Goal: Information Seeking & Learning: Learn about a topic

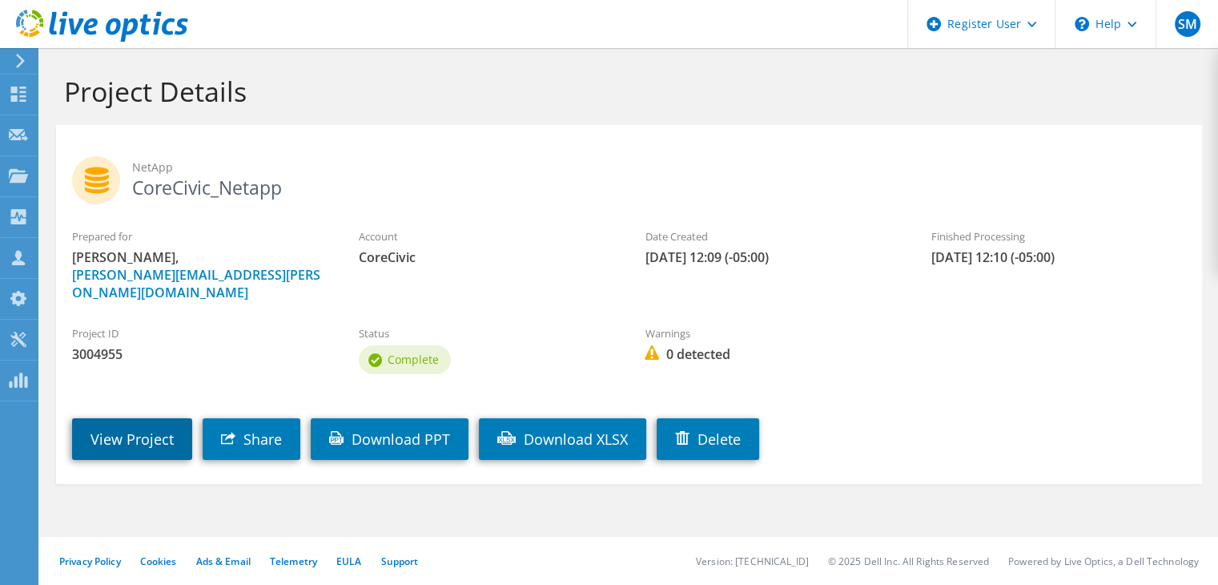
click at [120, 441] on link "View Project" at bounding box center [132, 439] width 120 height 42
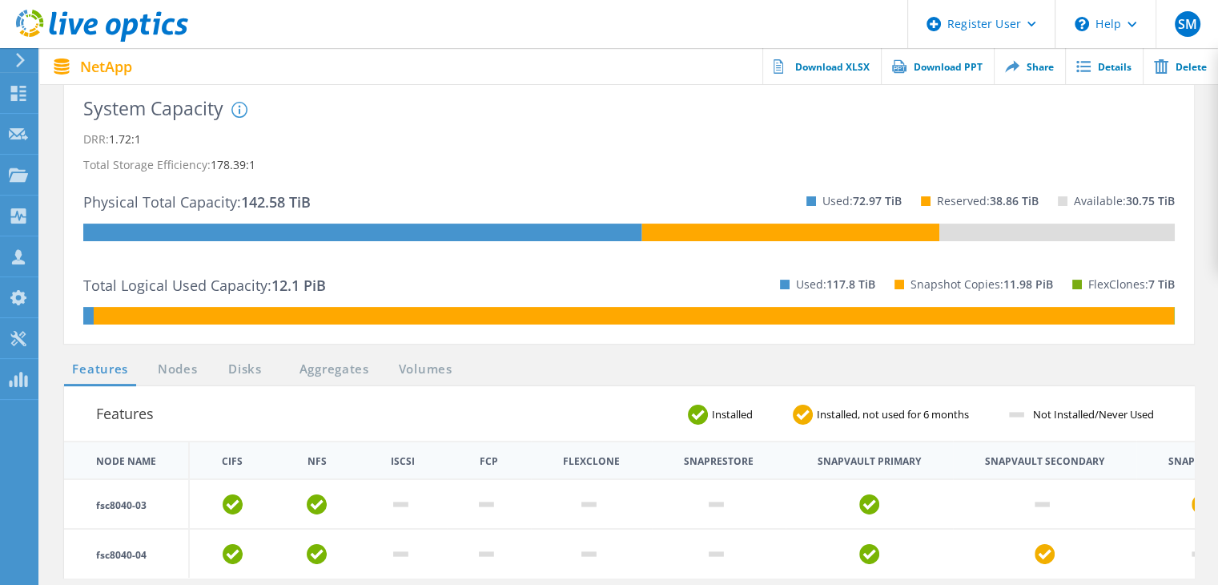
scroll to position [358, 0]
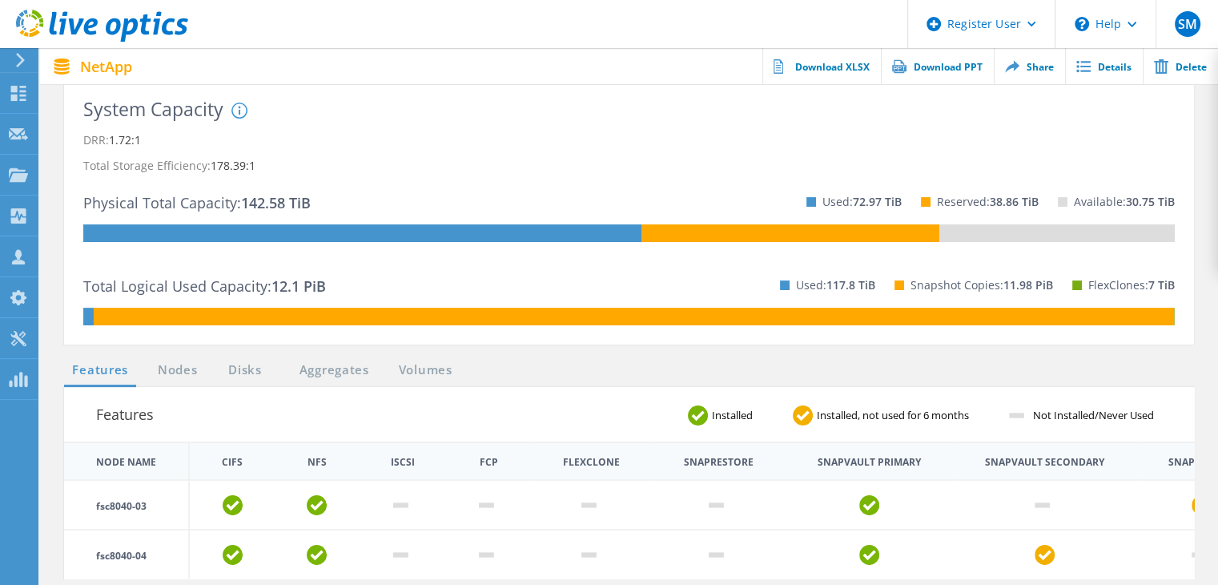
click at [321, 300] on div "Total Logical Used Capacity: 12.1 PiB Used: 117.8 TiB Snapshot Copies: 11.98 Pi…" at bounding box center [629, 285] width 1092 height 46
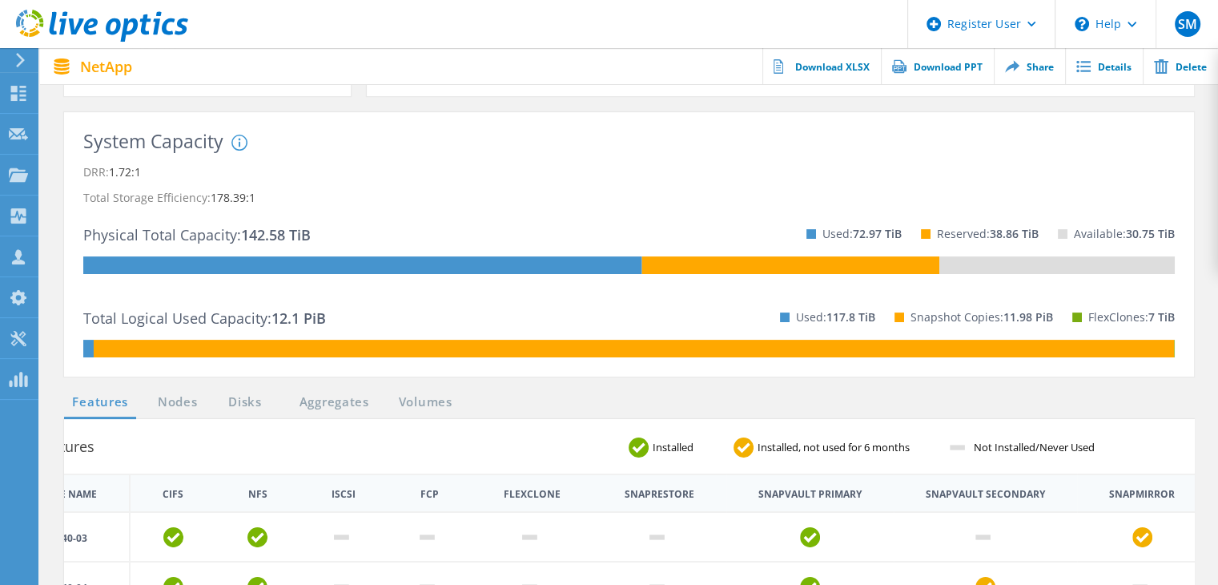
scroll to position [324, 0]
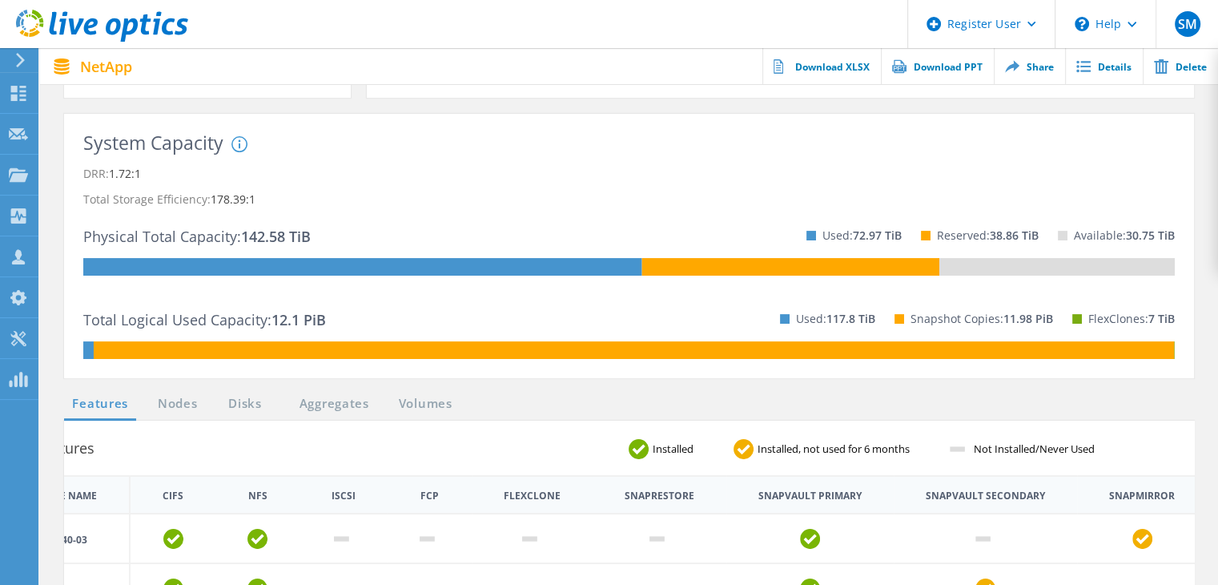
click at [914, 340] on div "Snapshot Copies: 11.98 PiB" at bounding box center [964, 319] width 178 height 46
click at [308, 157] on div "System DRR represents DRR w/o SnapShots and FlexClones for newer OnTap versions…" at bounding box center [361, 195] width 260 height 119
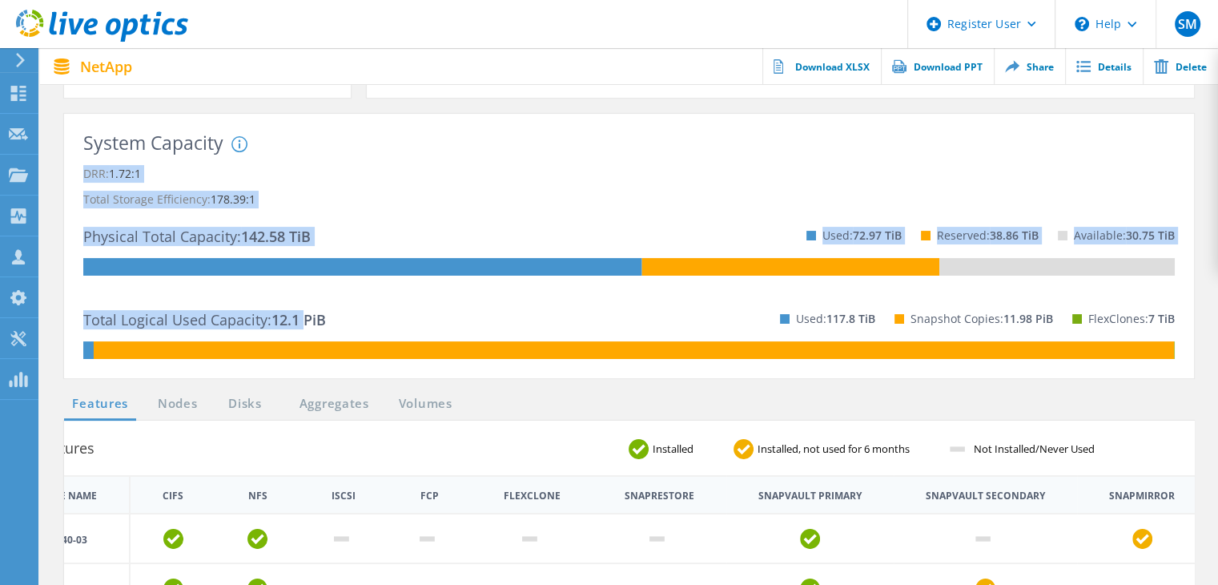
drag, startPoint x: 320, startPoint y: 232, endPoint x: 298, endPoint y: 320, distance: 89.9
click at [298, 320] on div "System Capacity System DRR represents DRR w/o SnapShots and FlexClones for newe…" at bounding box center [629, 246] width 1092 height 226
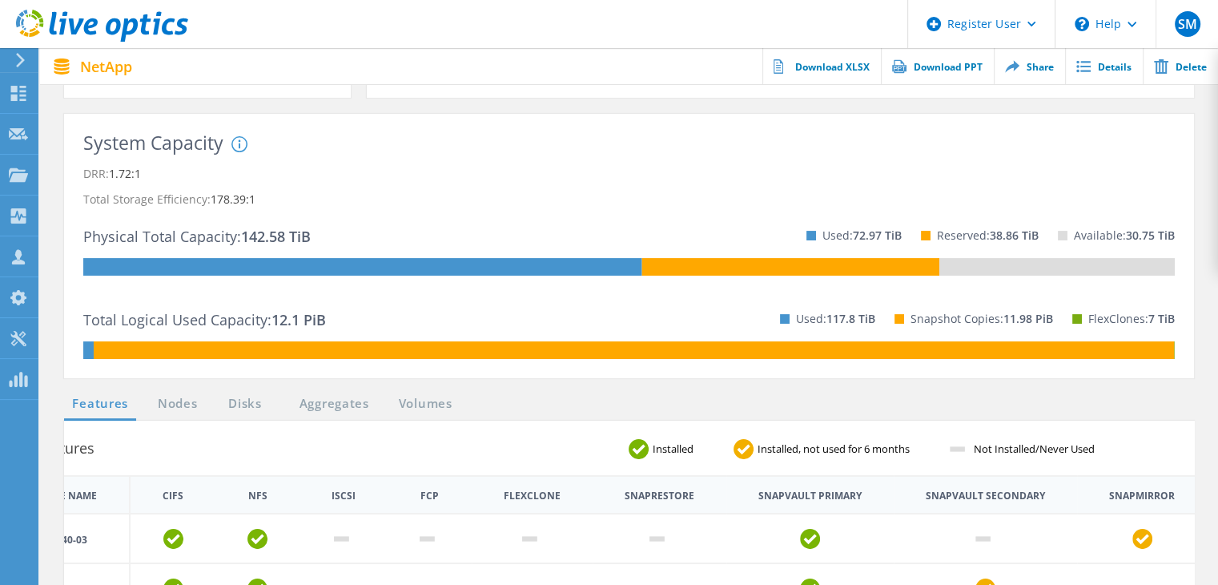
click at [345, 314] on div "Total Logical Used Capacity: 12.1 PiB Used: 117.8 TiB Snapshot Copies: 11.98 Pi…" at bounding box center [629, 319] width 1092 height 46
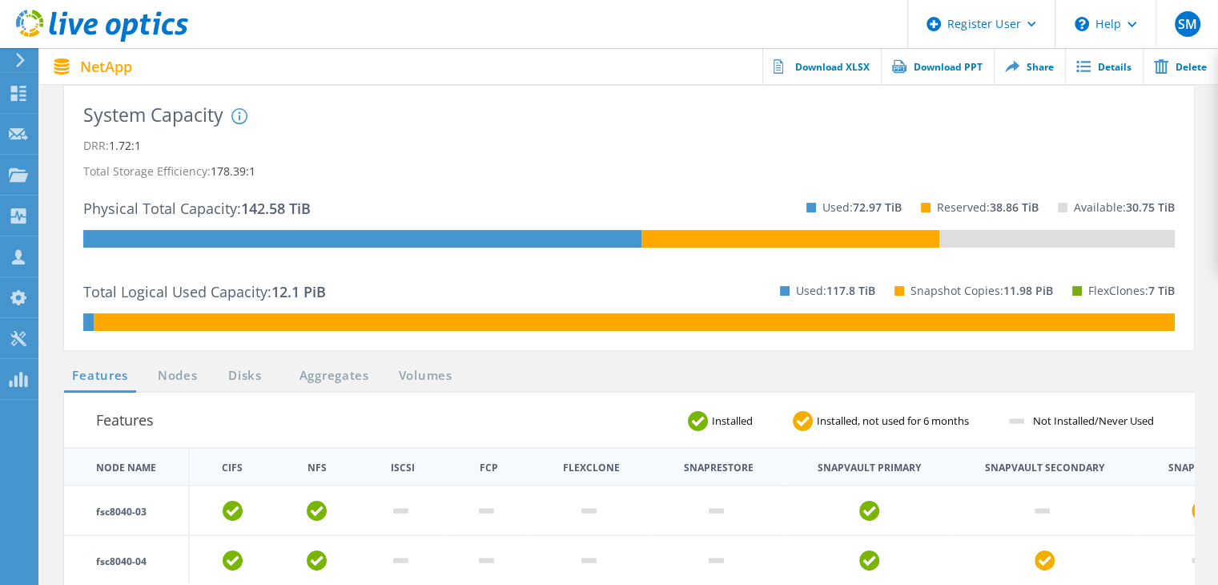
scroll to position [350, 0]
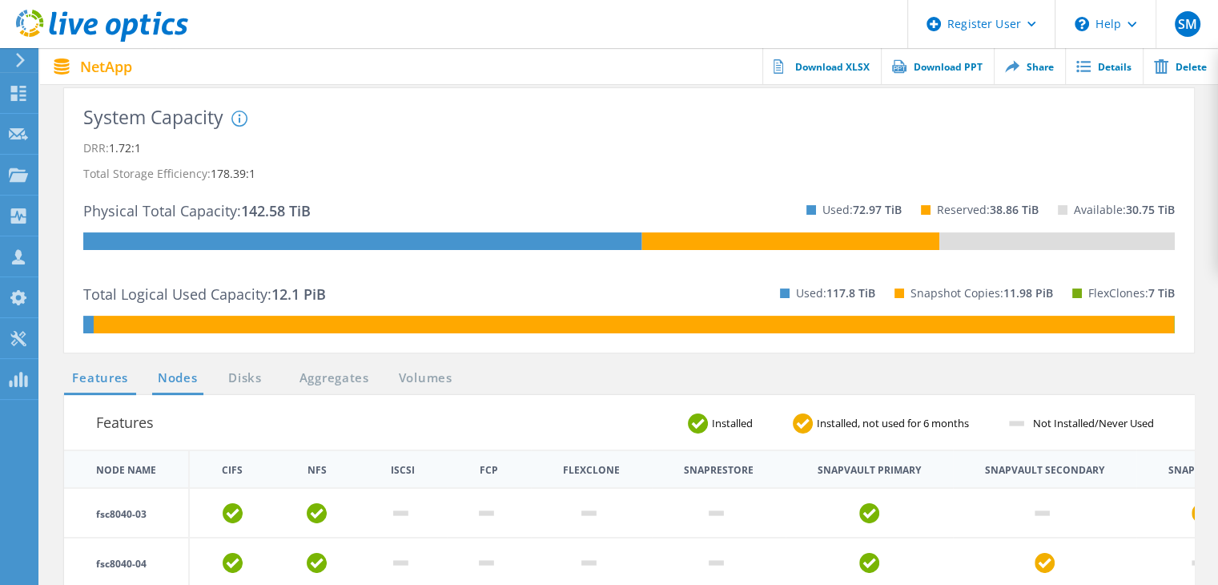
click at [185, 372] on link "Nodes" at bounding box center [177, 378] width 51 height 20
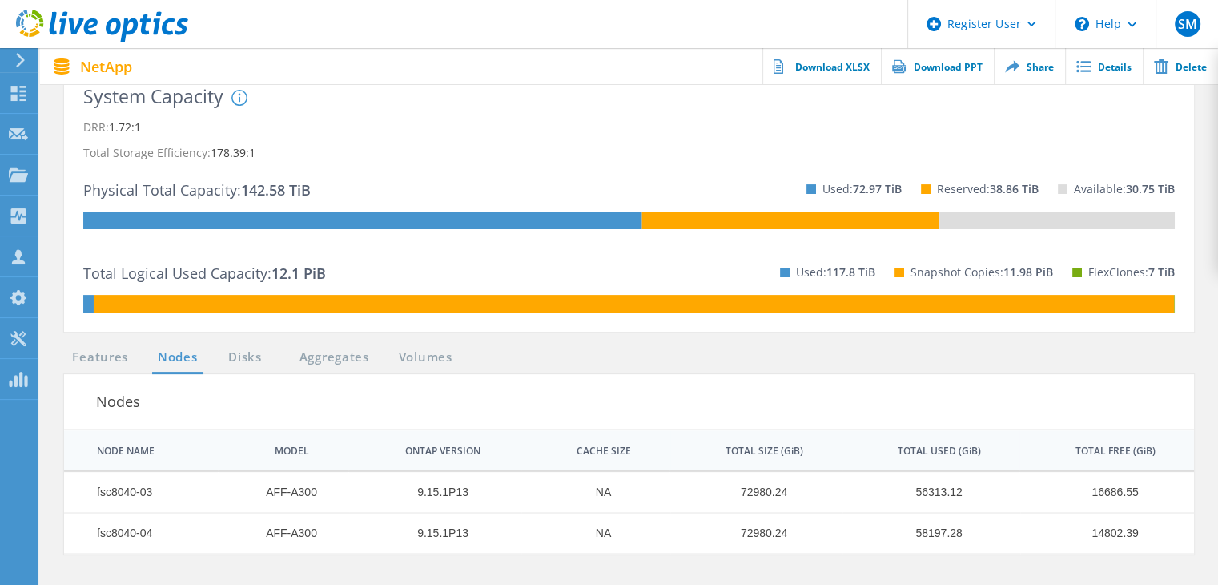
scroll to position [369, 0]
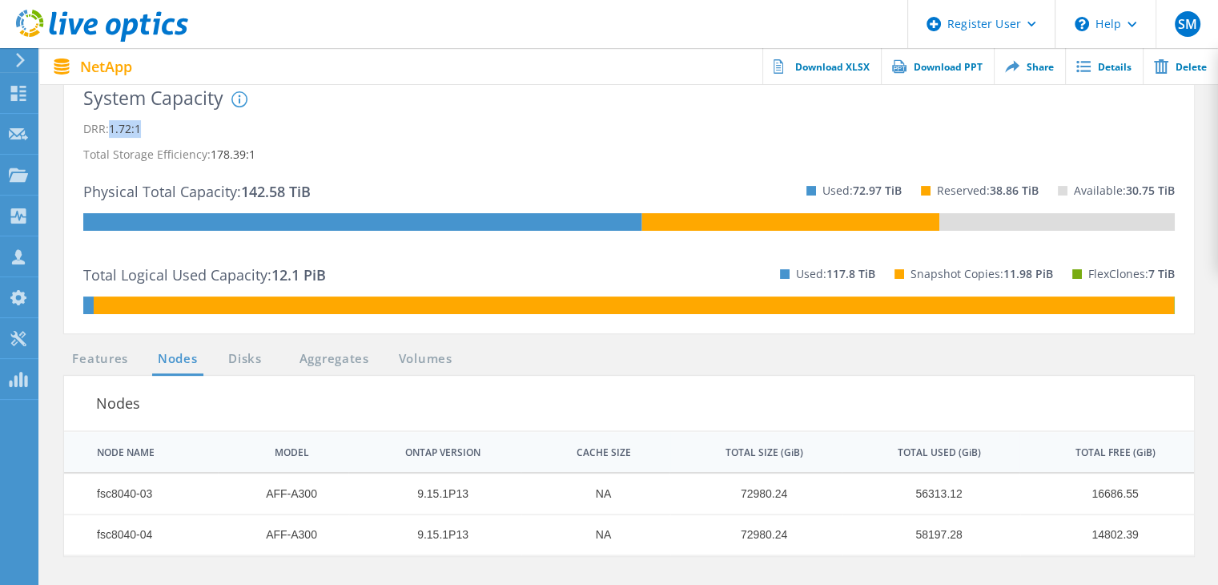
drag, startPoint x: 145, startPoint y: 128, endPoint x: 111, endPoint y: 135, distance: 34.2
click at [111, 135] on p "DRR: 1.72:1" at bounding box center [629, 129] width 1092 height 26
click at [248, 361] on link "Disks" at bounding box center [244, 359] width 43 height 20
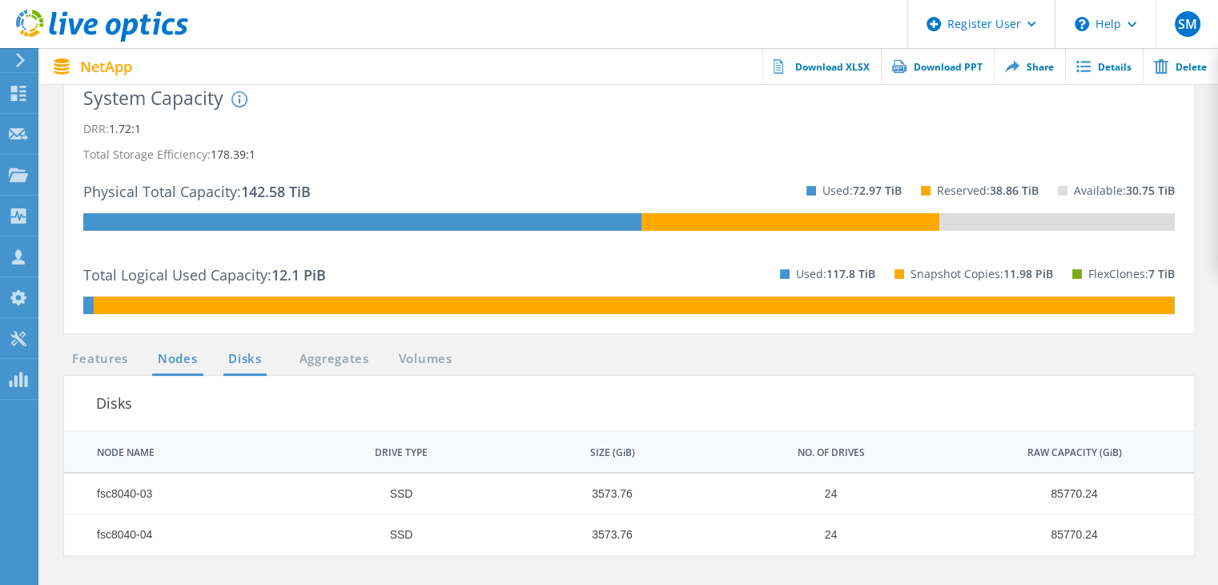
click at [179, 362] on link "Nodes" at bounding box center [177, 359] width 51 height 20
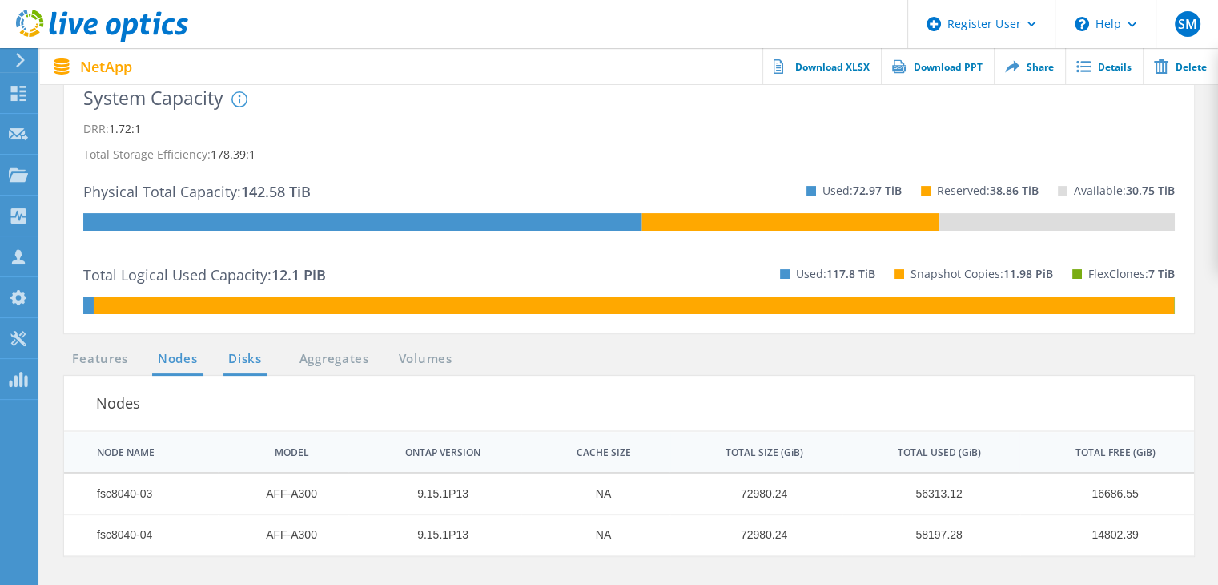
click at [230, 363] on link "Disks" at bounding box center [244, 359] width 43 height 20
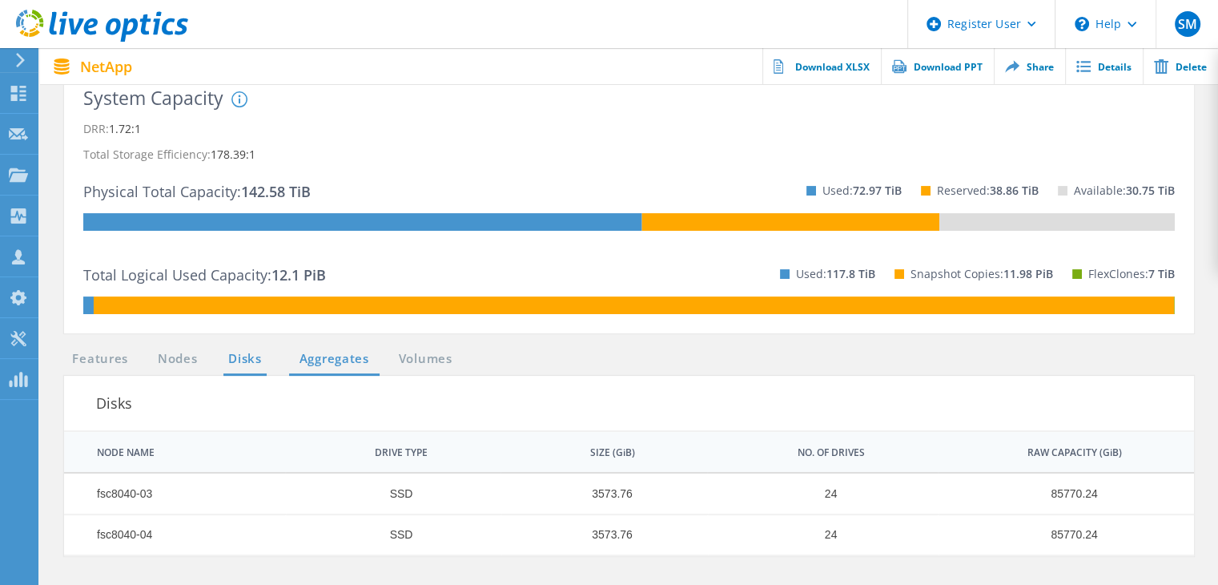
click at [338, 357] on link "Aggregates" at bounding box center [334, 359] width 91 height 20
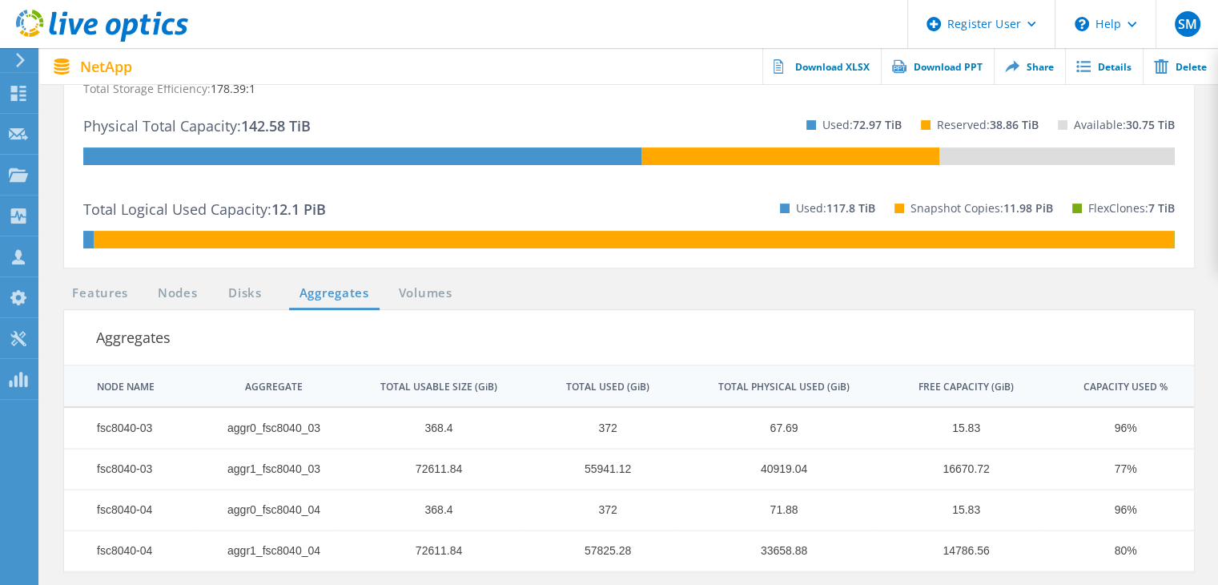
scroll to position [437, 0]
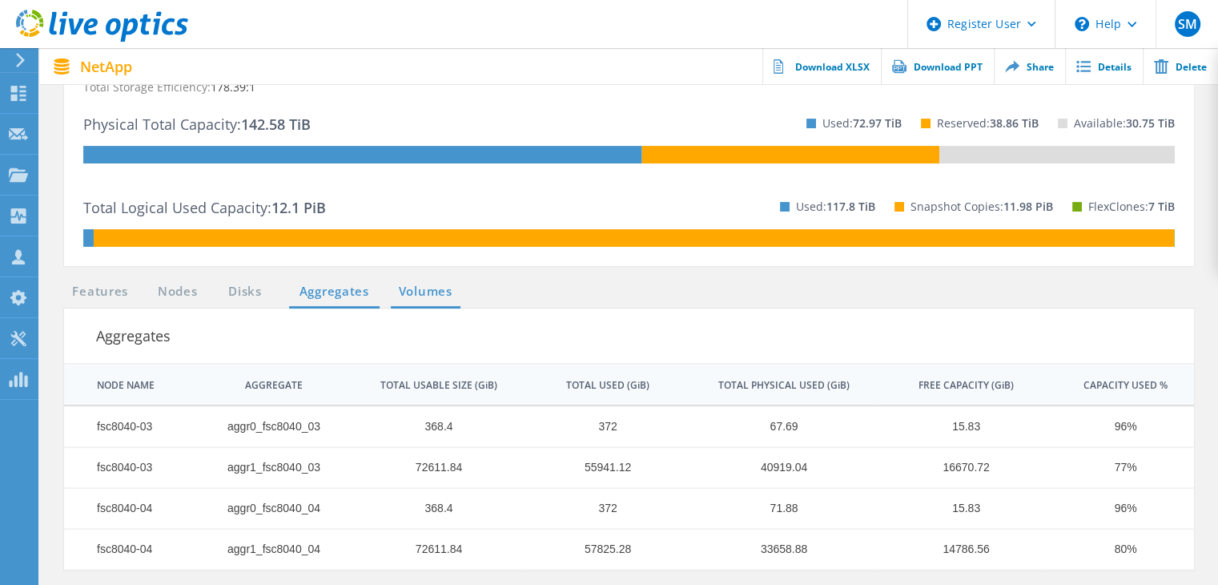
click at [391, 294] on link "Volumes" at bounding box center [426, 292] width 70 height 20
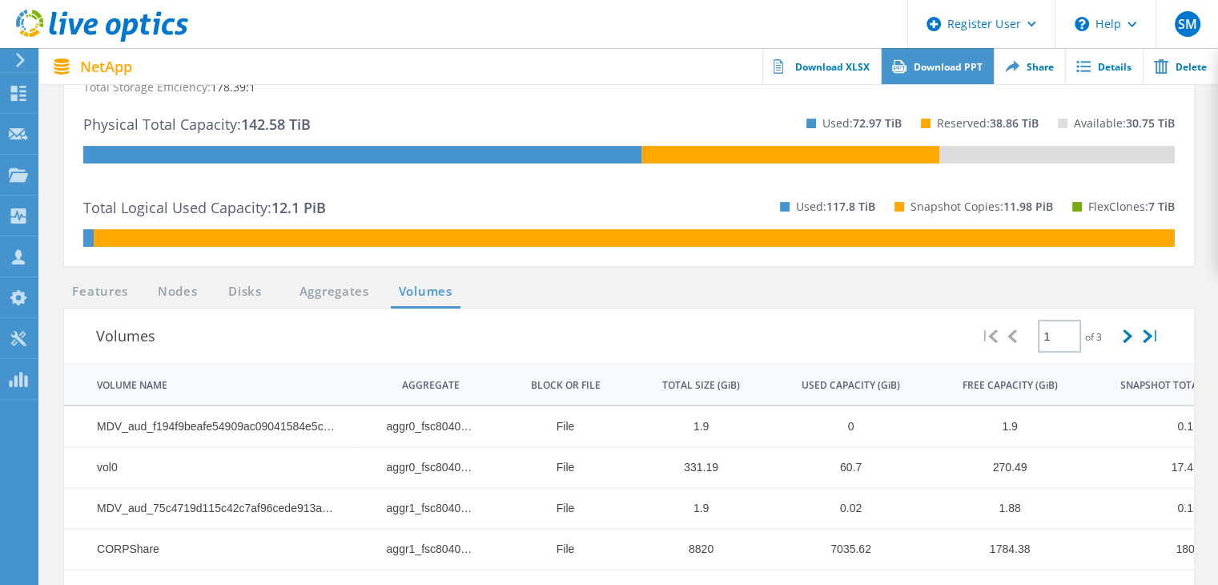
click at [947, 74] on link "Download PPT" at bounding box center [937, 66] width 113 height 36
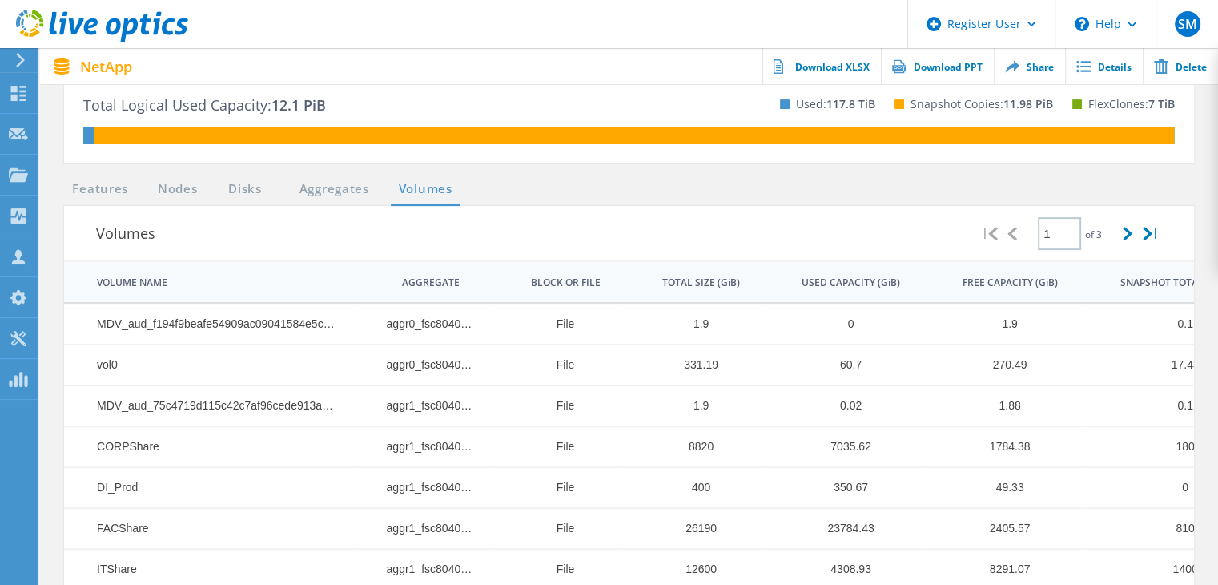
scroll to position [554, 0]
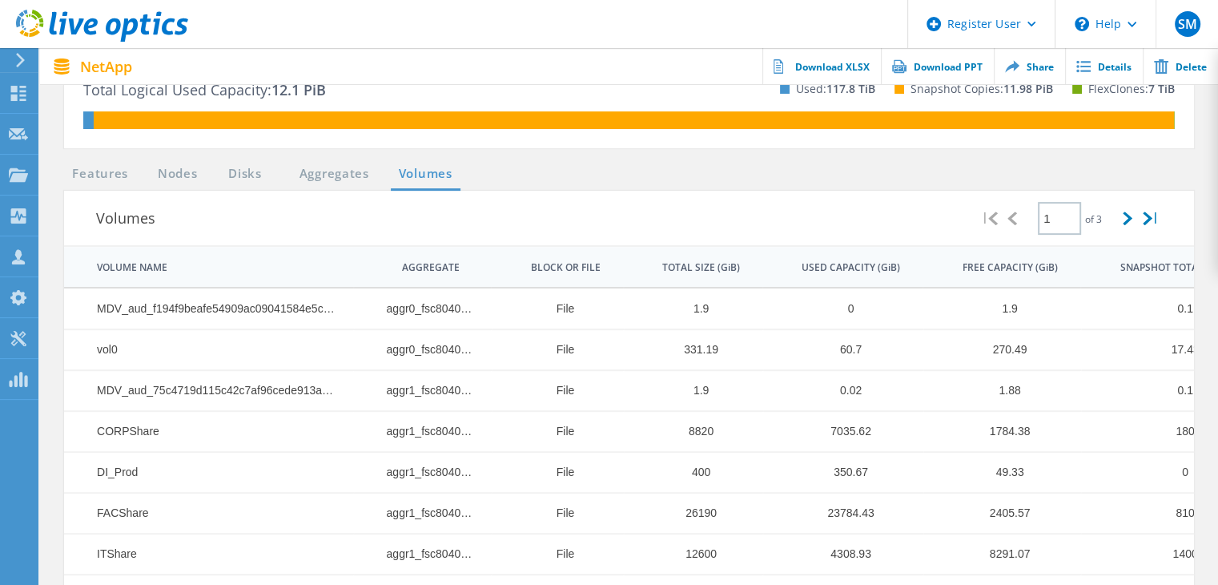
click at [186, 187] on ul "Features Nodes Disks Aggregates Volumes" at bounding box center [262, 177] width 413 height 26
click at [224, 174] on link "Disks" at bounding box center [244, 174] width 43 height 20
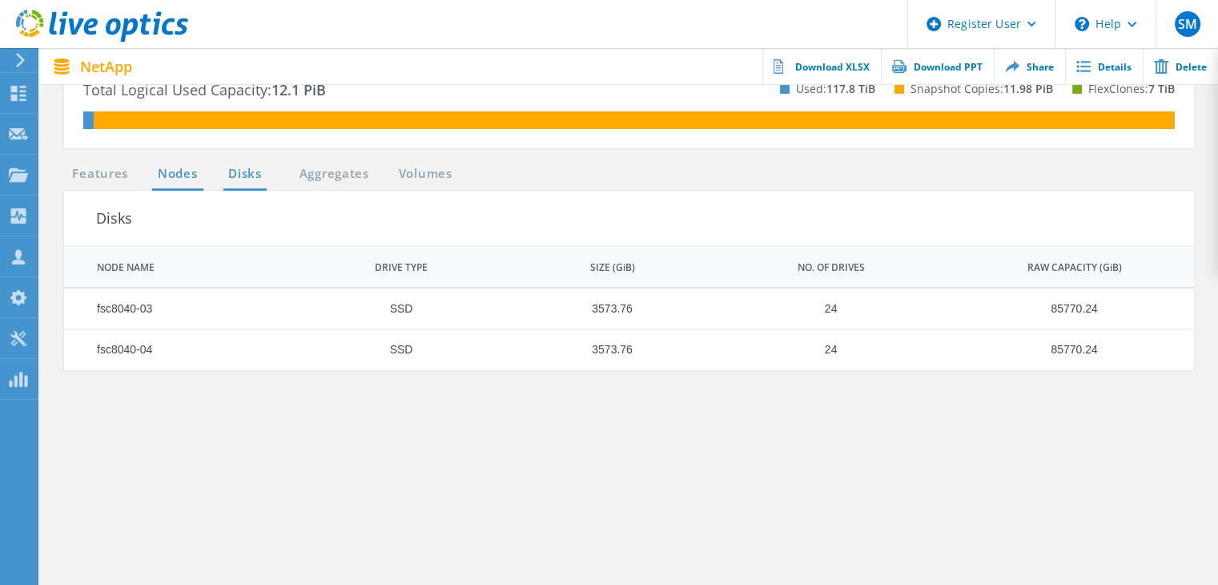
click at [185, 183] on link "Nodes" at bounding box center [177, 174] width 51 height 20
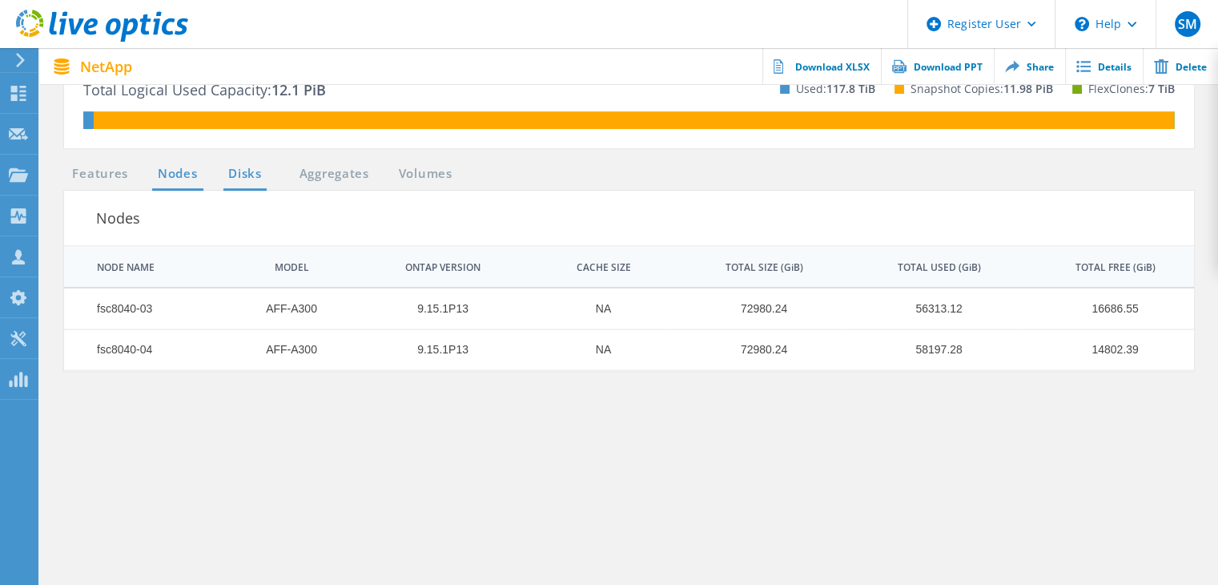
click at [250, 170] on link "Disks" at bounding box center [244, 174] width 43 height 20
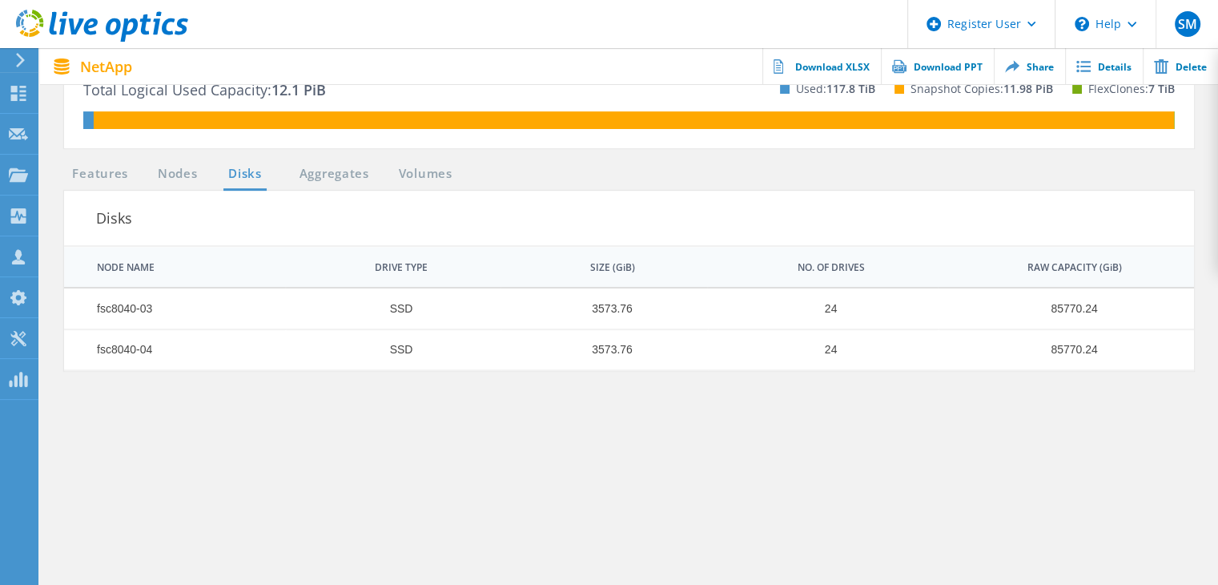
click at [612, 306] on td "3573.76" at bounding box center [604, 308] width 207 height 41
copy td "3573.76"
click at [348, 175] on link "Aggregates" at bounding box center [334, 174] width 91 height 20
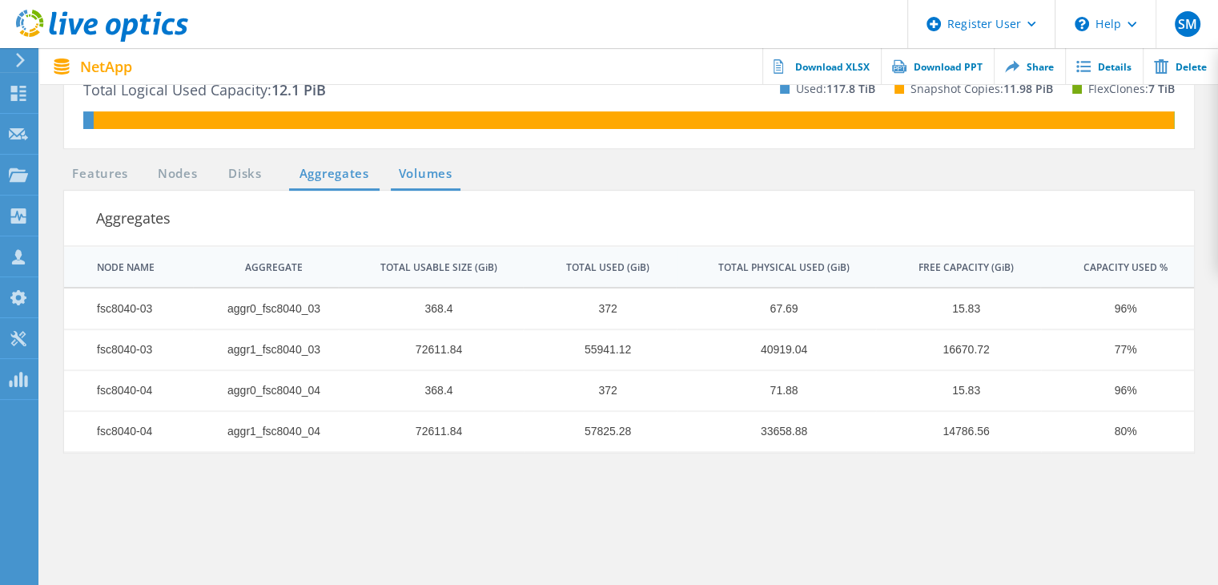
click at [419, 175] on link "Volumes" at bounding box center [426, 174] width 70 height 20
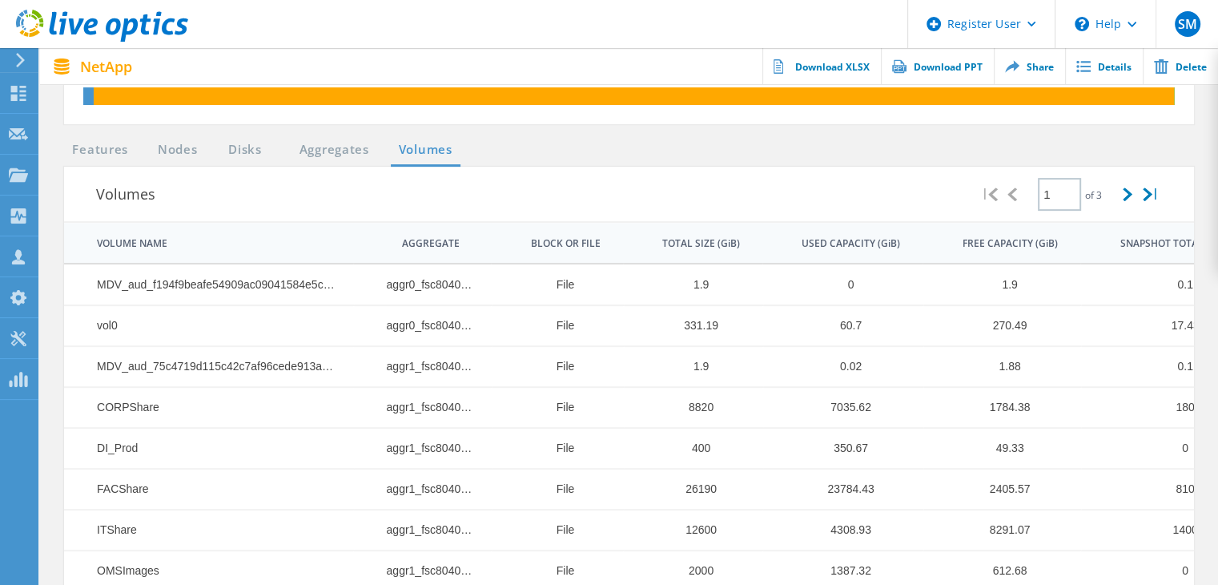
scroll to position [577, 0]
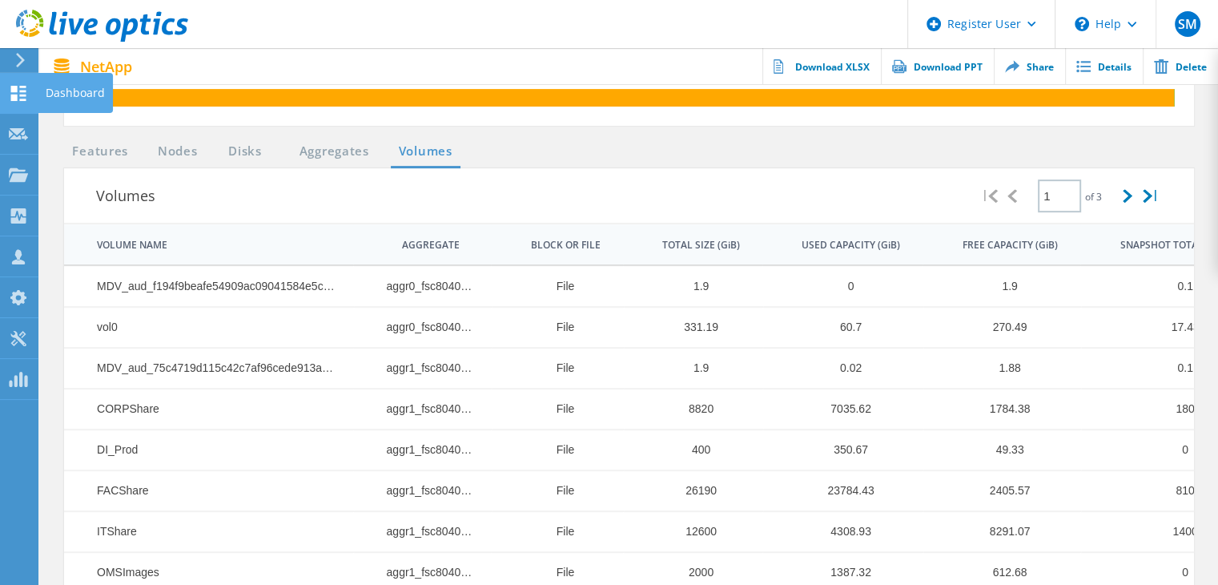
click at [13, 97] on use at bounding box center [18, 93] width 15 height 15
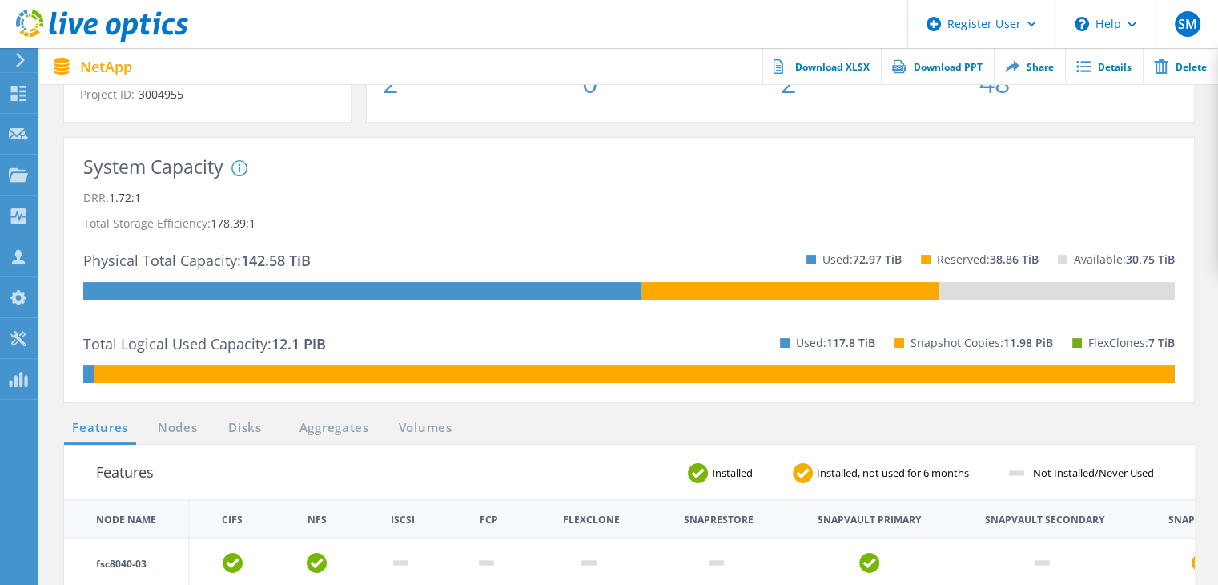
scroll to position [293, 0]
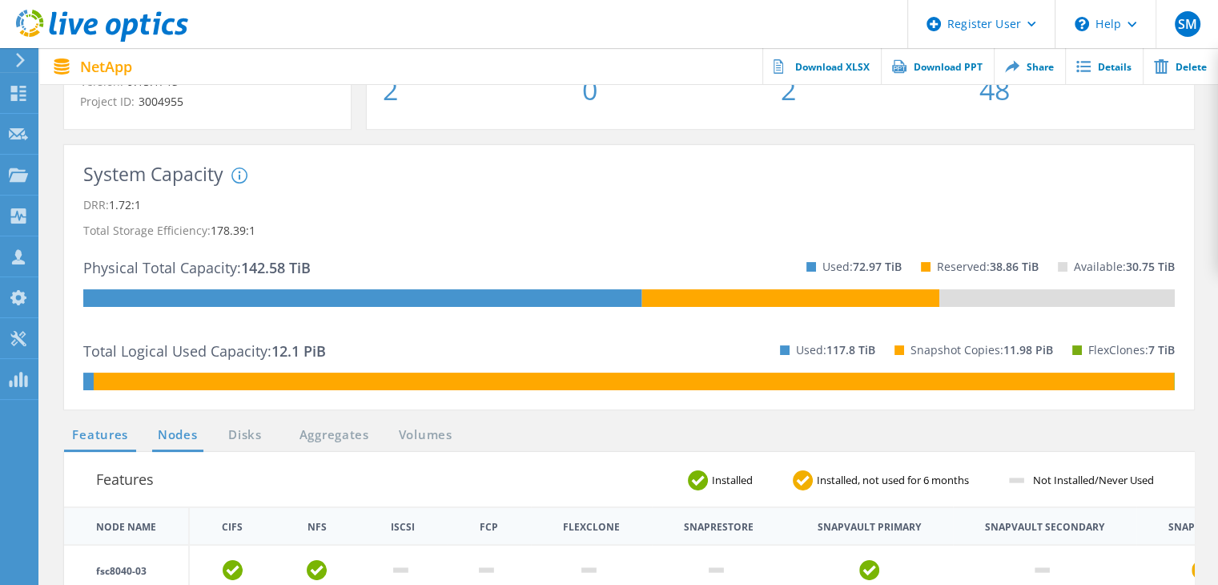
click at [173, 440] on link "Nodes" at bounding box center [177, 435] width 51 height 20
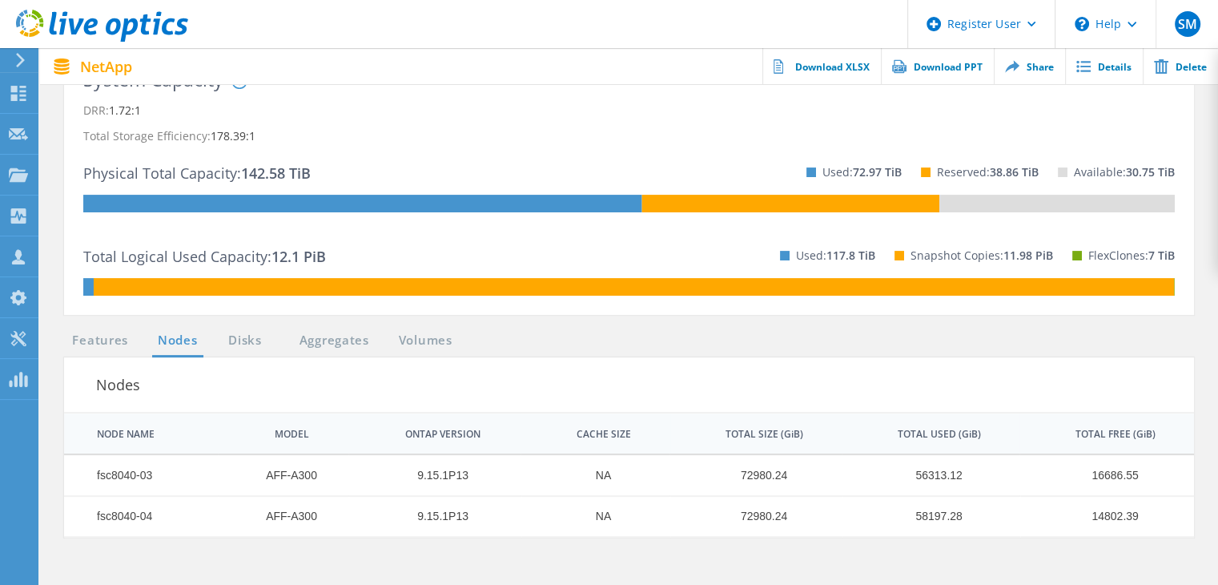
scroll to position [383, 0]
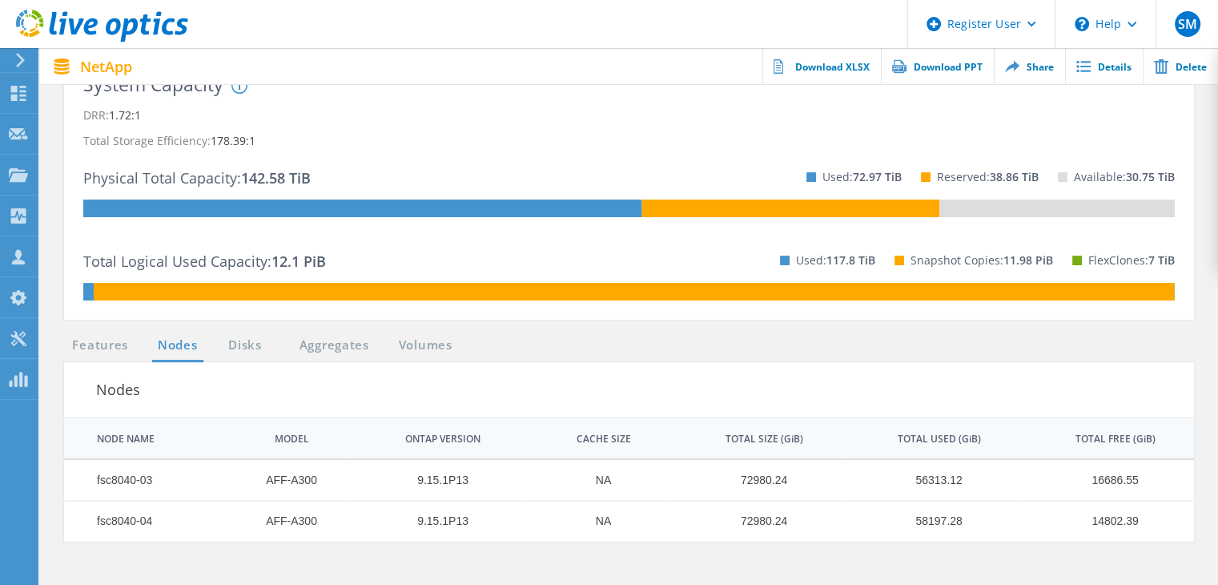
click at [270, 231] on div "System Capacity System DRR represents DRR w/o SnapShots and FlexClones for newe…" at bounding box center [629, 187] width 1092 height 226
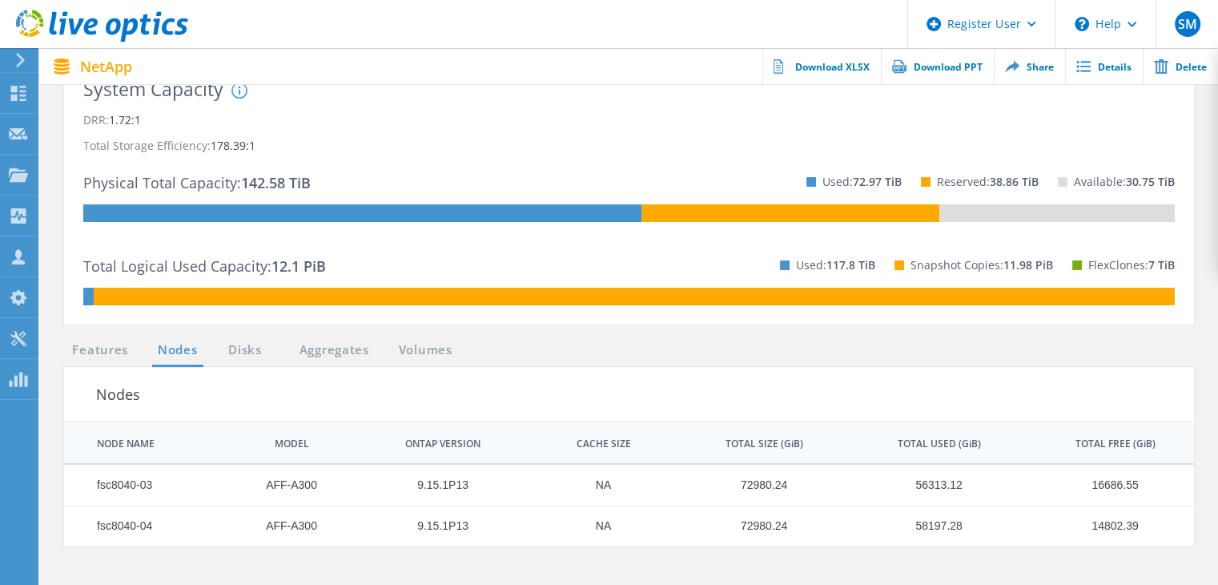
scroll to position [380, 0]
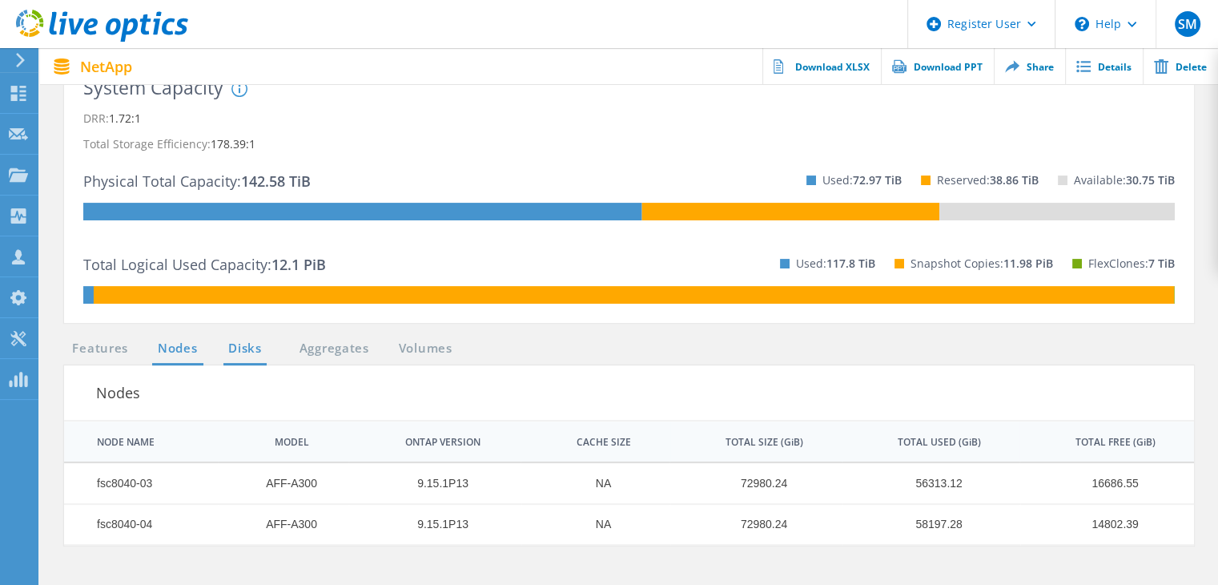
click at [241, 356] on link "Disks" at bounding box center [244, 349] width 43 height 20
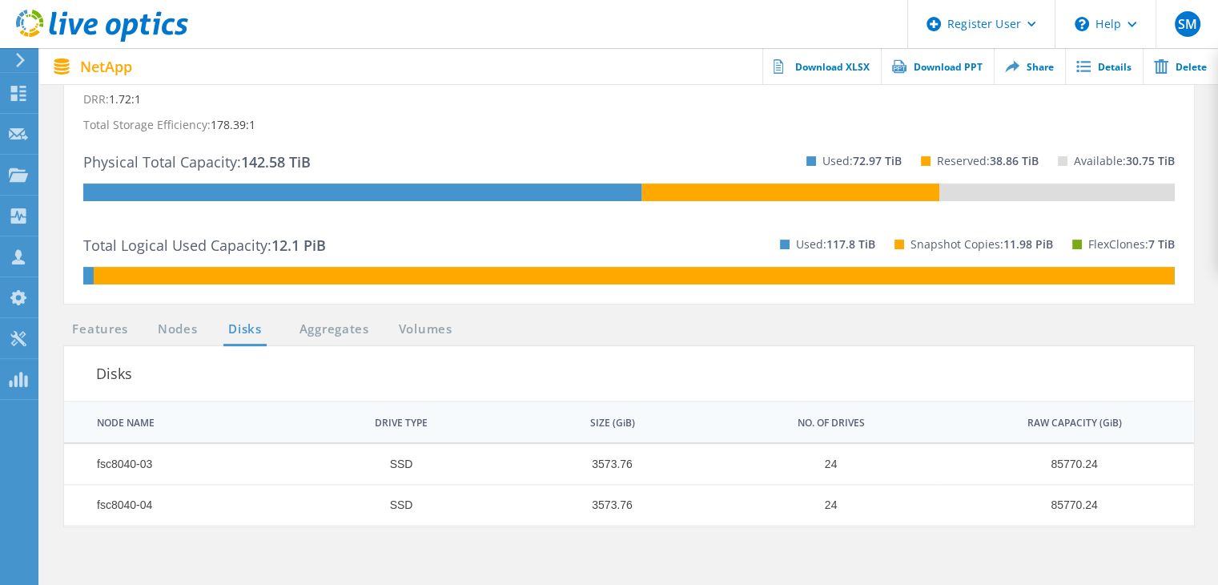
scroll to position [397, 0]
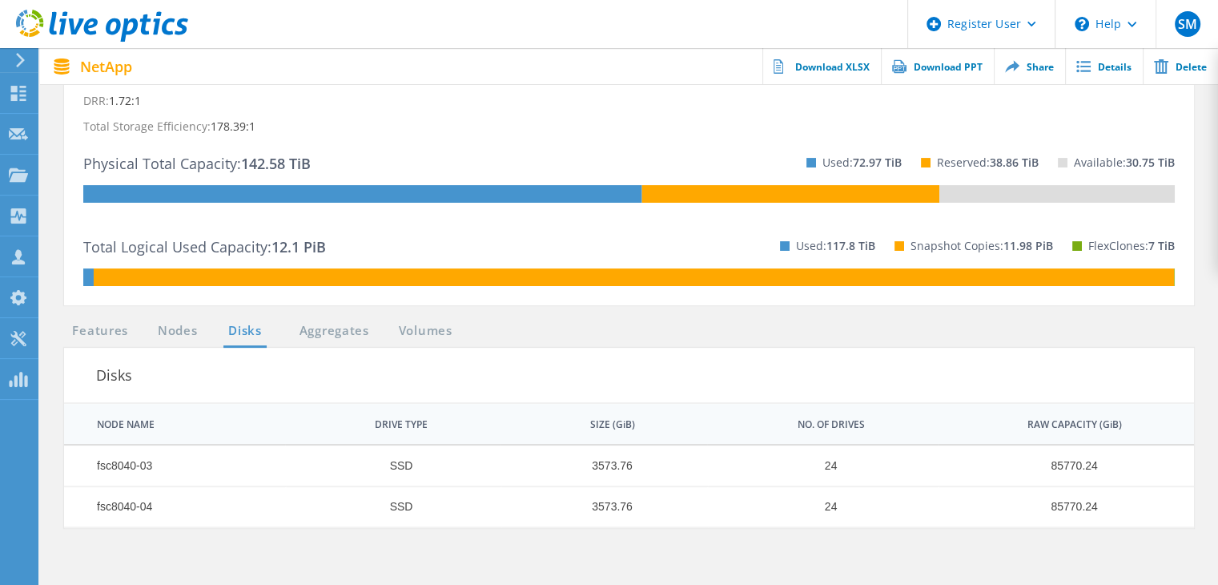
click at [273, 187] on rect at bounding box center [362, 194] width 559 height 18
click at [200, 171] on p "Physical Total Capacity: 142.58 TiB" at bounding box center [196, 164] width 227 height 26
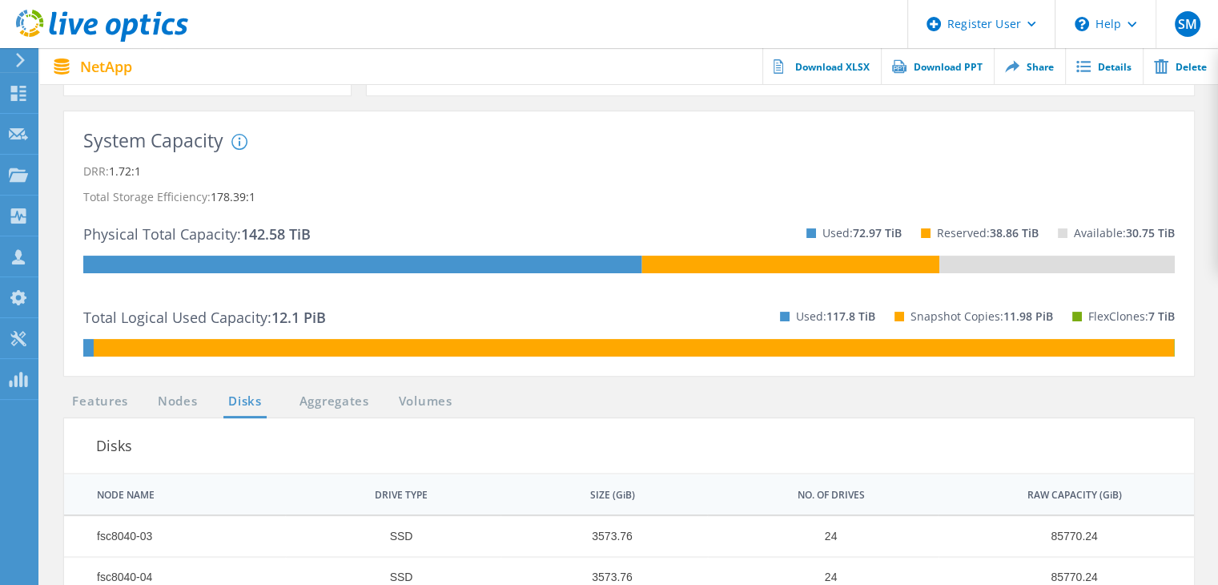
scroll to position [285, 0]
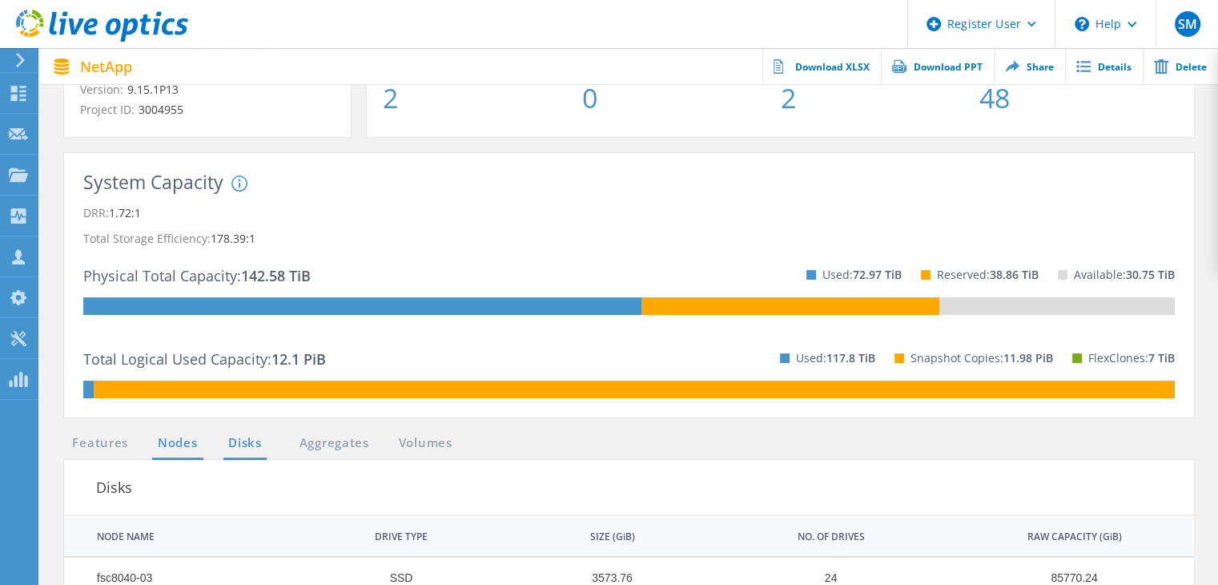
click at [179, 451] on link "Nodes" at bounding box center [177, 443] width 51 height 20
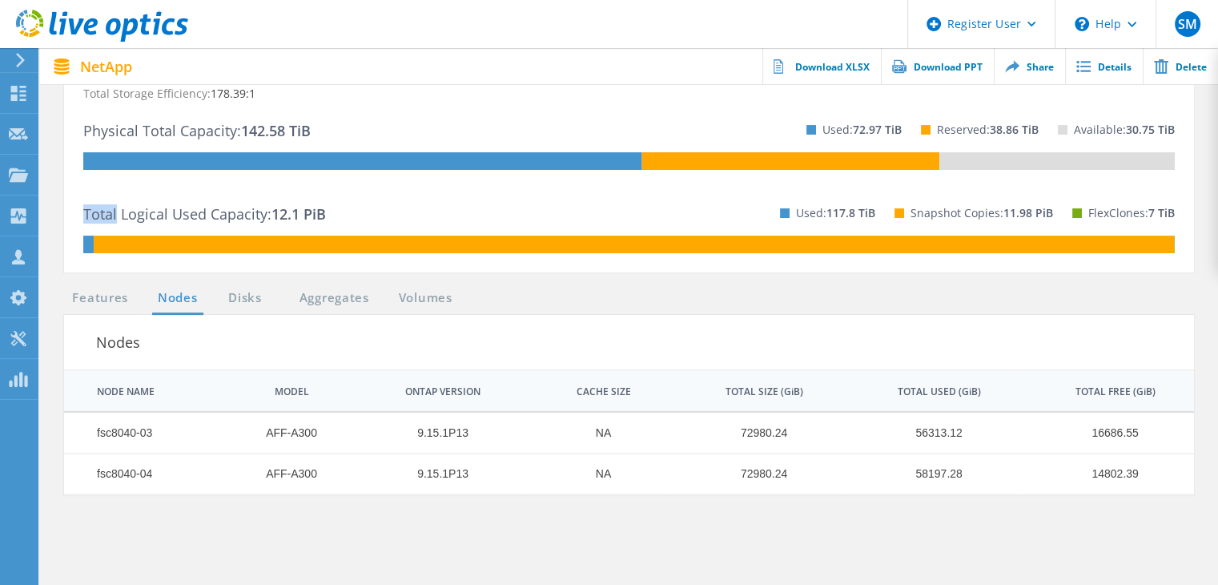
scroll to position [432, 0]
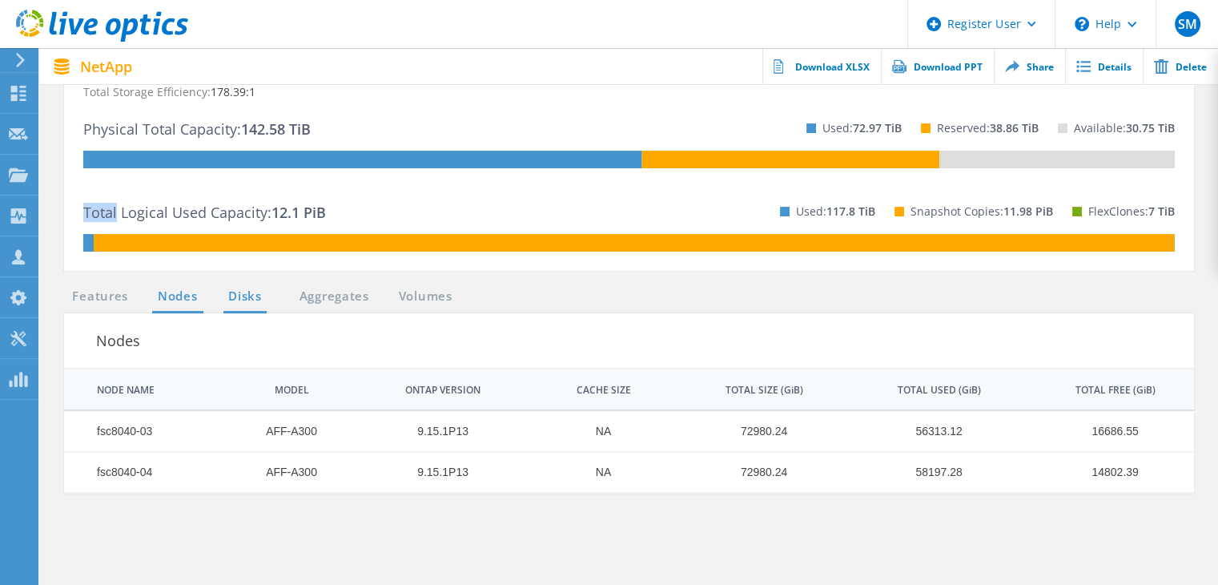
click at [237, 304] on link "Disks" at bounding box center [244, 297] width 43 height 20
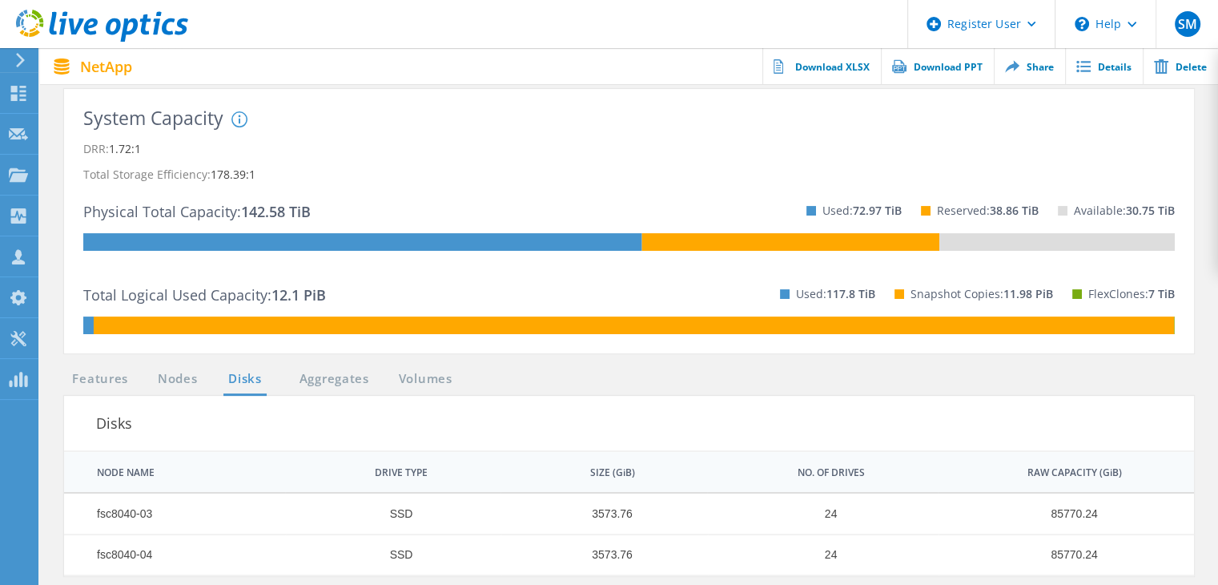
scroll to position [344, 0]
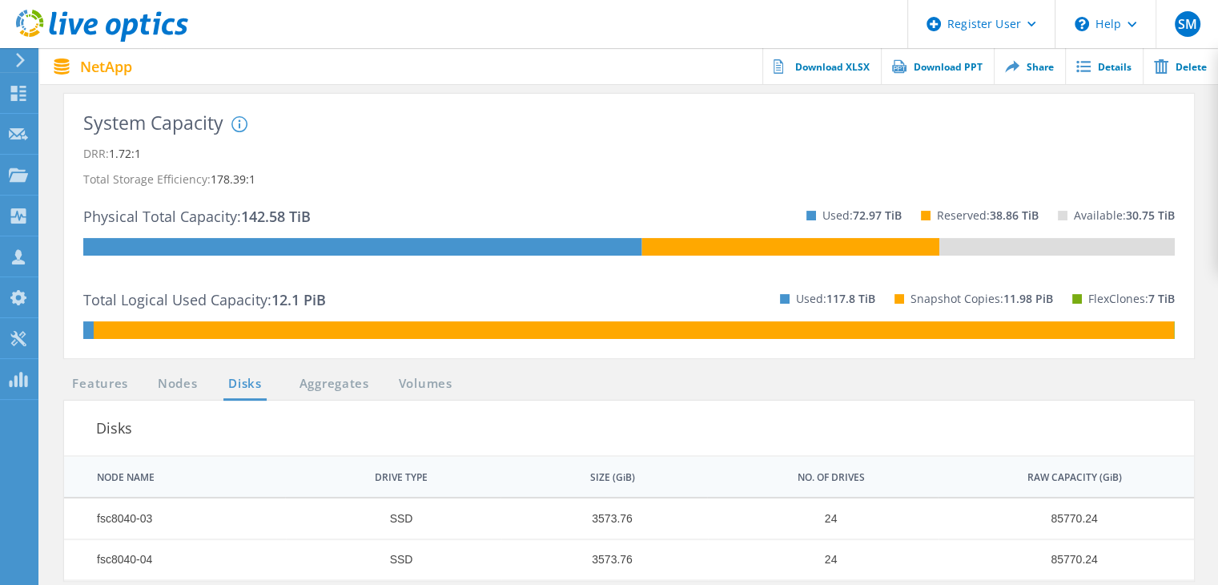
click at [353, 84] on div at bounding box center [629, 86] width 1178 height 4
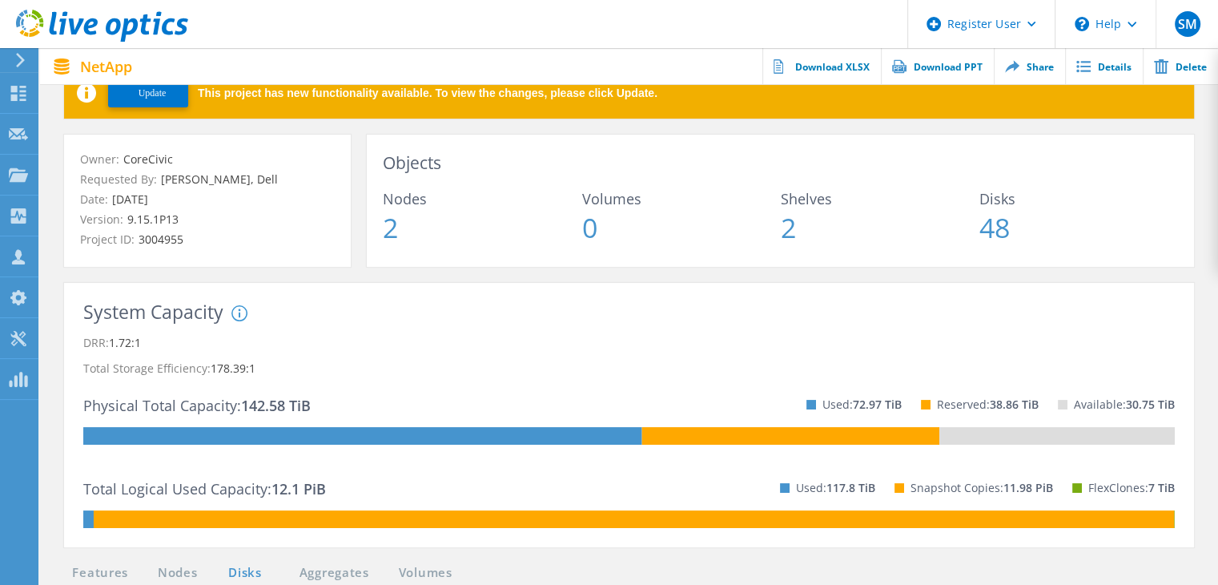
scroll to position [159, 0]
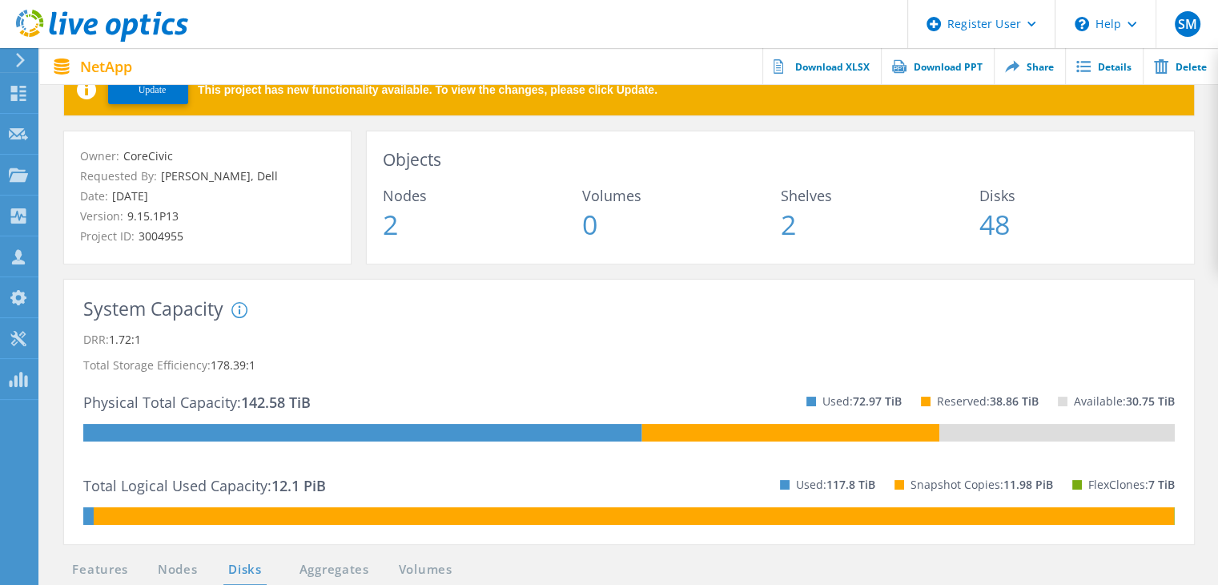
click at [130, 378] on div "Physical Total Capacity: 142.58 TiB Used: 72.97 TiB Reserved: 38.86 TiB Availab…" at bounding box center [629, 401] width 1092 height 46
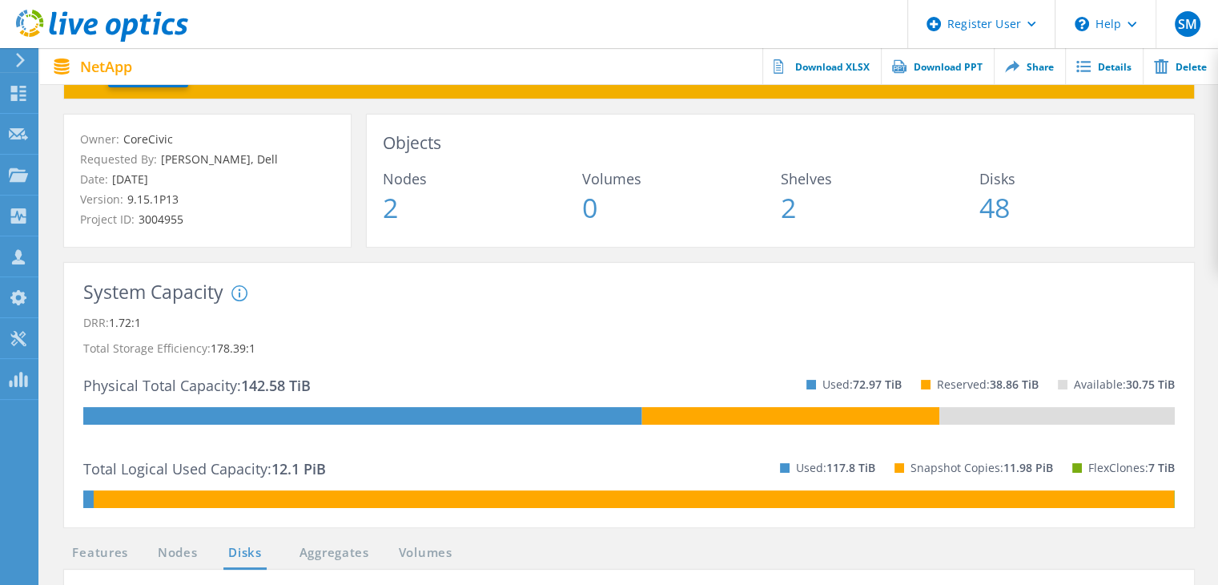
scroll to position [175, 0]
click at [231, 373] on div "System DRR represents DRR w/o SnapShots and FlexClones for newer OnTap versions…" at bounding box center [361, 344] width 260 height 119
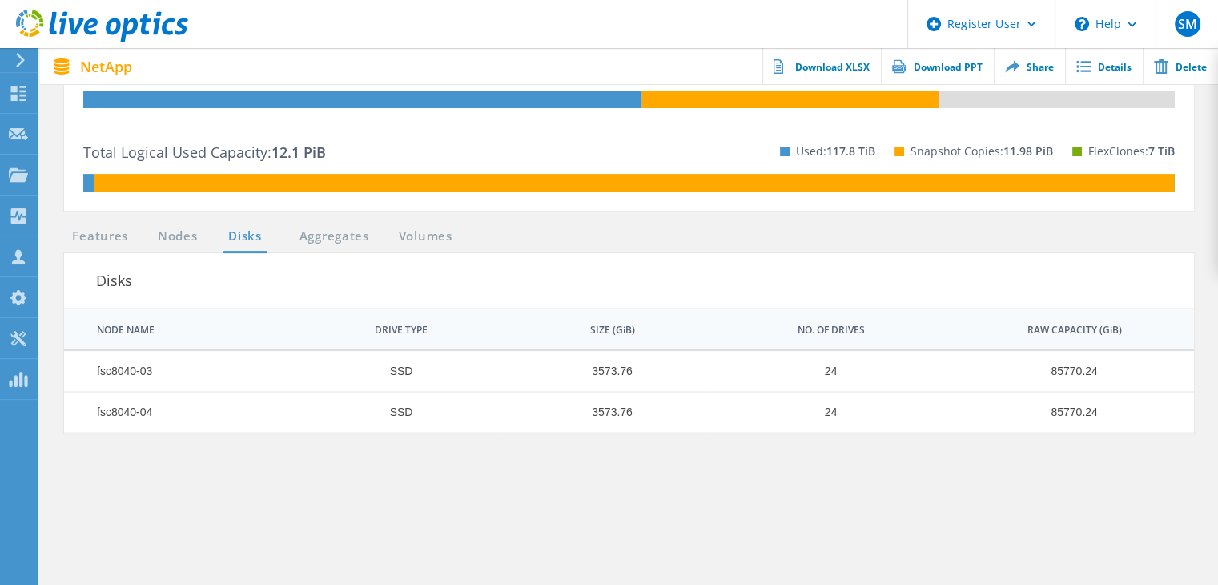
scroll to position [491, 0]
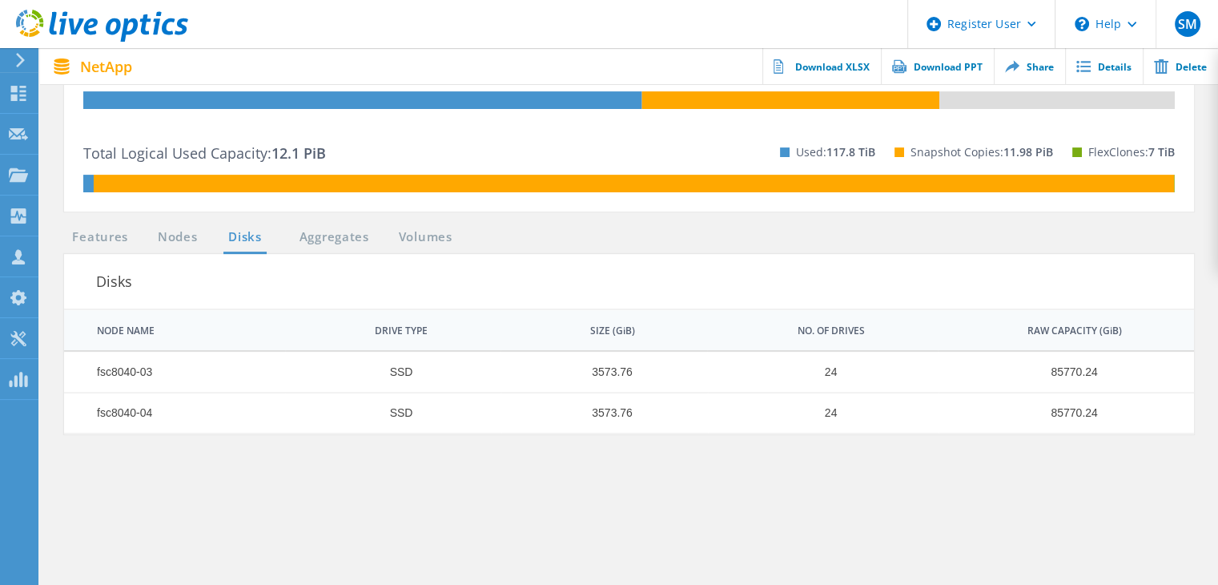
click at [163, 223] on div "System Capacity System DRR represents DRR w/o SnapShots and FlexClones for newe…" at bounding box center [629, 87] width 1162 height 280
click at [165, 230] on link "Nodes" at bounding box center [177, 237] width 51 height 20
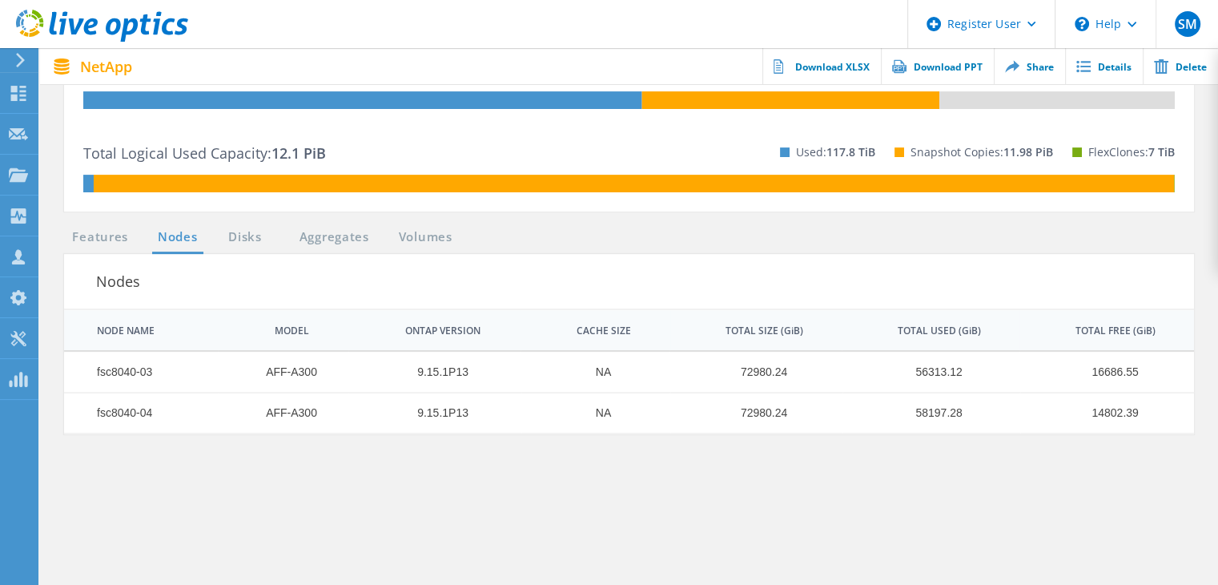
click at [304, 369] on td "AFF-A300" at bounding box center [283, 372] width 131 height 41
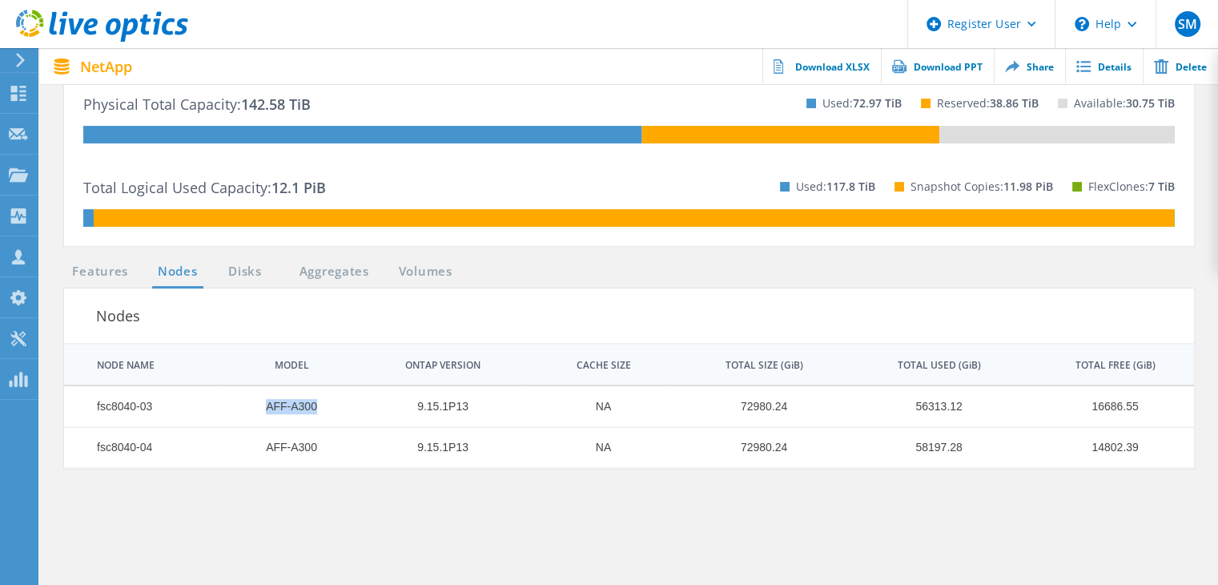
scroll to position [455, 0]
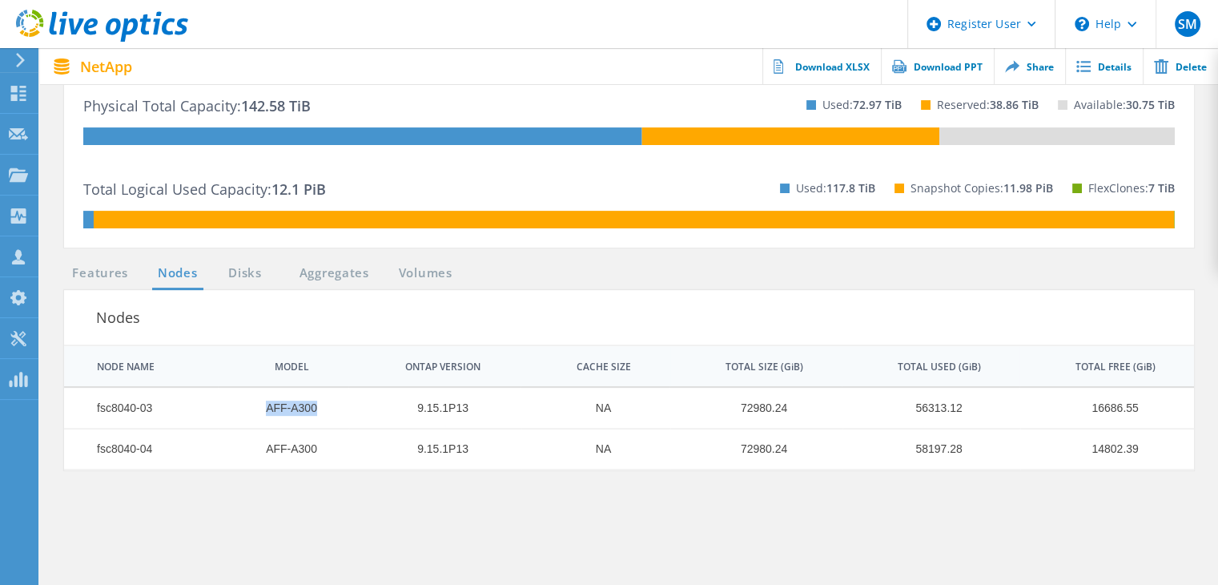
click at [295, 407] on td "AFF-A300" at bounding box center [283, 408] width 131 height 41
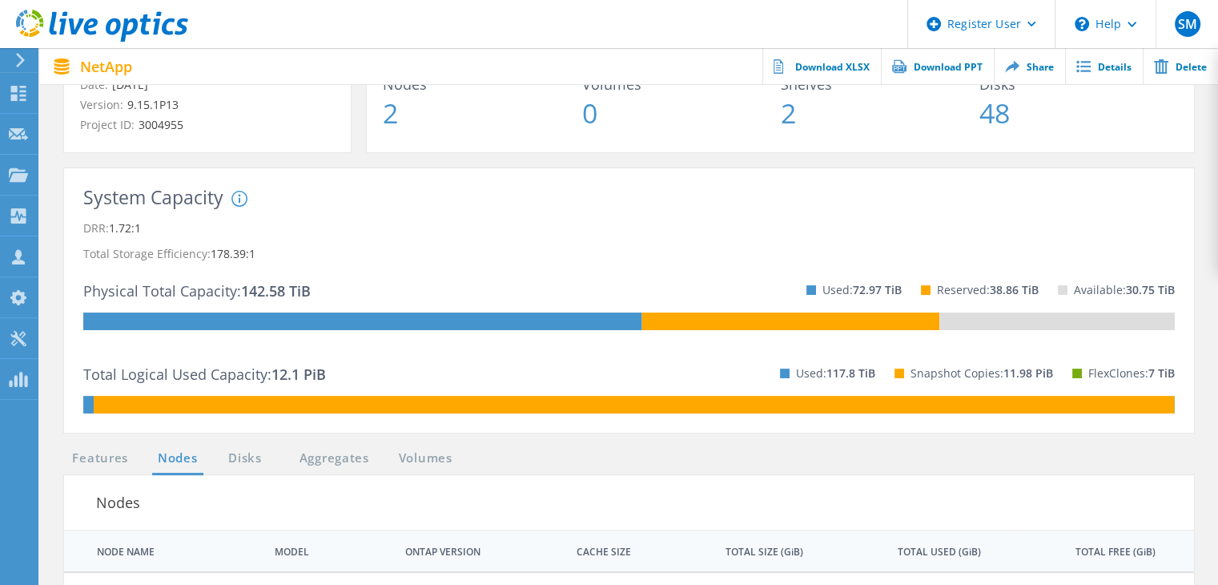
scroll to position [0, 0]
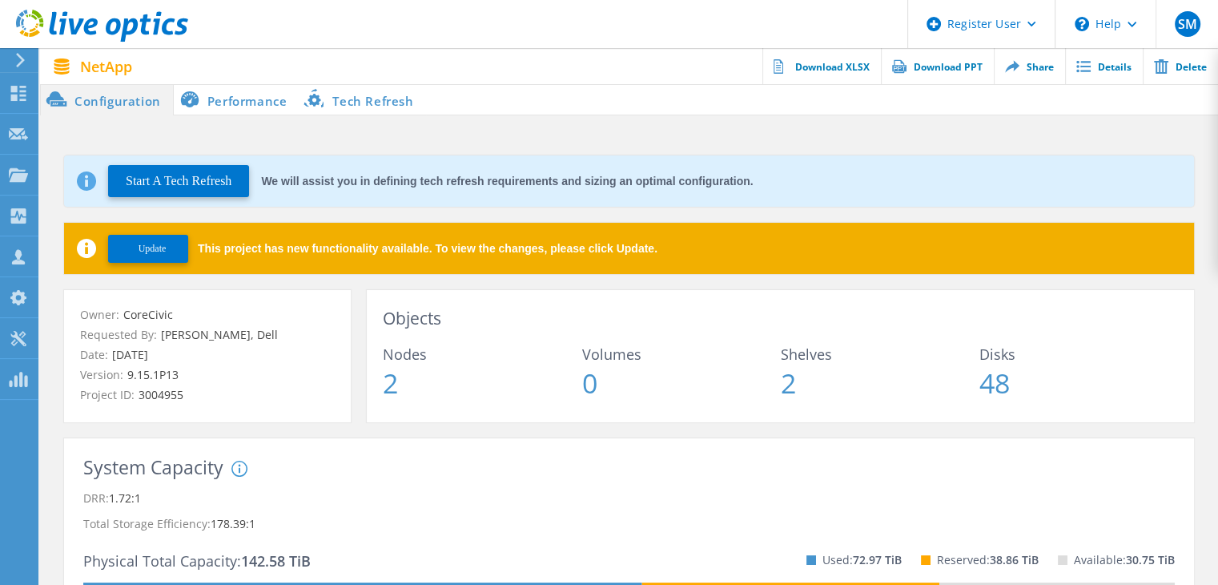
click at [801, 17] on header "Register User \n Help Explore Helpful Articles Contact Support SM Dell User Sid…" at bounding box center [609, 24] width 1218 height 48
click at [263, 103] on li "Performance" at bounding box center [237, 99] width 126 height 32
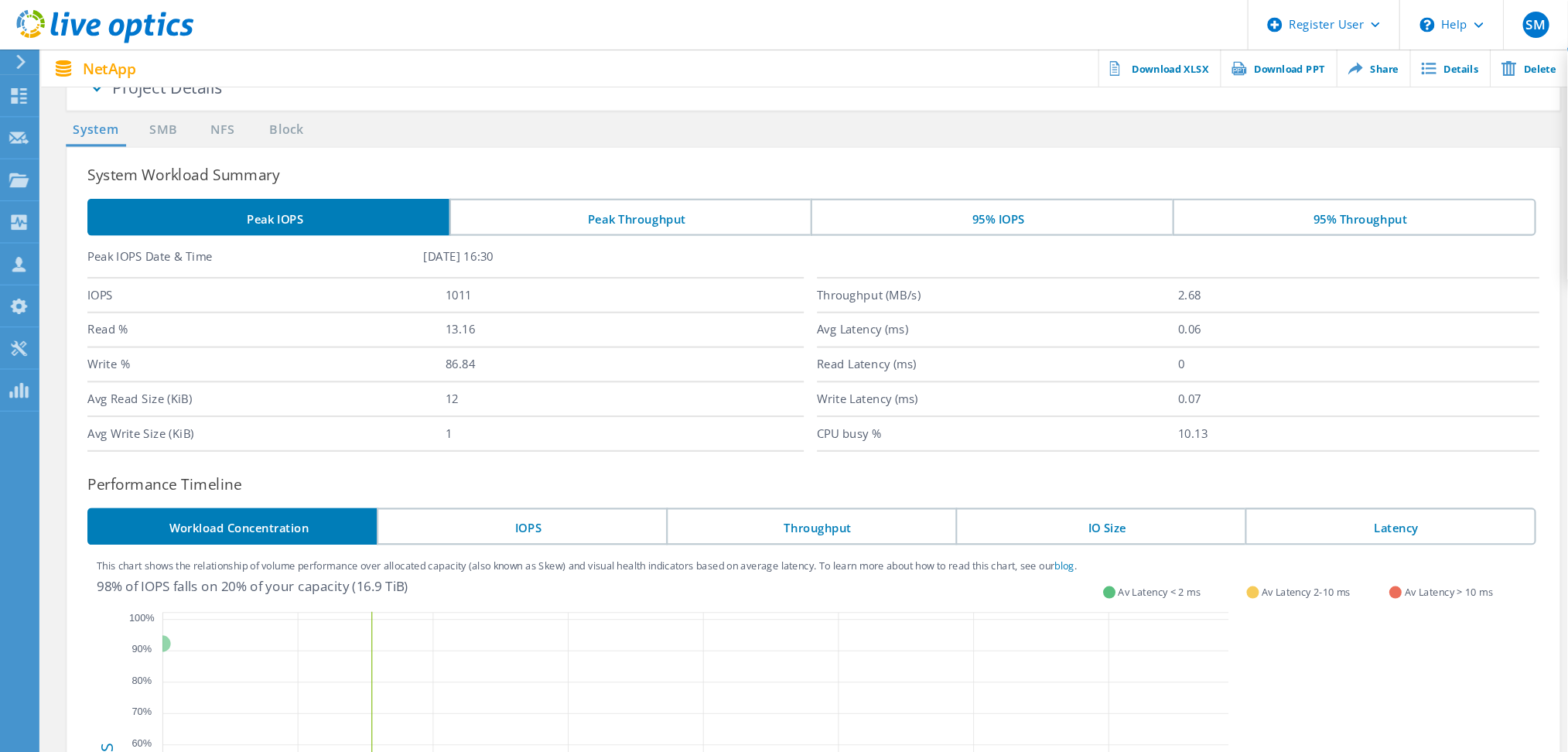
scroll to position [139, 0]
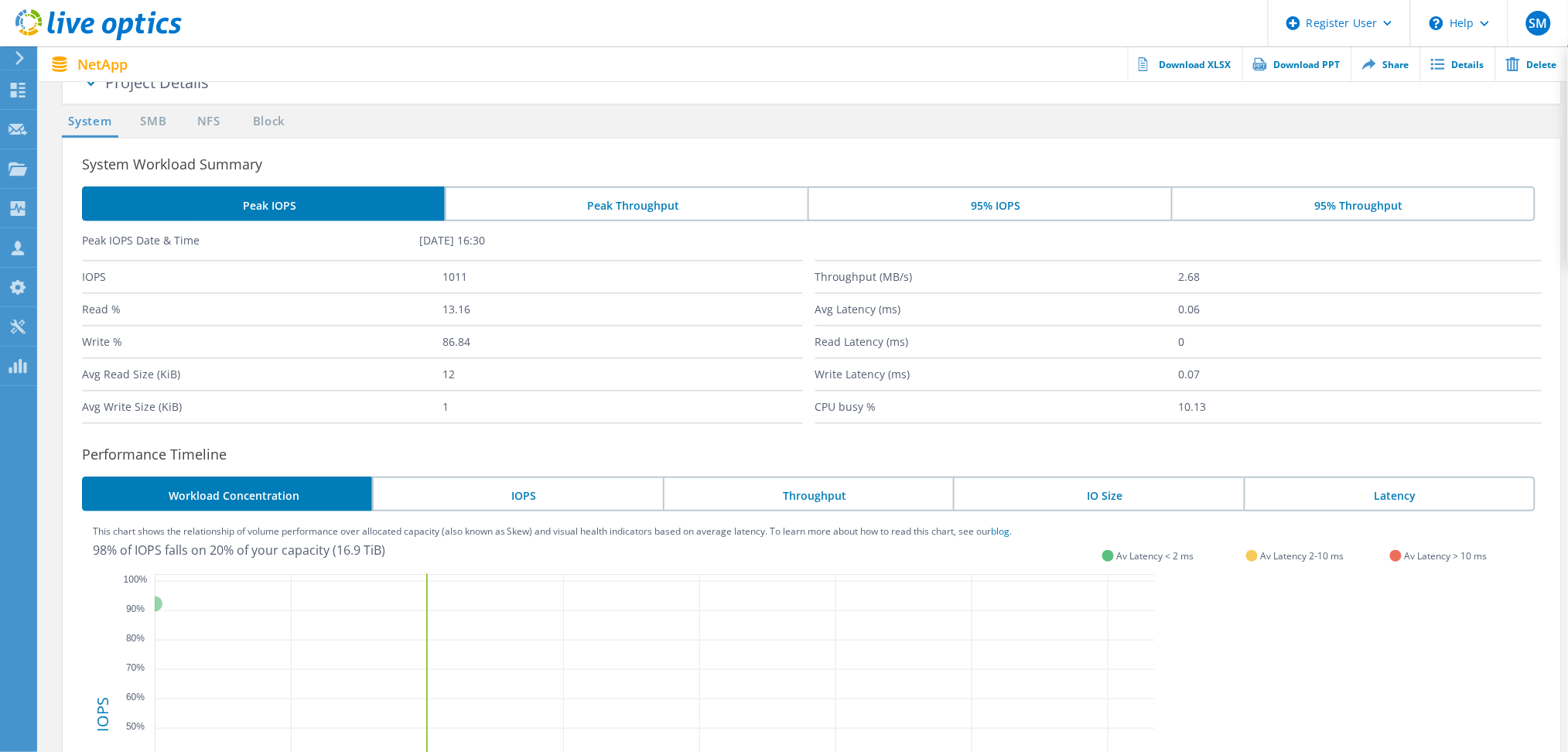
drag, startPoint x: 595, startPoint y: 379, endPoint x: 570, endPoint y: 315, distance: 68.7
click at [570, 315] on label "13.16" at bounding box center [622, 309] width 360 height 31
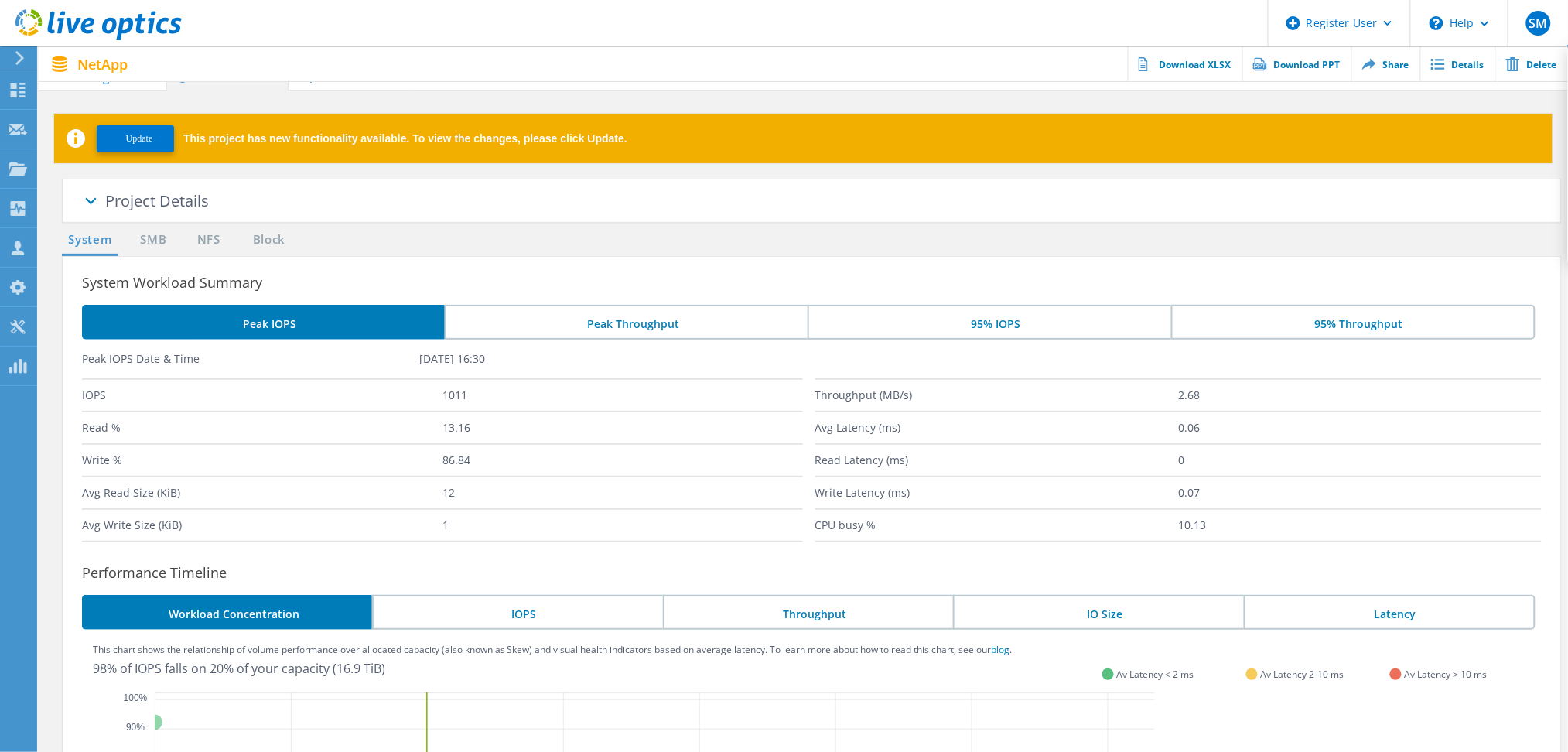
scroll to position [20, 0]
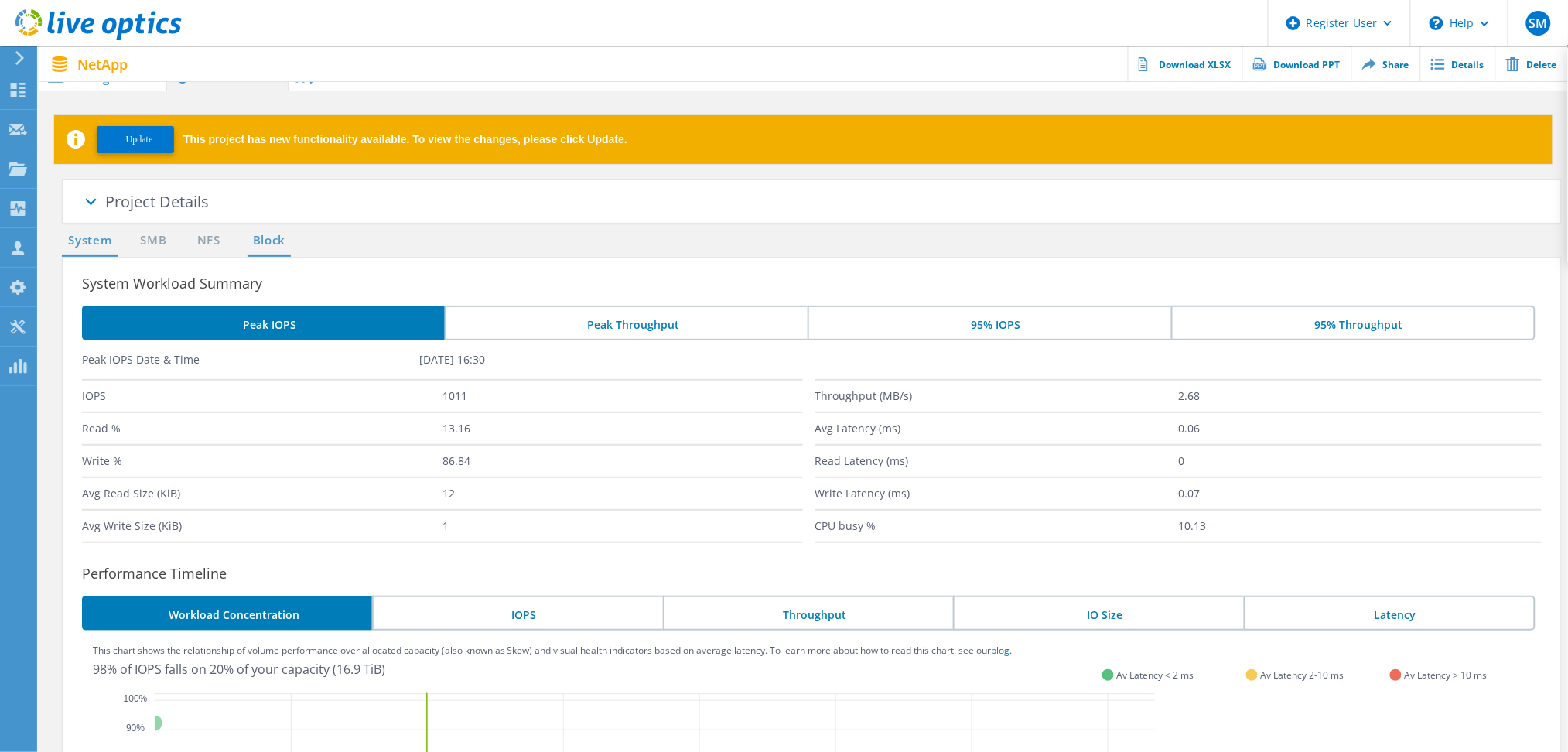
click at [264, 241] on link "Block" at bounding box center [268, 240] width 42 height 19
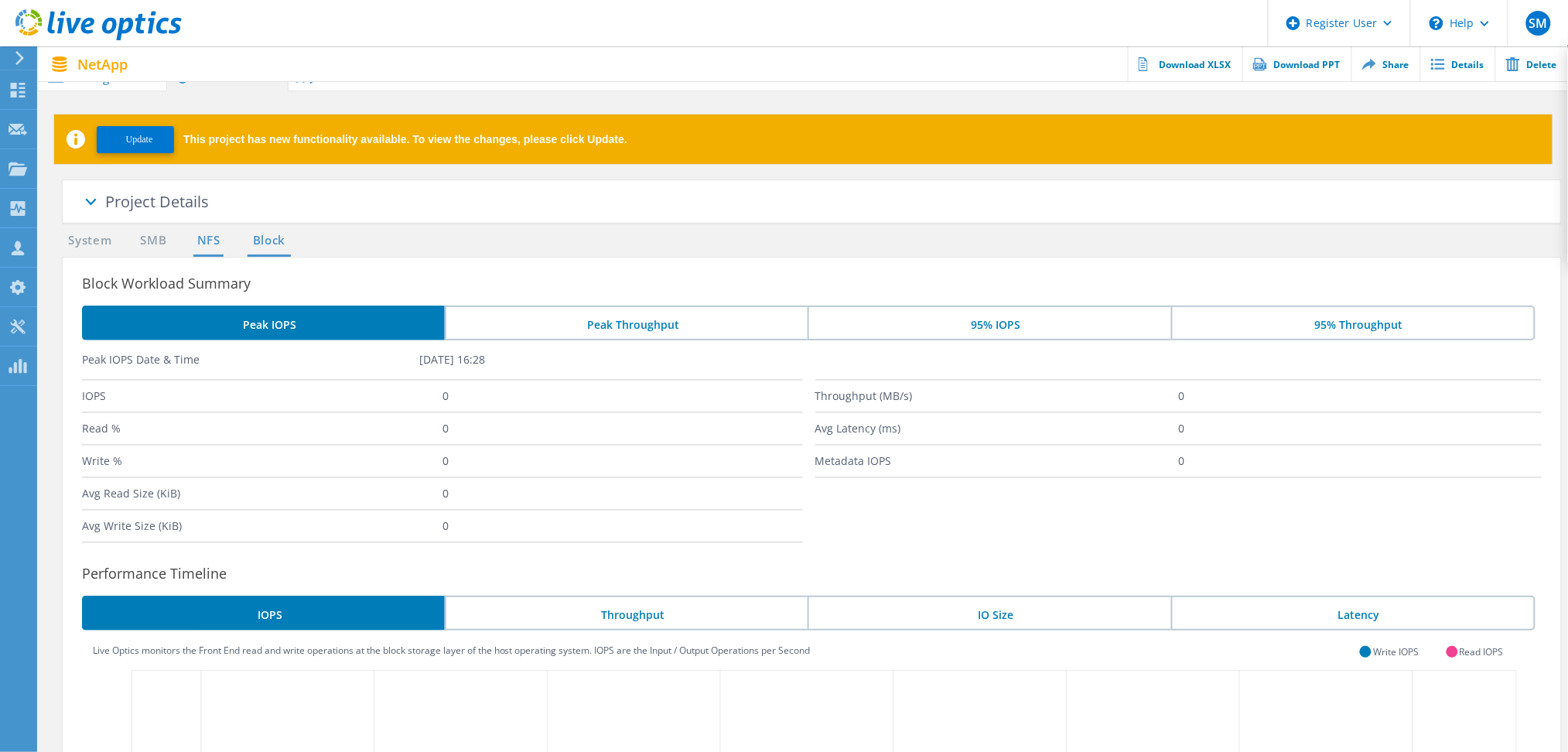
click at [209, 244] on link "NFS" at bounding box center [208, 240] width 30 height 19
click at [92, 239] on link "System" at bounding box center [90, 240] width 56 height 19
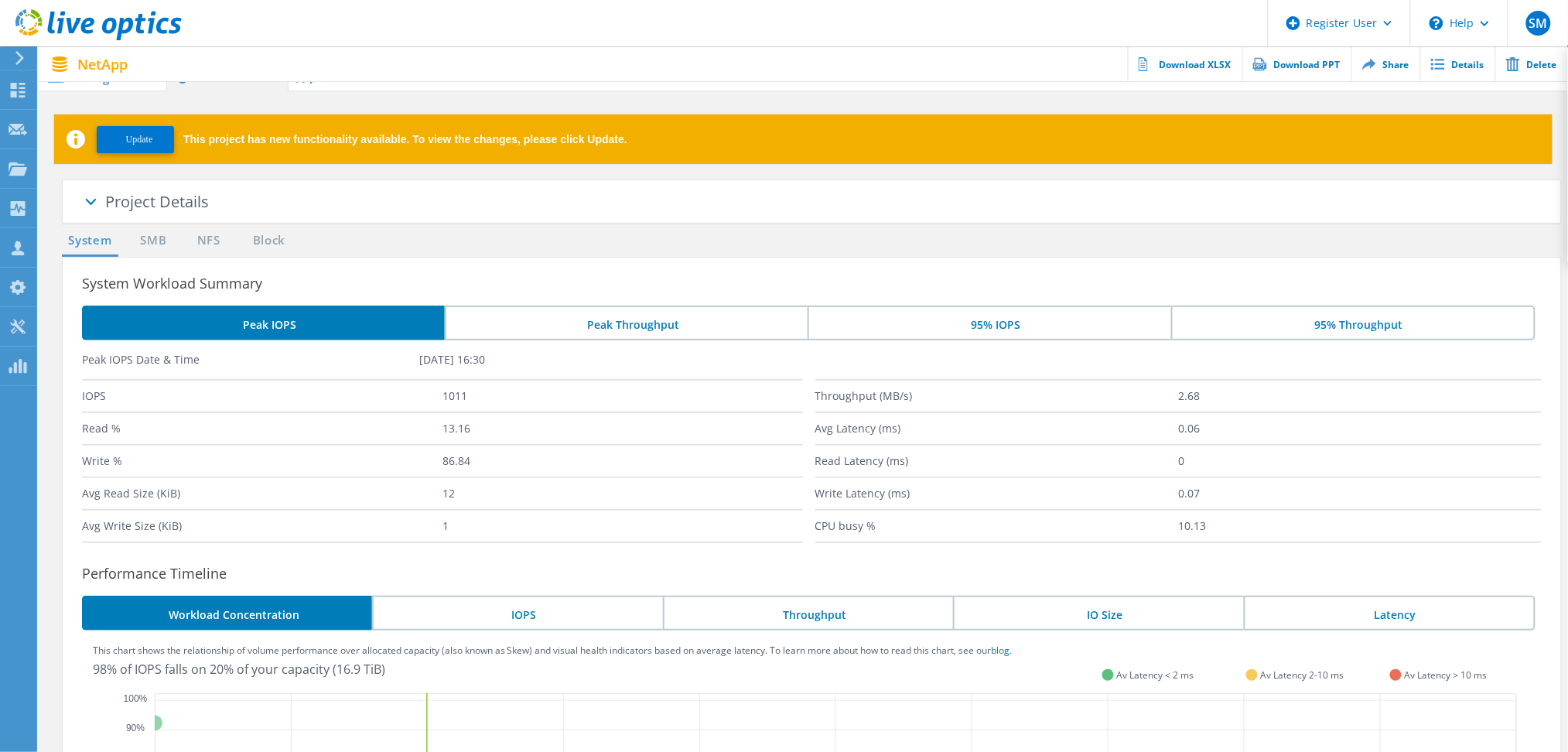
scroll to position [110, 0]
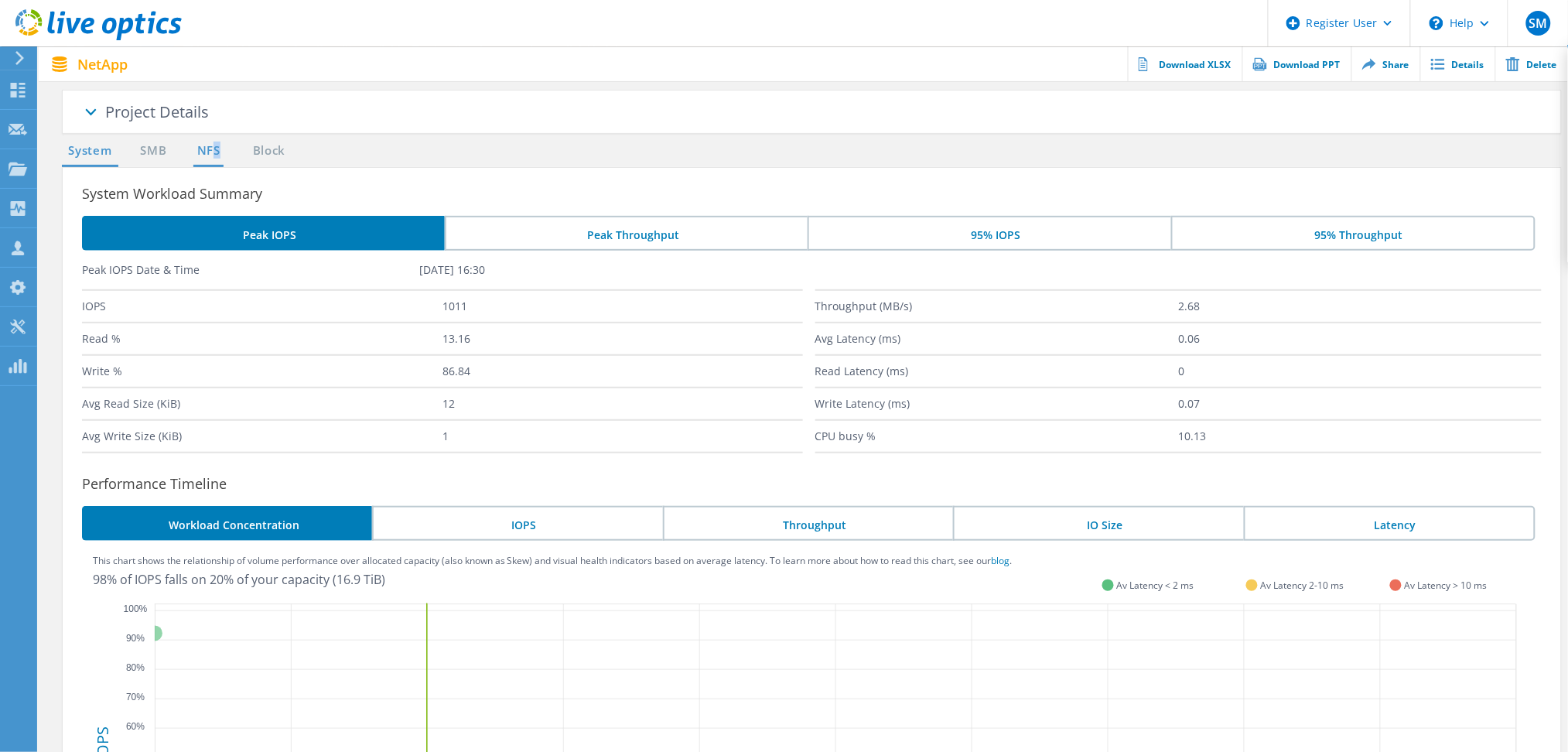
drag, startPoint x: 208, startPoint y: 161, endPoint x: 214, endPoint y: 153, distance: 10.0
click at [214, 153] on ul "System SMB NFS Block" at bounding box center [179, 154] width 250 height 25
click at [214, 153] on link "NFS" at bounding box center [208, 152] width 30 height 19
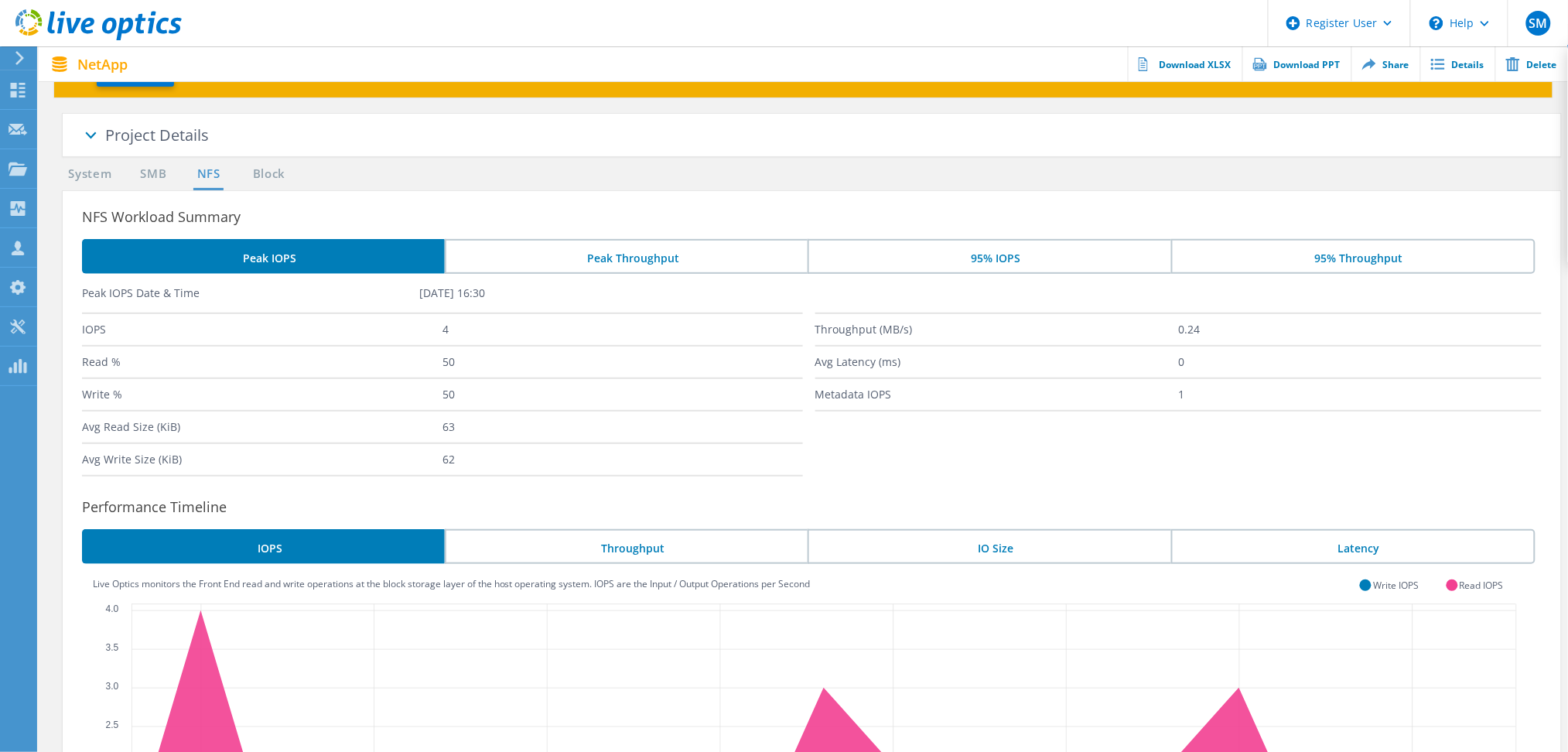
scroll to position [20, 0]
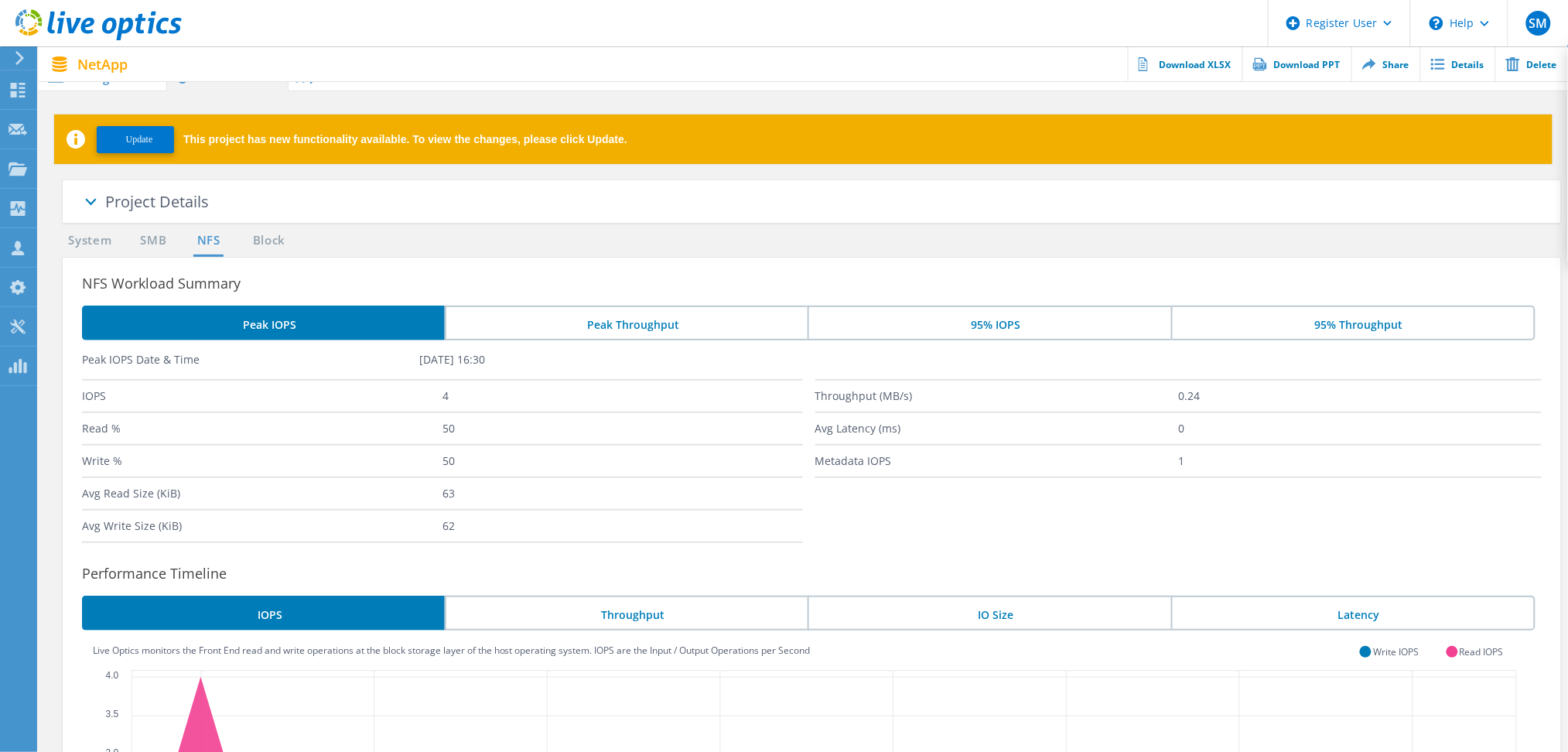
click at [620, 320] on li "Peak Throughput" at bounding box center [627, 322] width 363 height 35
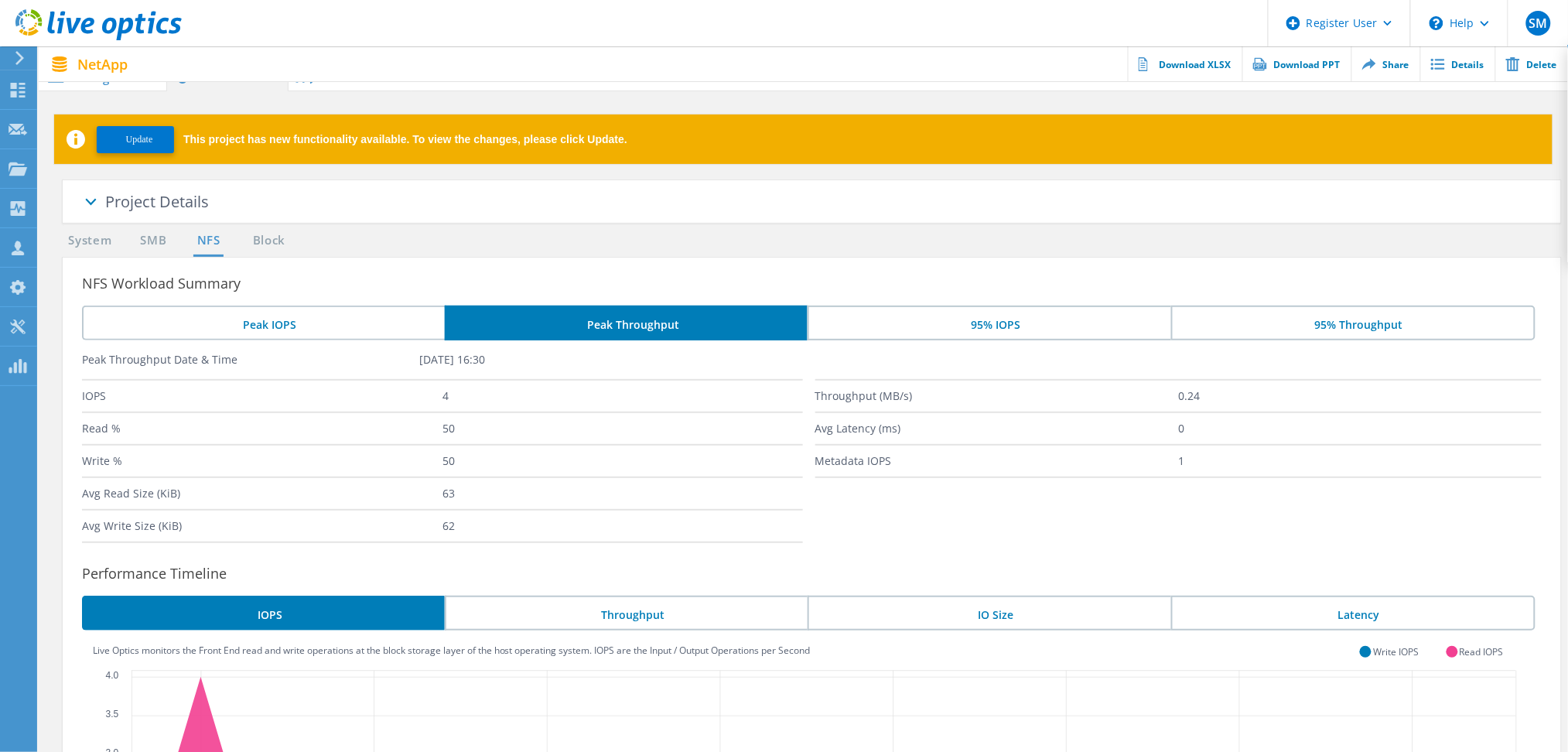
click at [938, 321] on li "95% IOPS" at bounding box center [989, 322] width 363 height 35
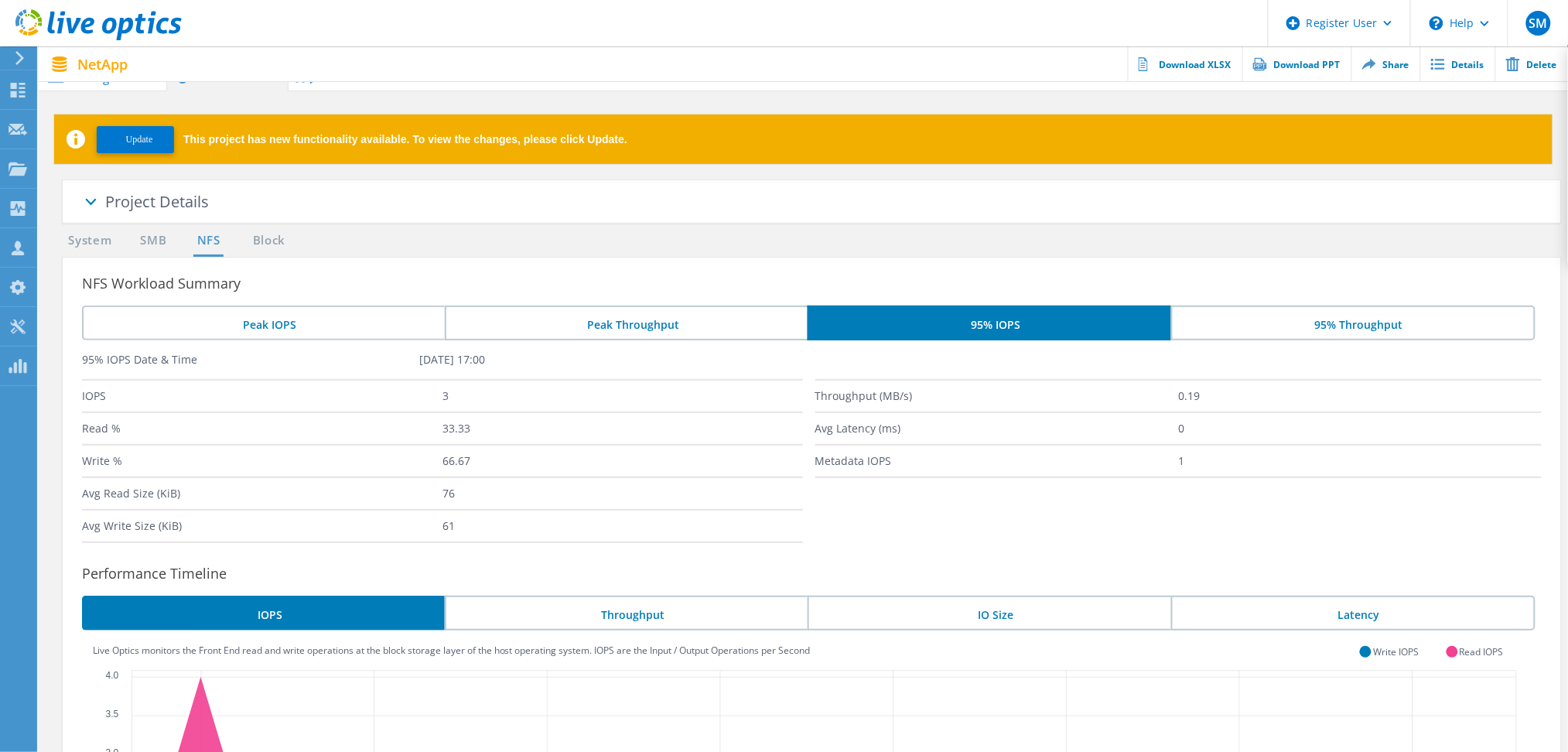
click at [699, 319] on li "Peak Throughput" at bounding box center [627, 322] width 363 height 35
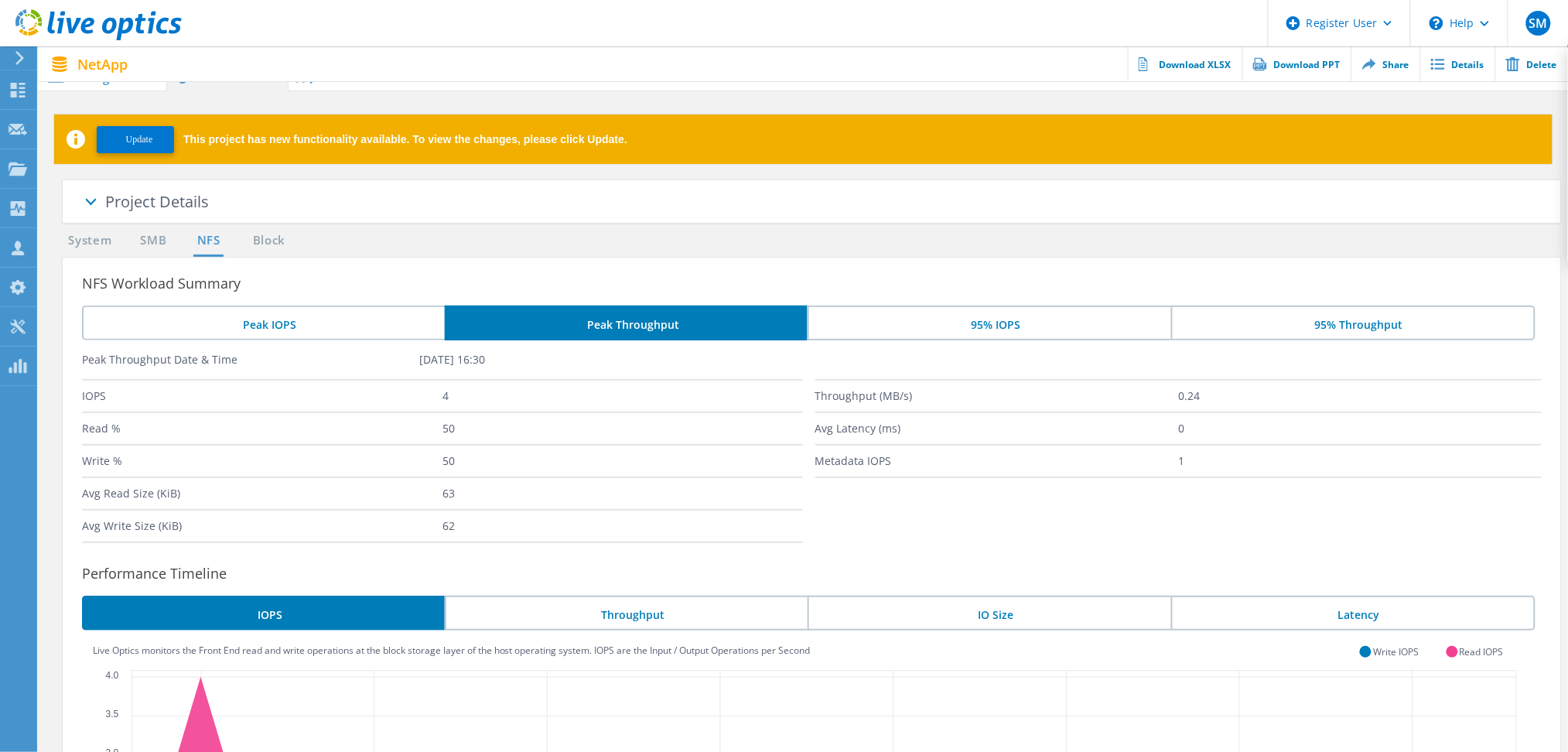
click at [328, 315] on li "Peak IOPS" at bounding box center [264, 322] width 363 height 35
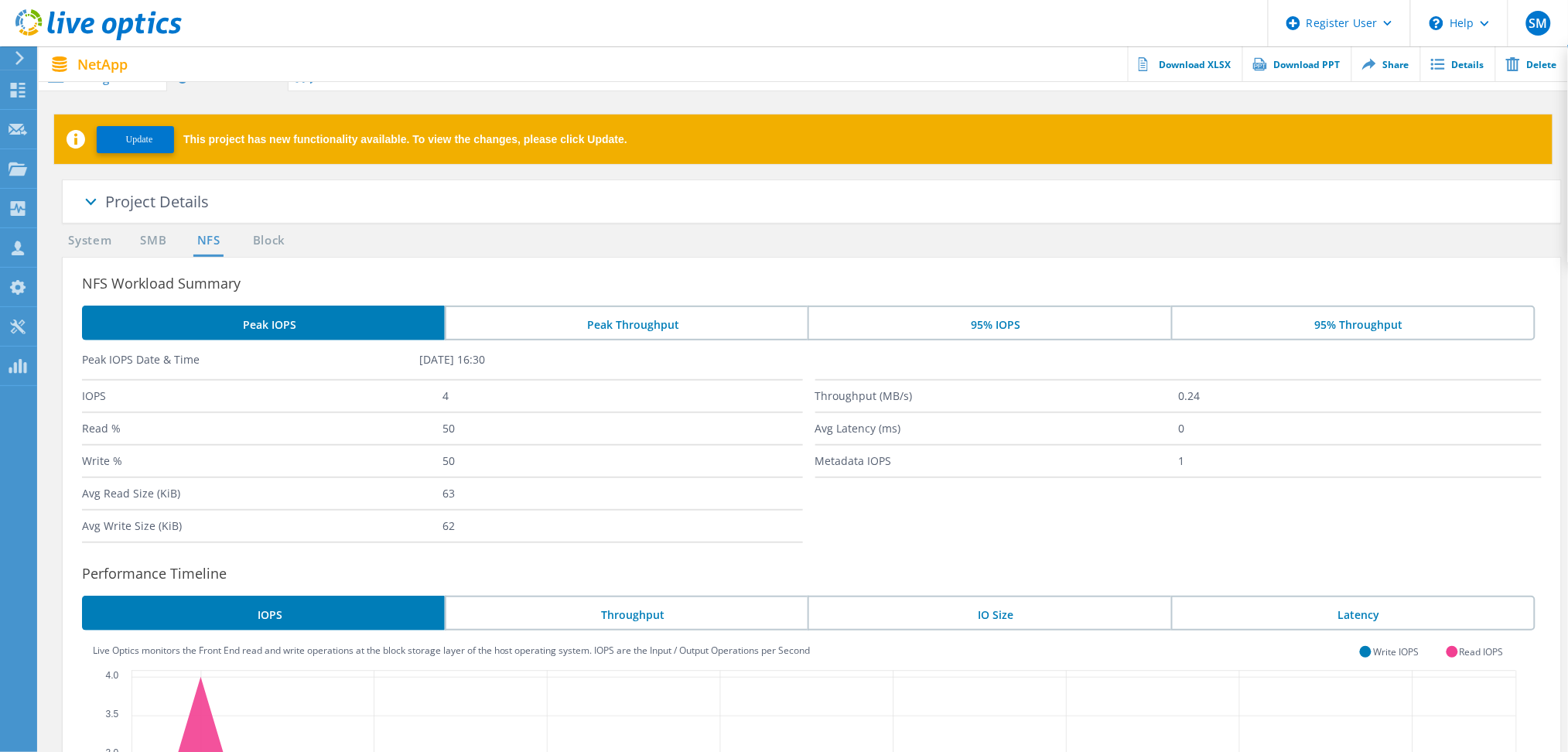
click at [542, 323] on li "Peak Throughput" at bounding box center [627, 322] width 363 height 35
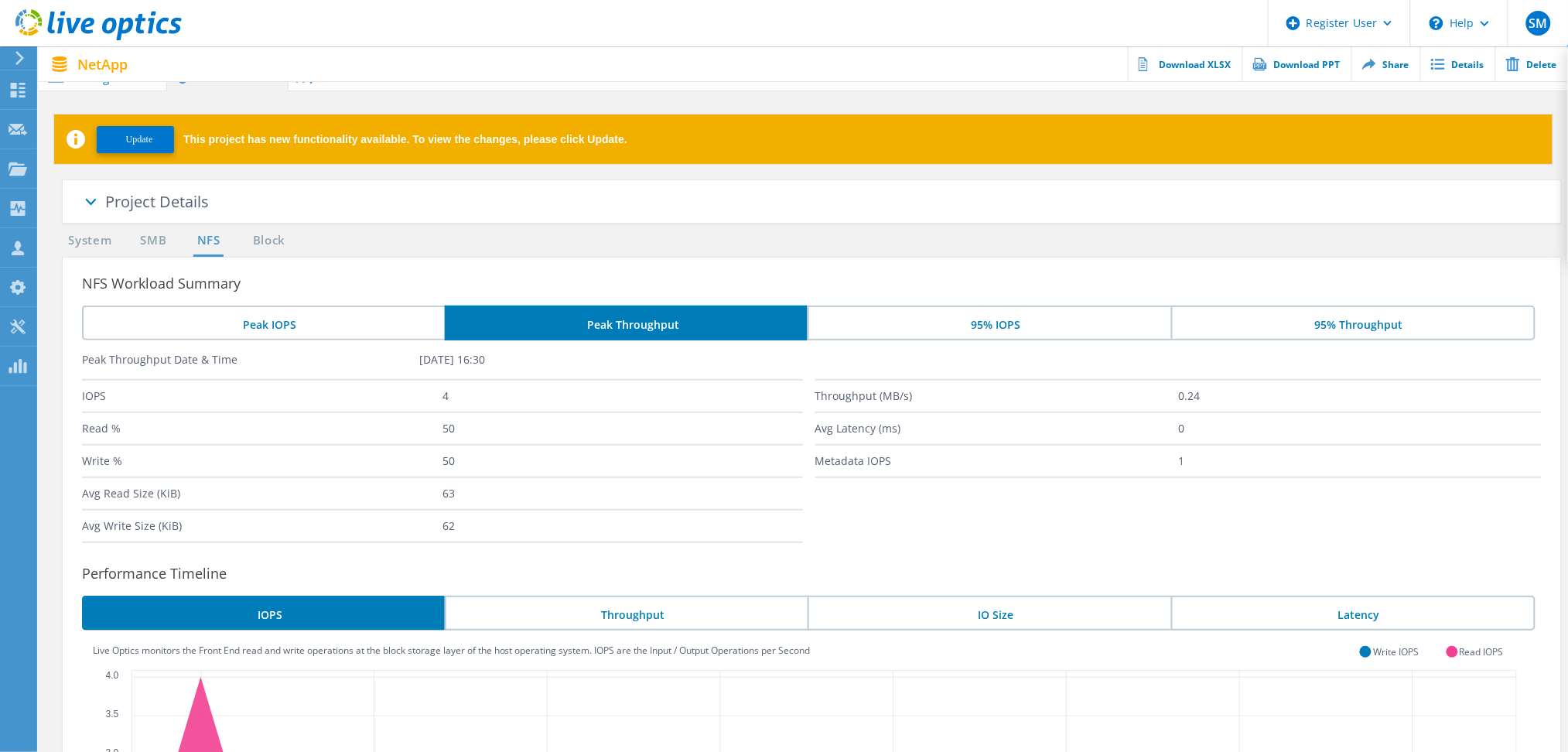
click at [1029, 320] on li "95% IOPS" at bounding box center [989, 322] width 363 height 35
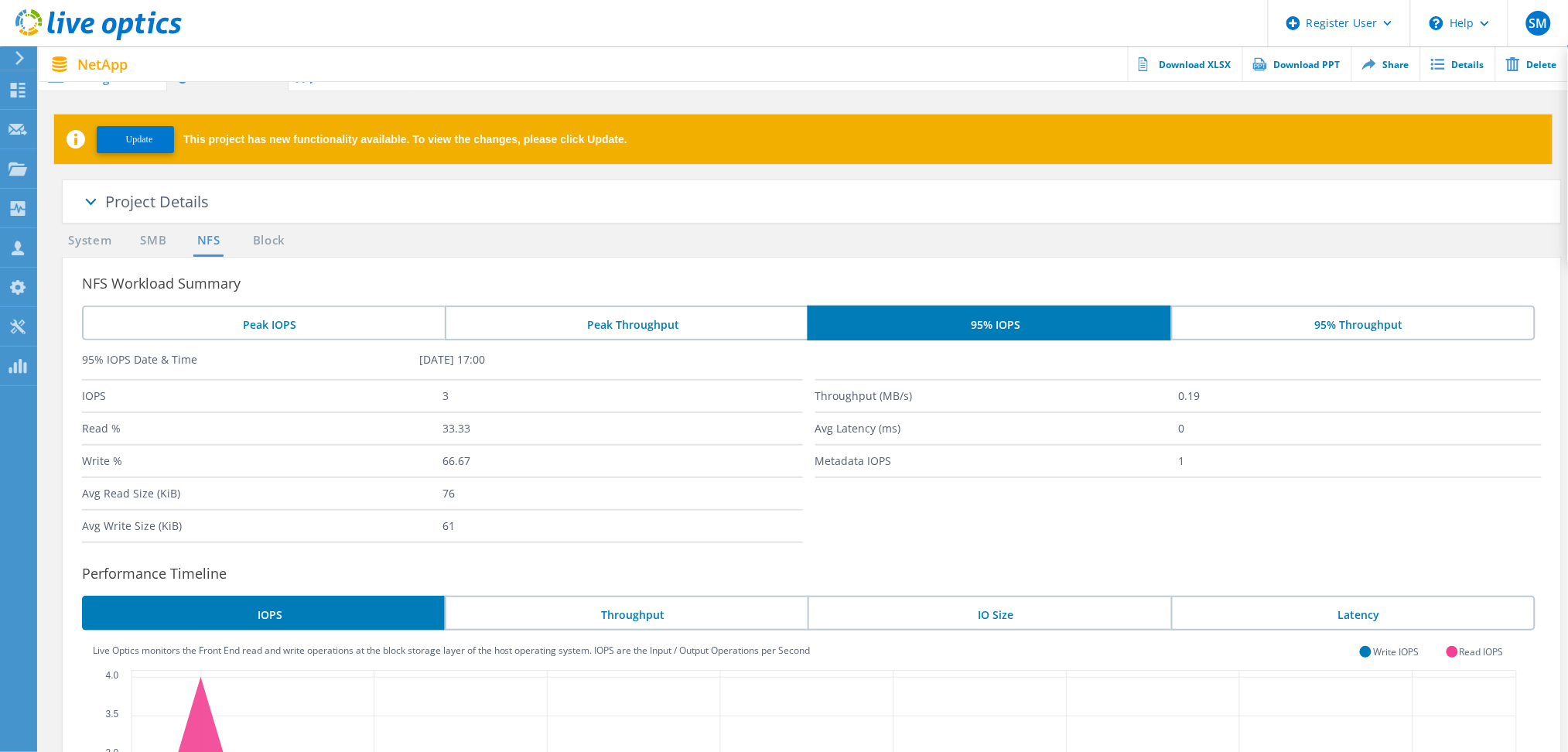
click at [670, 320] on li "Peak Throughput" at bounding box center [627, 322] width 363 height 35
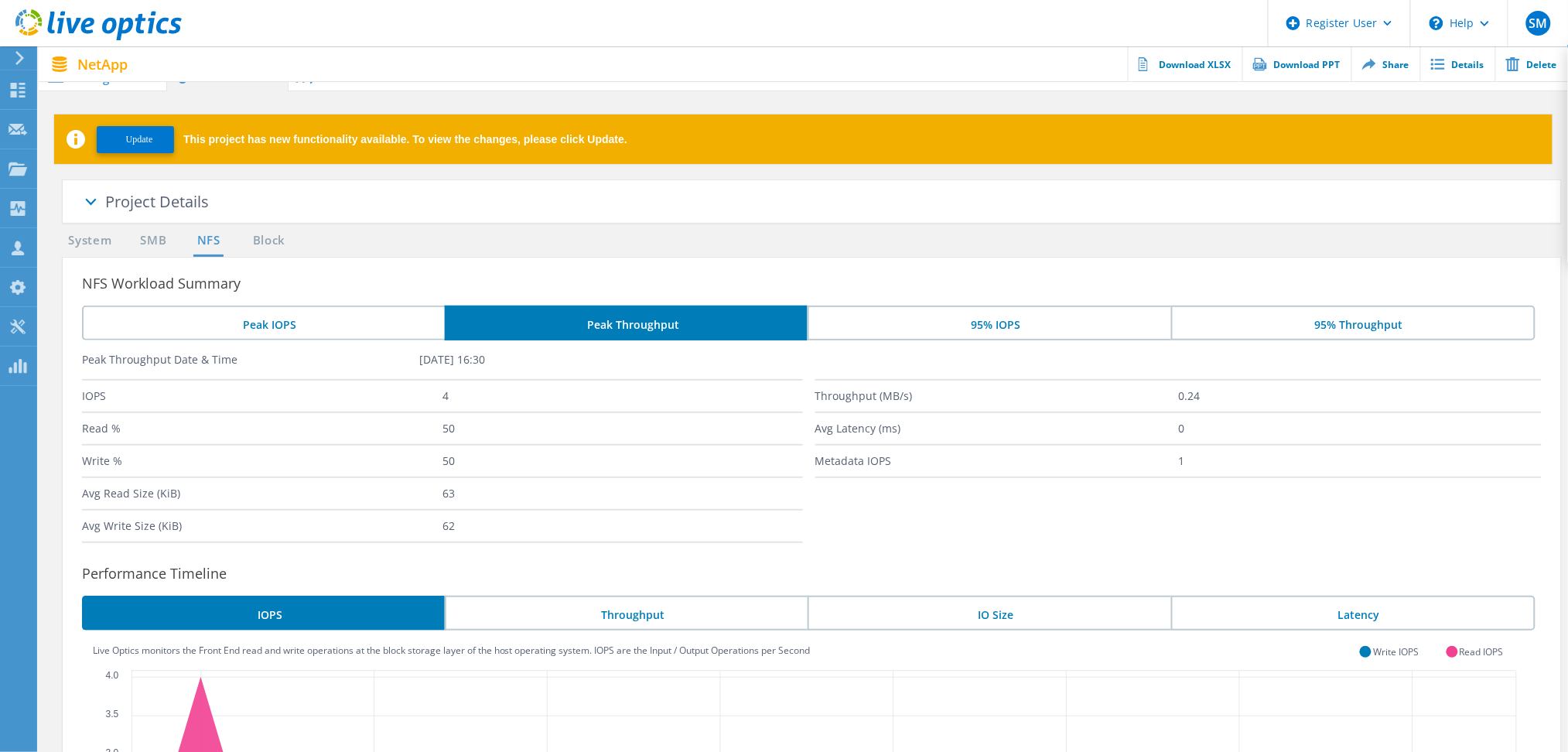
click at [367, 327] on li "Peak IOPS" at bounding box center [264, 322] width 363 height 35
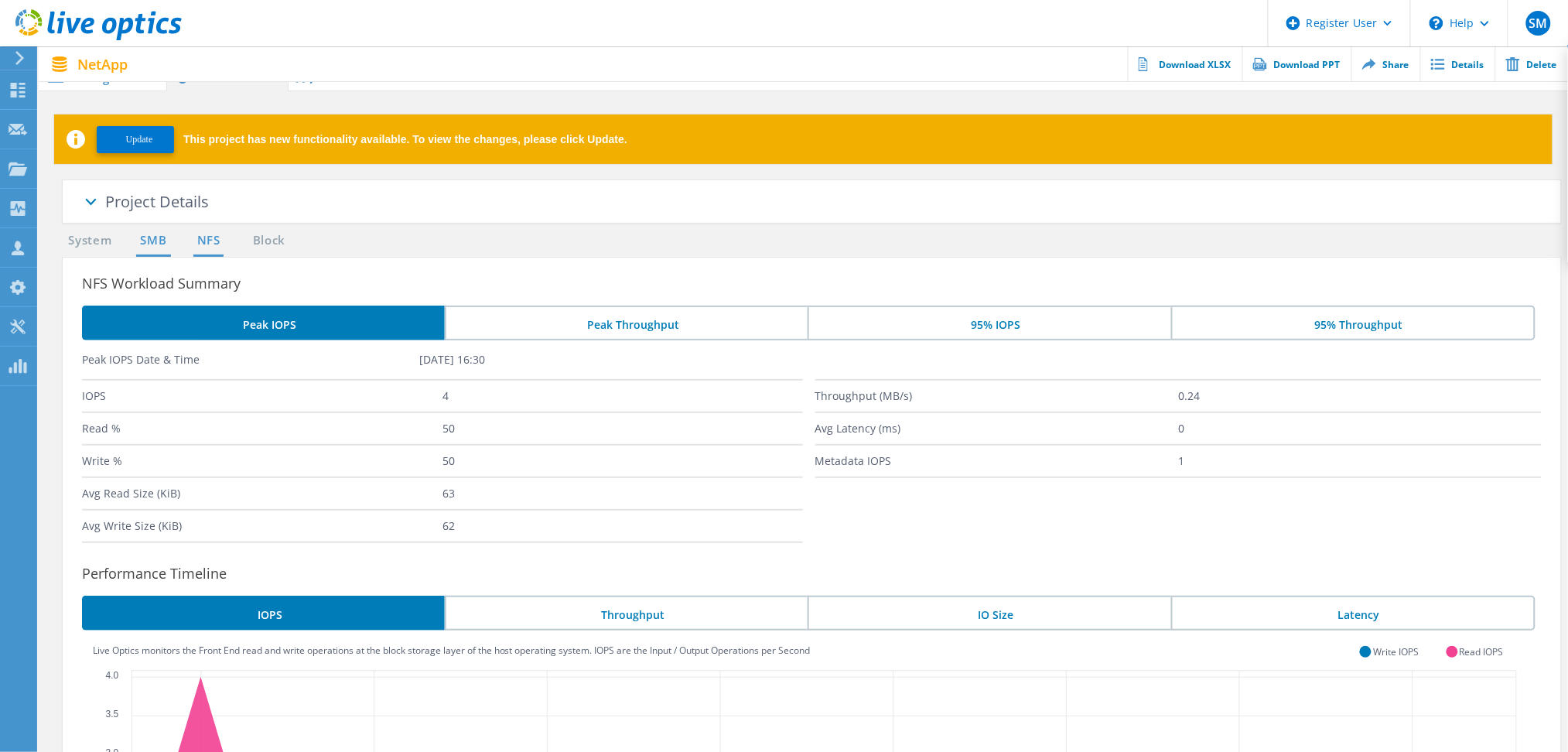
click at [155, 240] on link "SMB" at bounding box center [153, 240] width 34 height 19
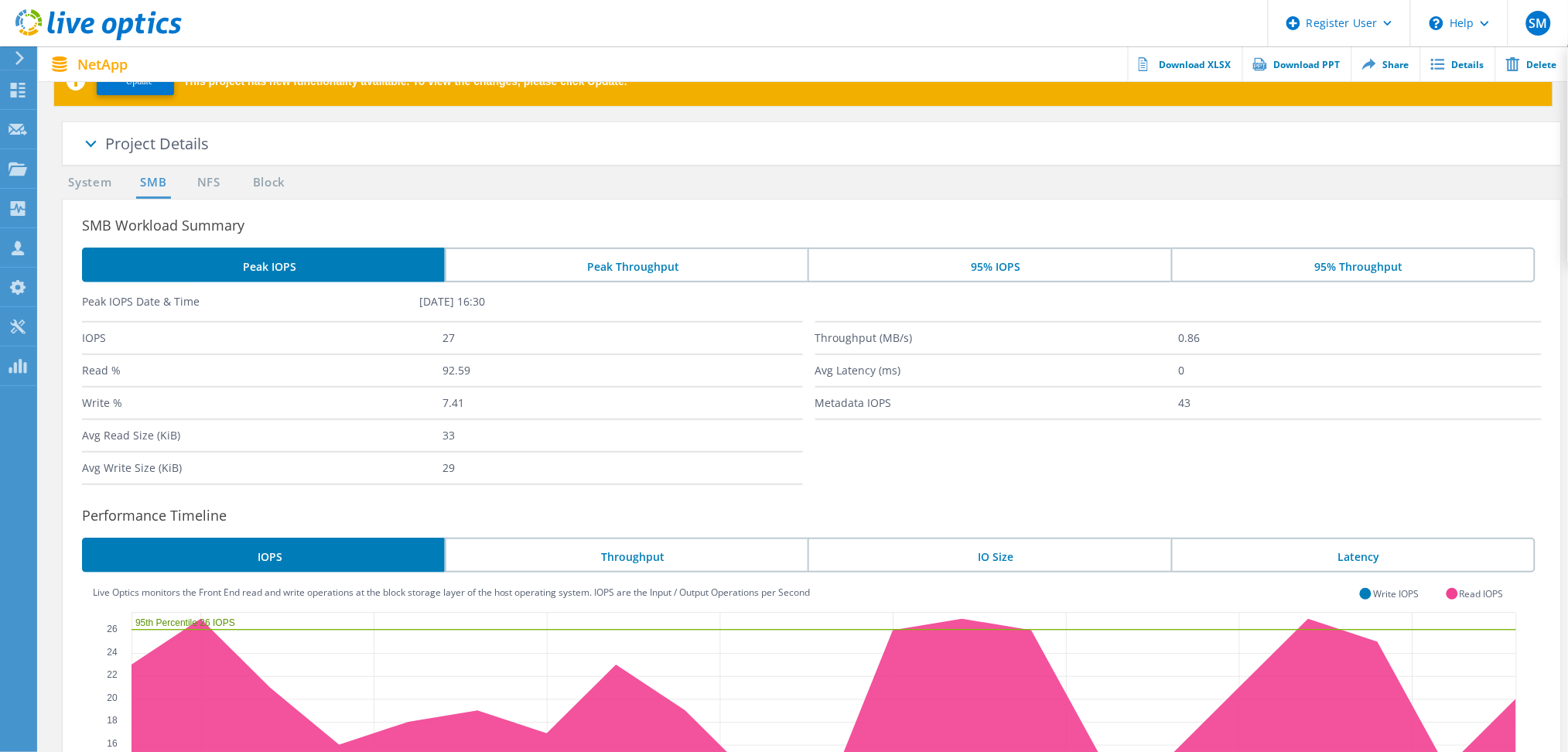
scroll to position [105, 0]
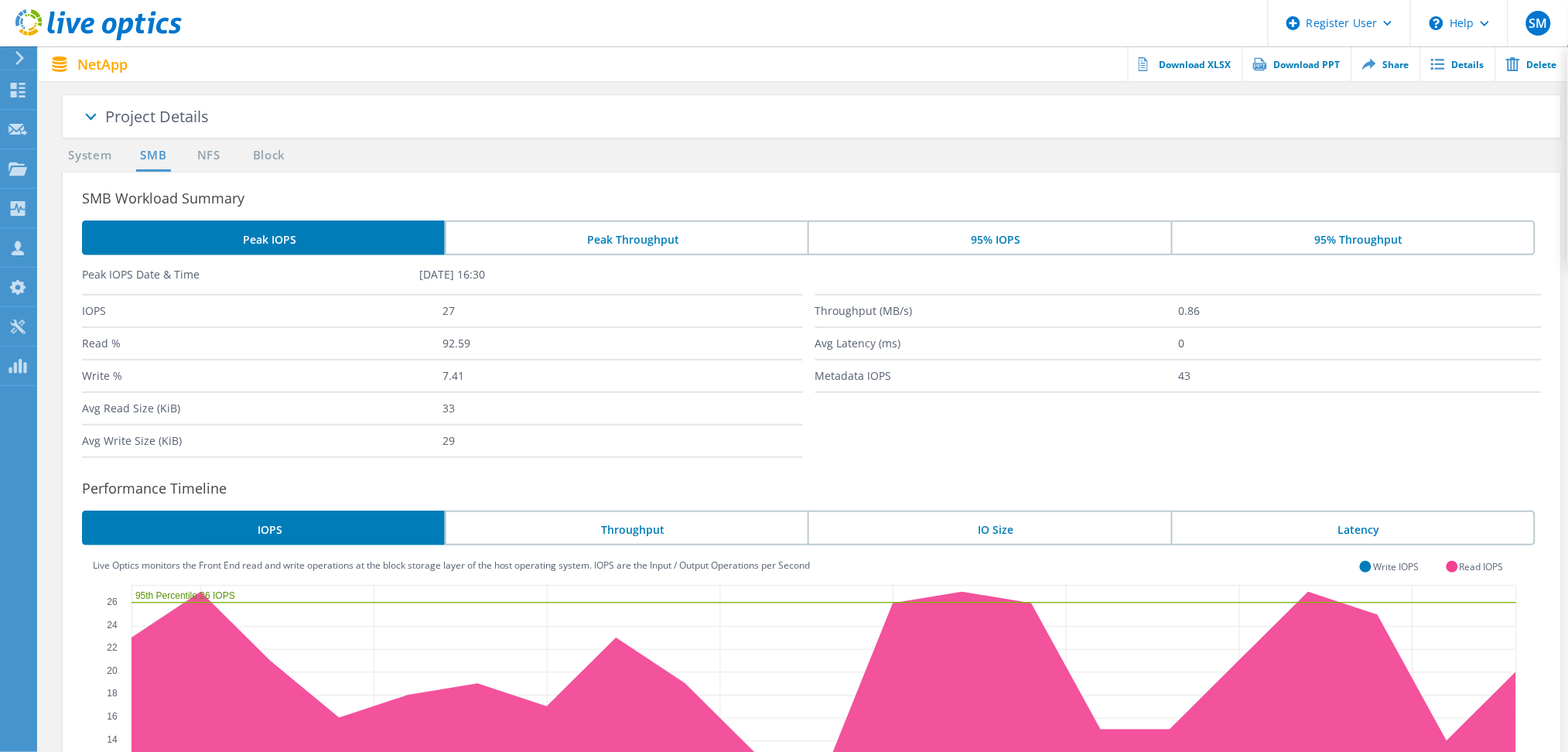
click at [585, 511] on li "Throughput" at bounding box center [627, 528] width 363 height 35
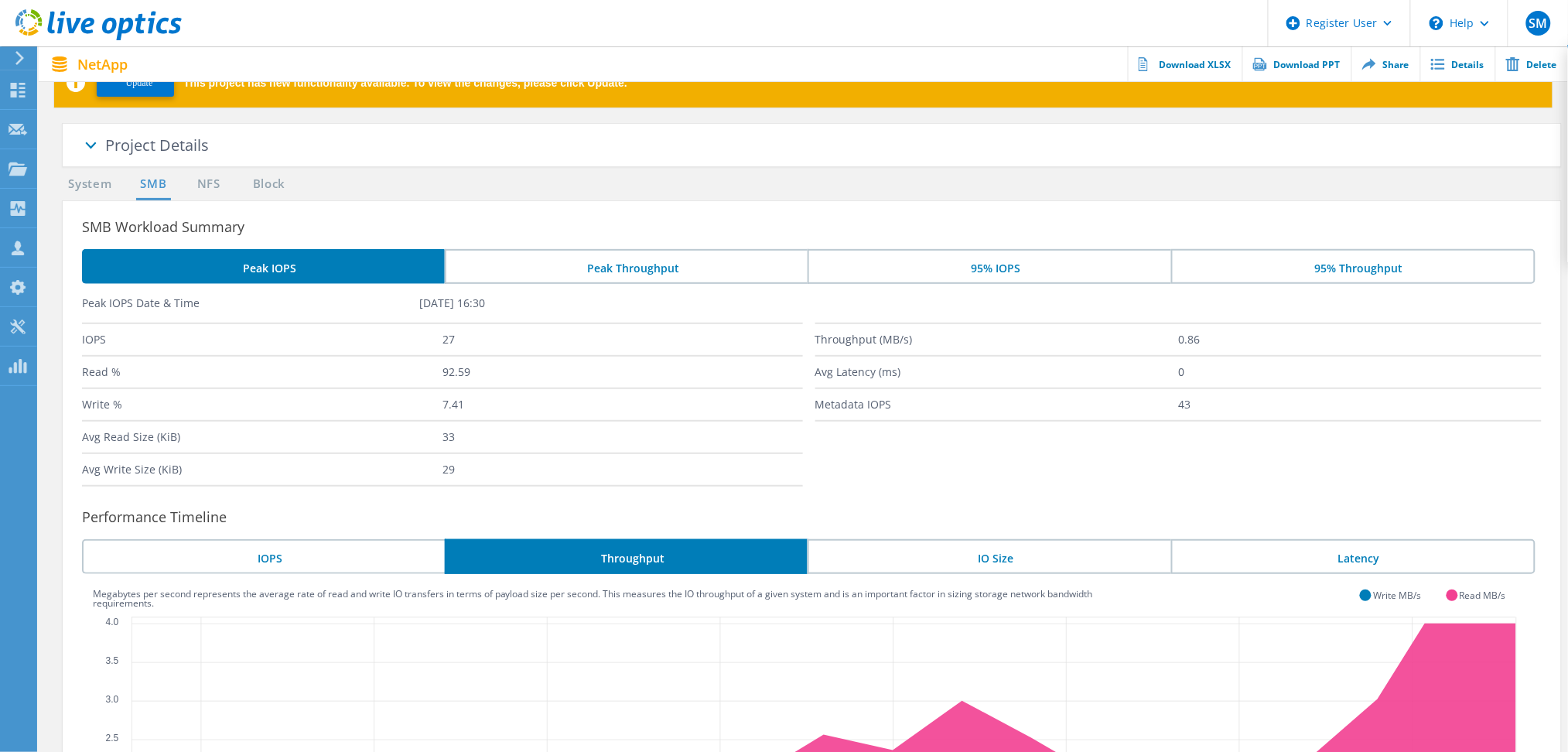
scroll to position [0, 0]
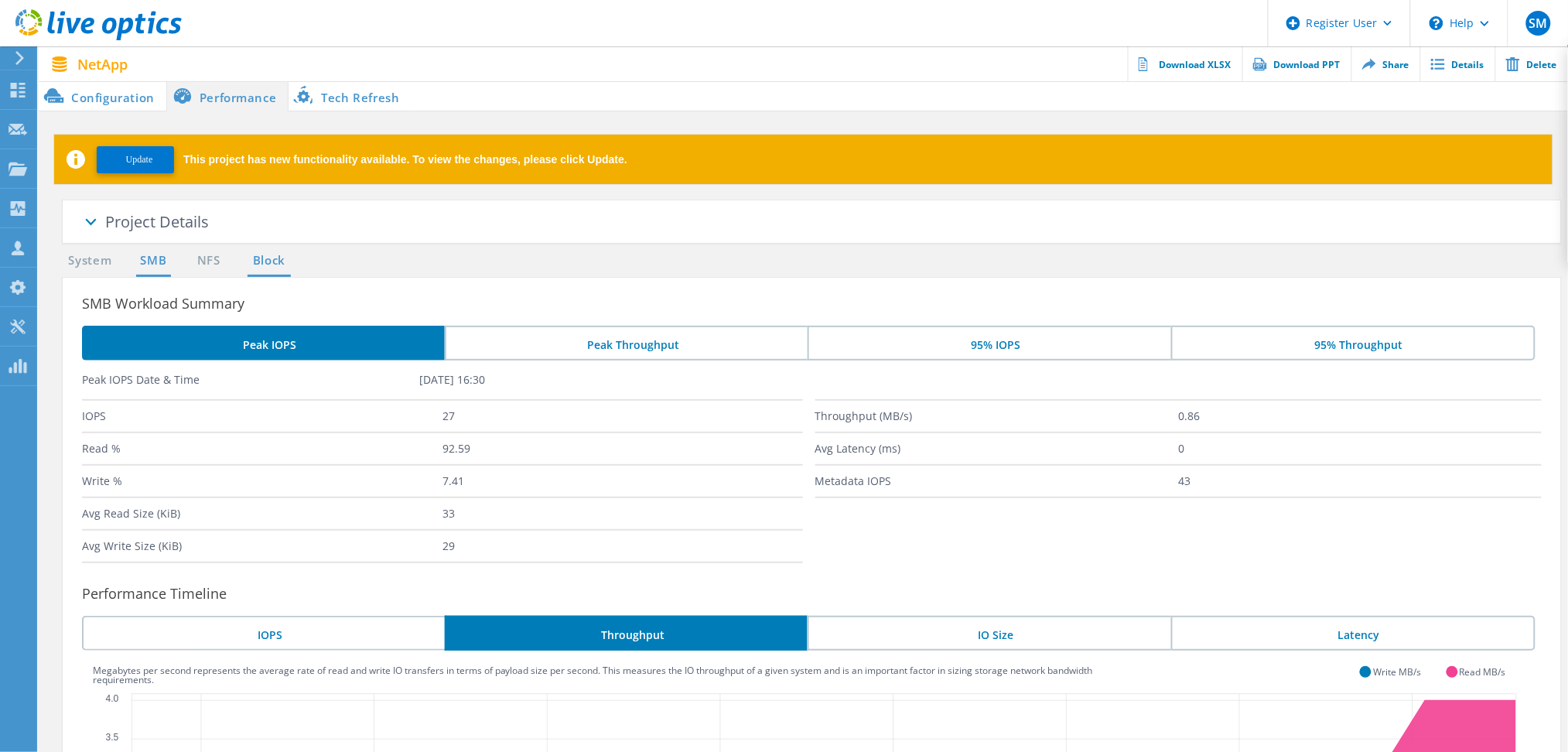
click at [278, 265] on link "Block" at bounding box center [268, 261] width 42 height 19
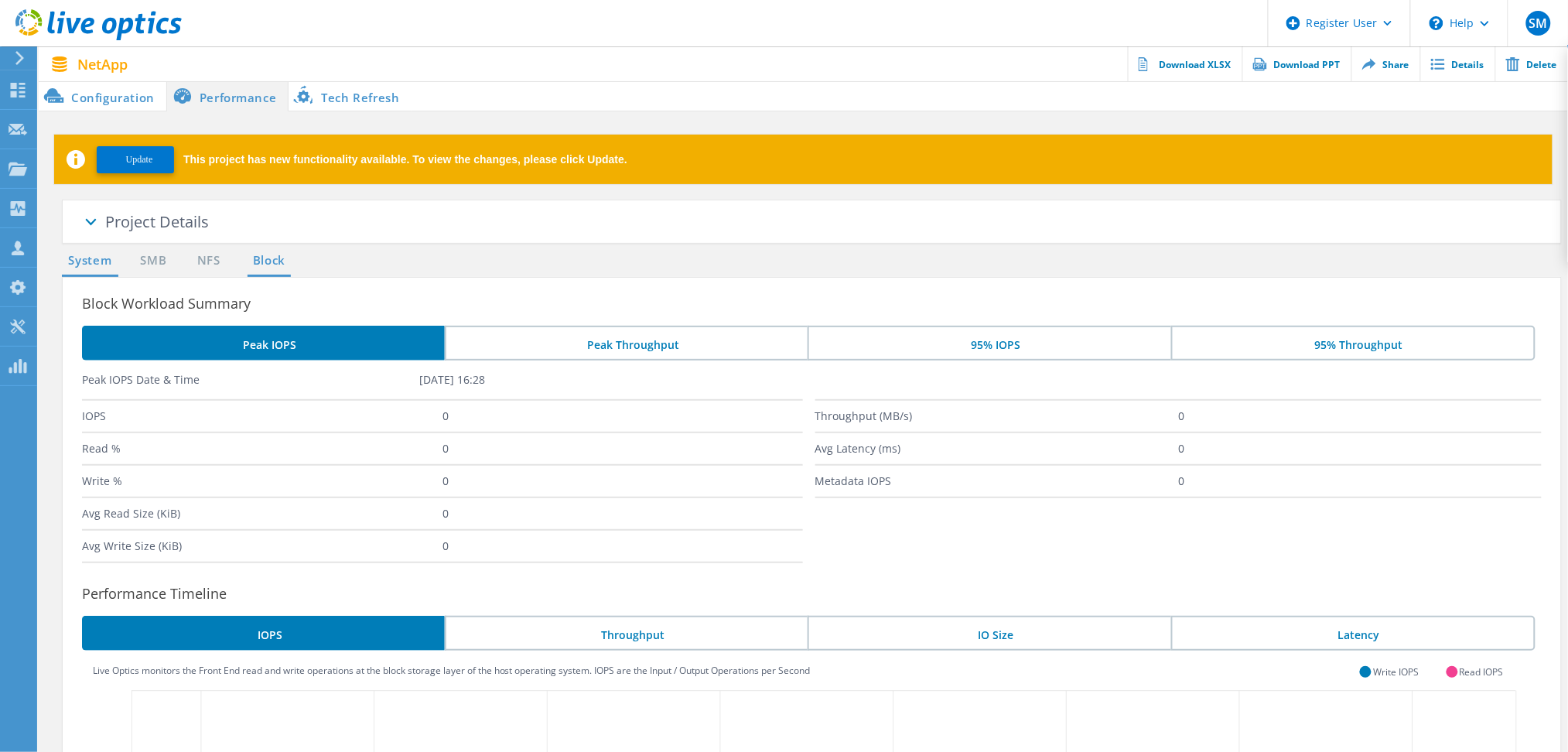
click at [94, 263] on link "System" at bounding box center [90, 261] width 56 height 19
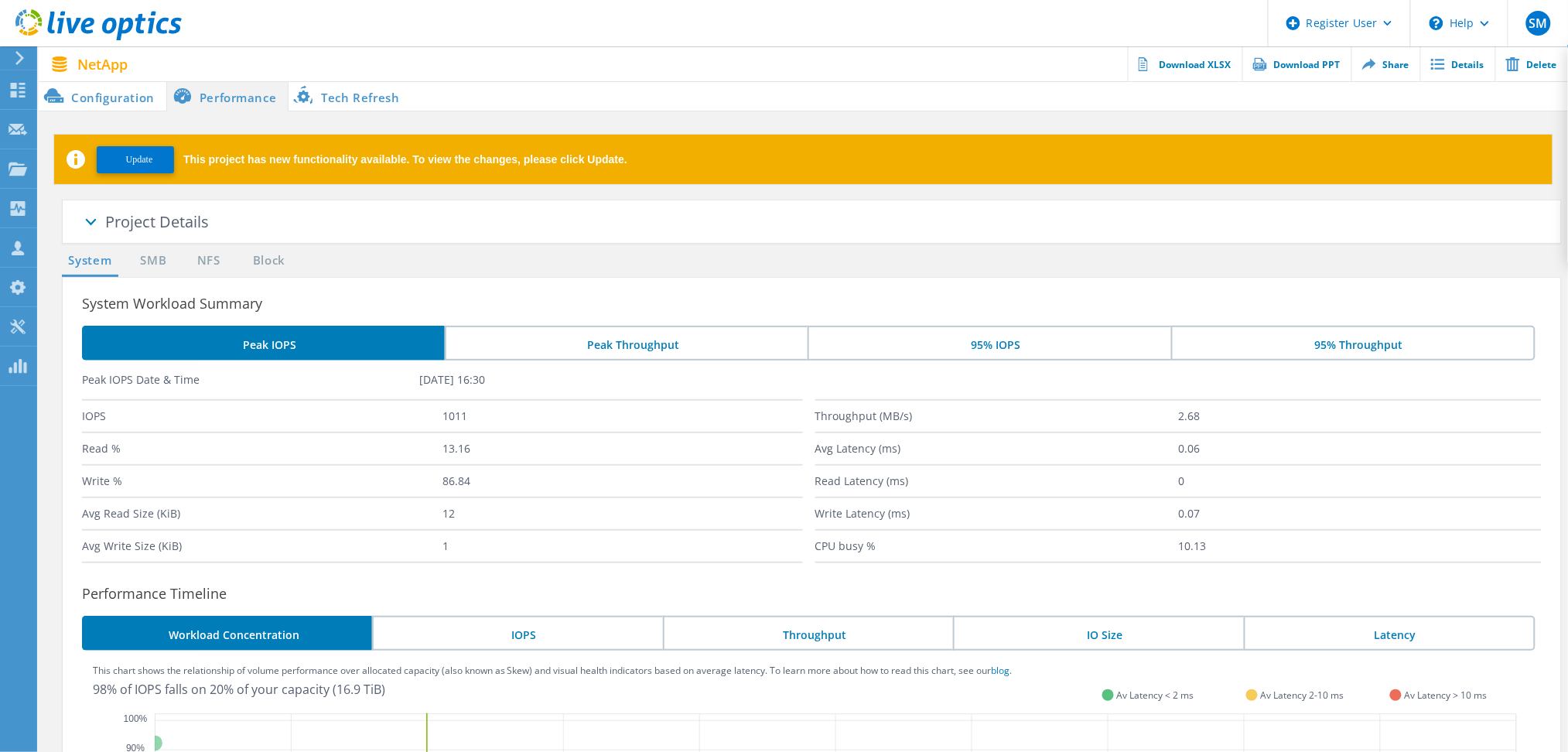
click at [112, 98] on li "Configuration" at bounding box center [102, 96] width 127 height 31
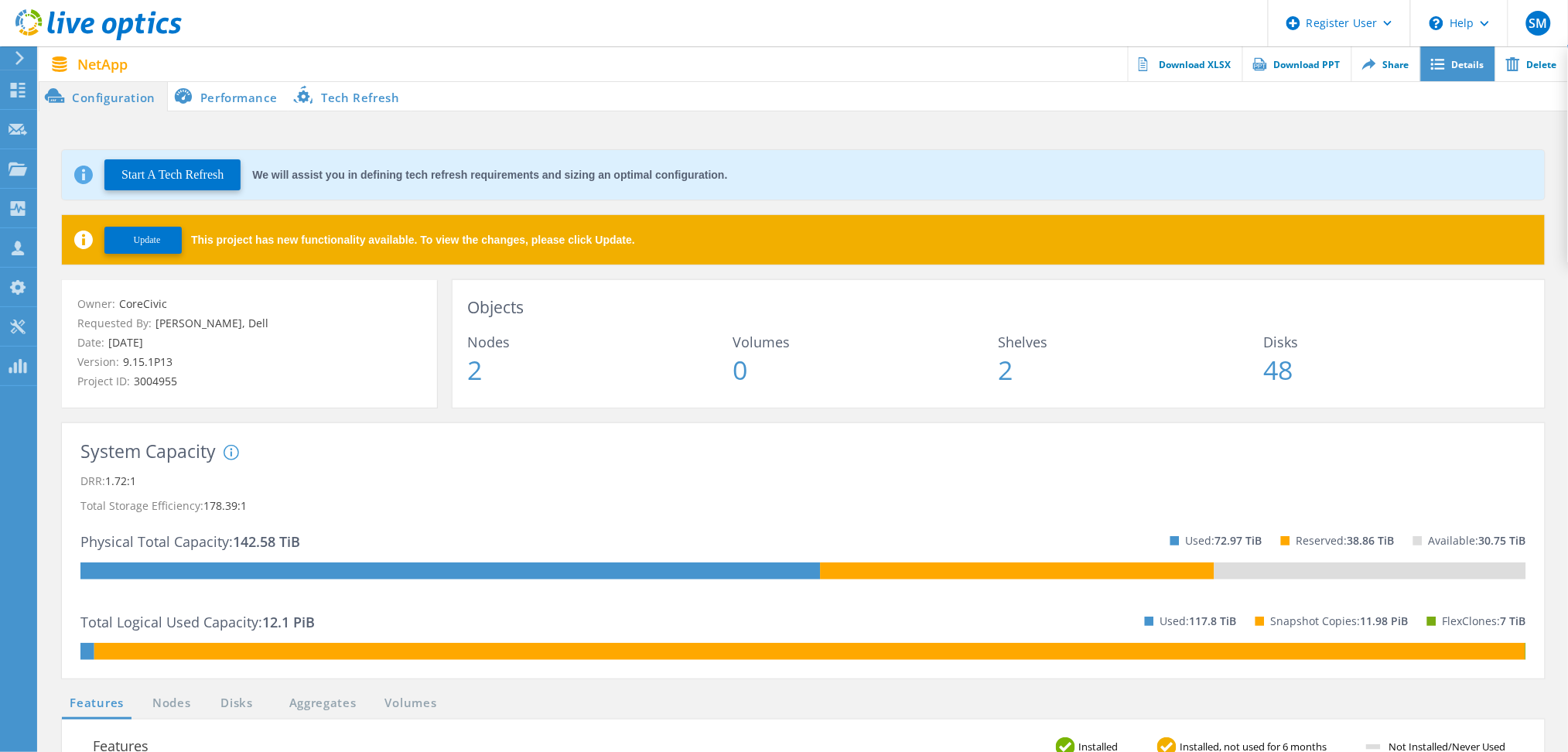
click at [1188, 68] on link "Details" at bounding box center [1458, 64] width 75 height 35
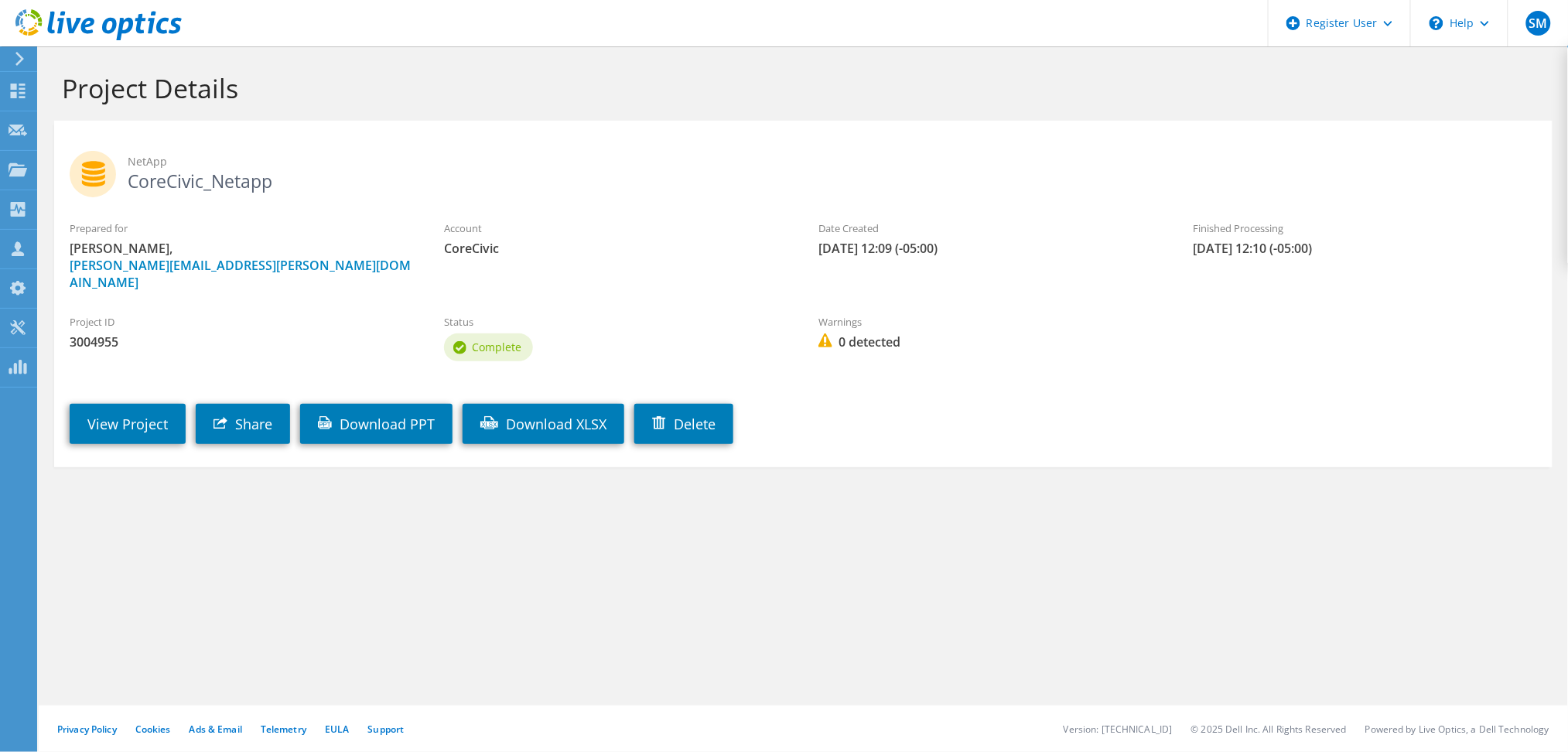
click at [1290, 259] on div "Finished Processing [DATE] 12:10 (-05:00)" at bounding box center [1365, 238] width 375 height 52
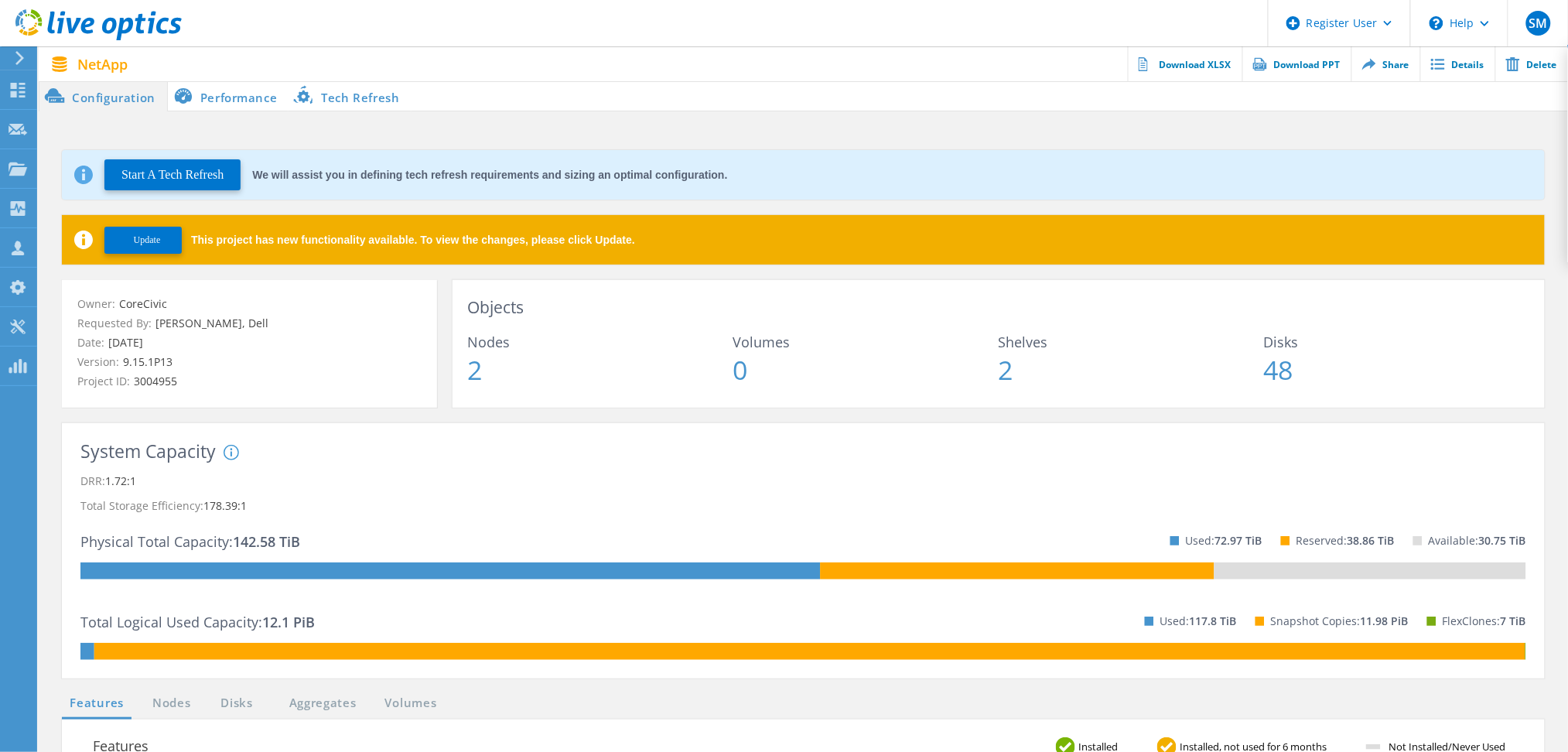
click at [236, 106] on li "Performance" at bounding box center [229, 96] width 122 height 31
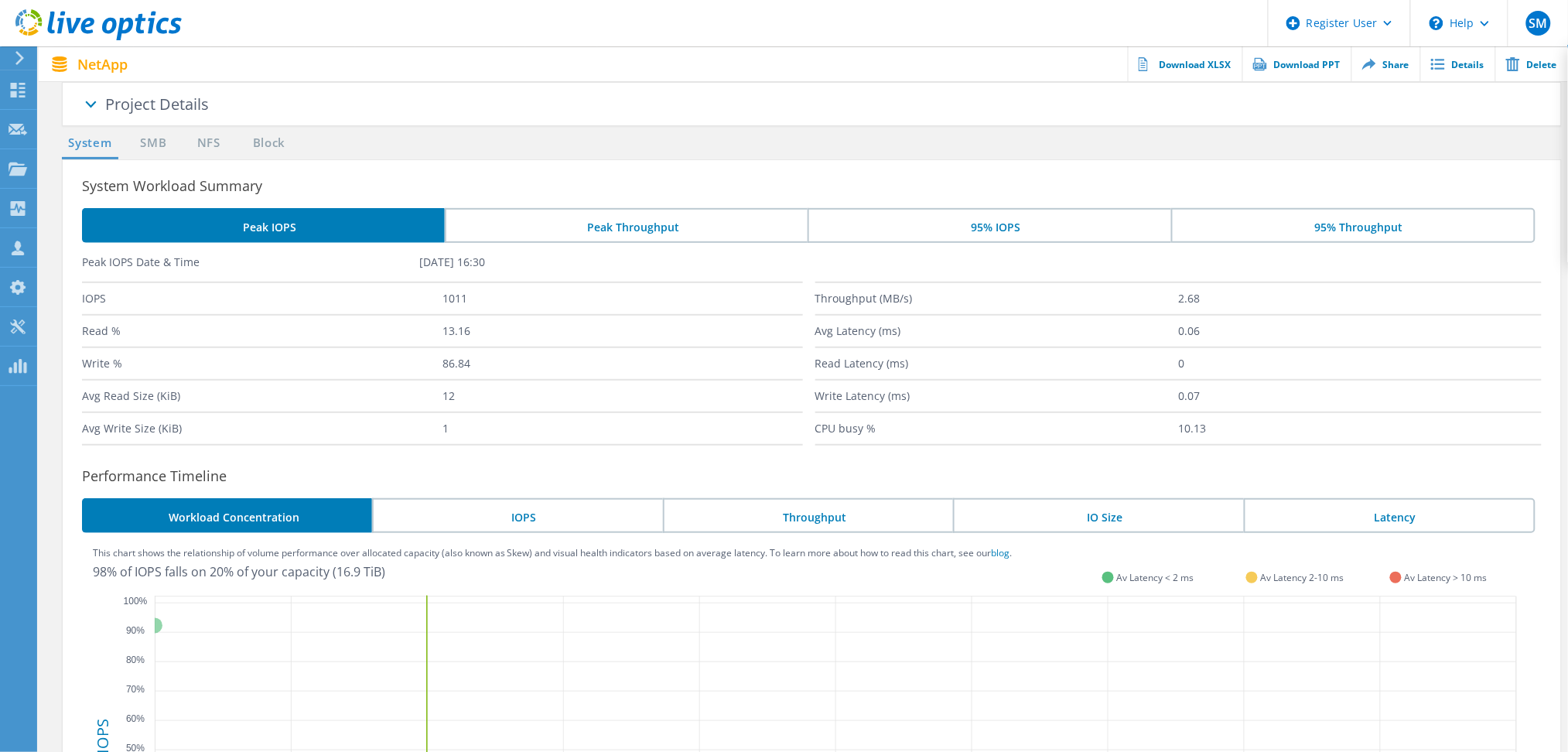
scroll to position [115, 0]
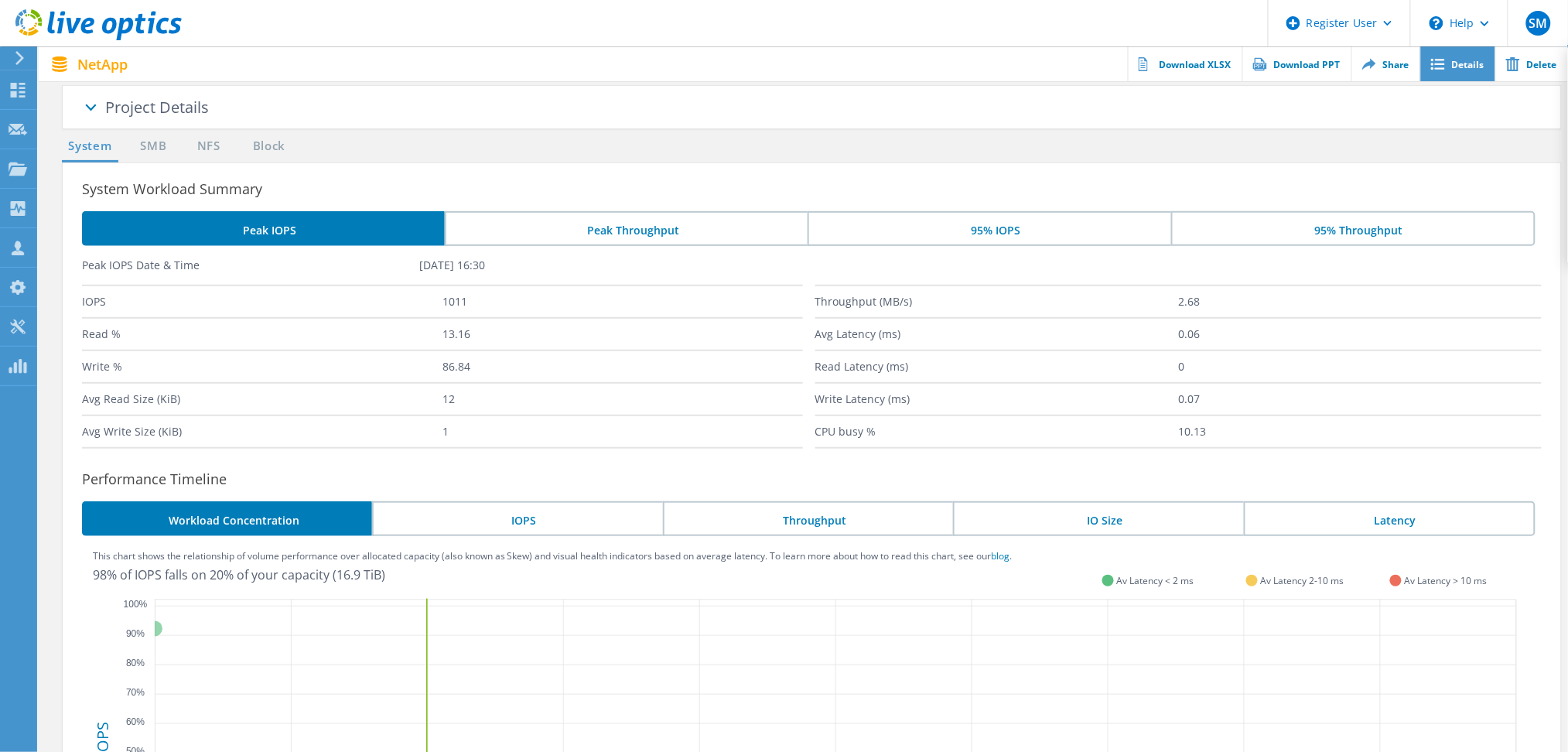
click at [1440, 72] on link "Details" at bounding box center [1458, 64] width 75 height 35
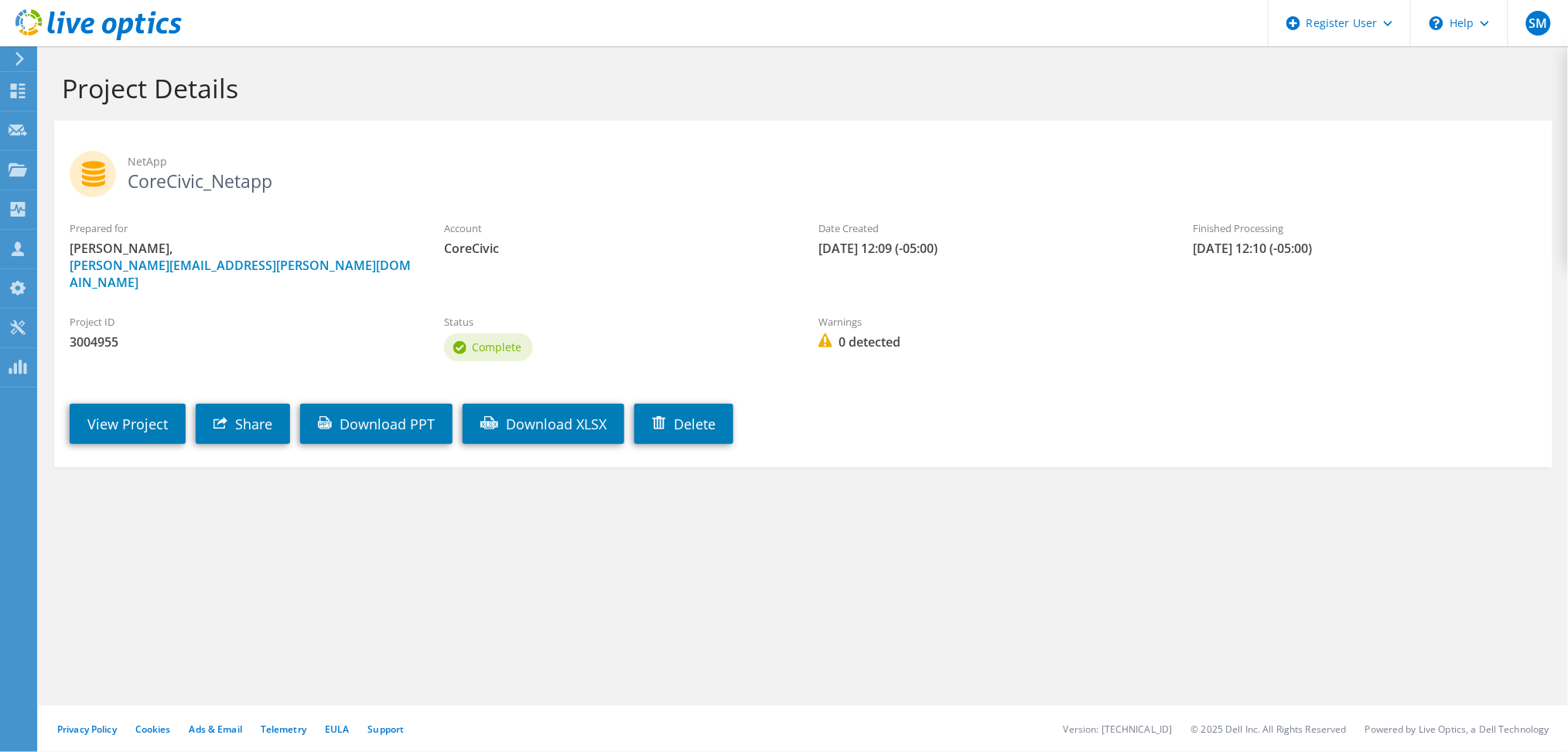
click at [848, 333] on span "0 detected" at bounding box center [990, 342] width 344 height 17
click at [1301, 229] on label "Finished Processing" at bounding box center [1365, 228] width 344 height 15
click at [167, 407] on link "View Project" at bounding box center [127, 424] width 116 height 41
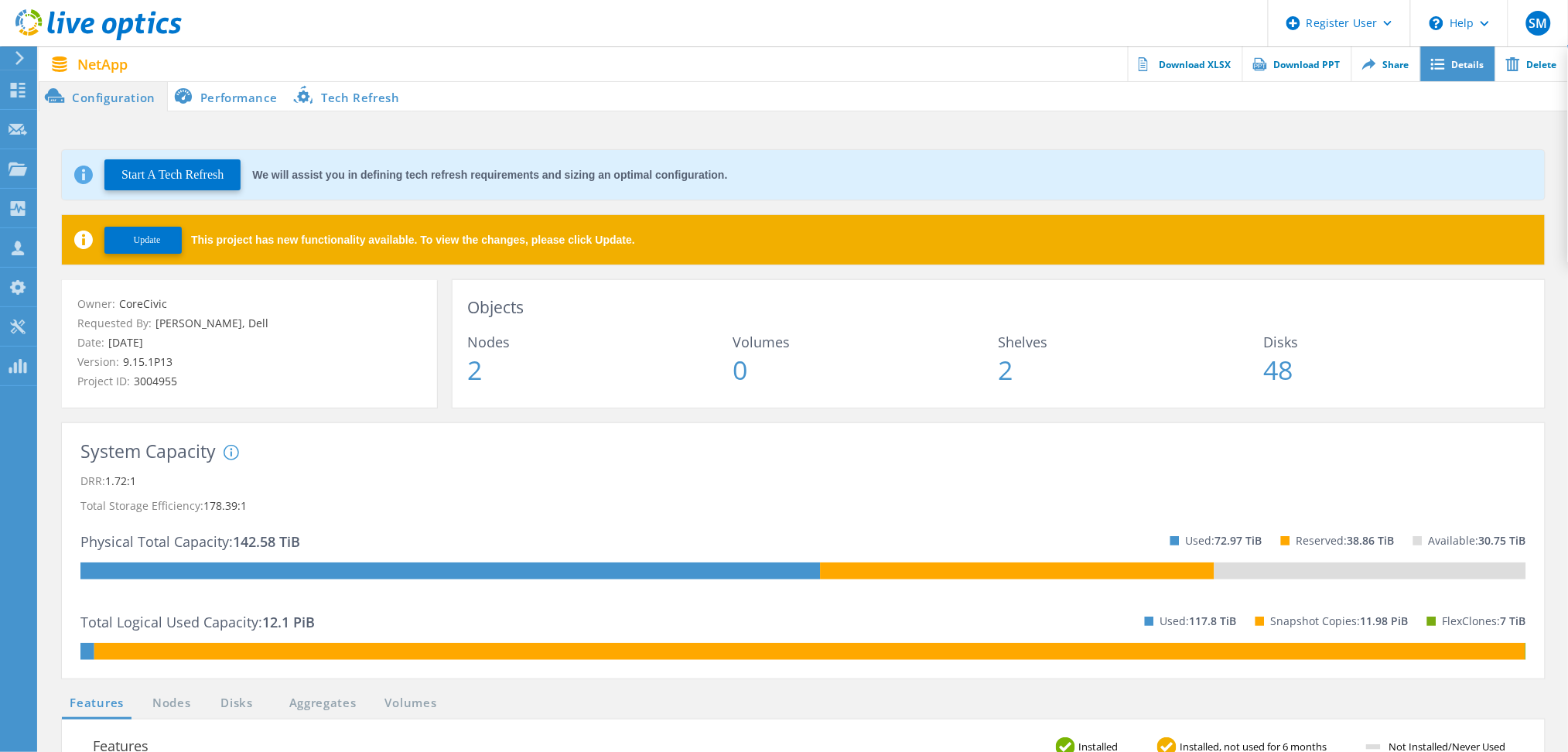
click at [1448, 60] on link "Details" at bounding box center [1458, 64] width 75 height 35
click at [1207, 71] on link "Download XLSX" at bounding box center [1185, 64] width 115 height 35
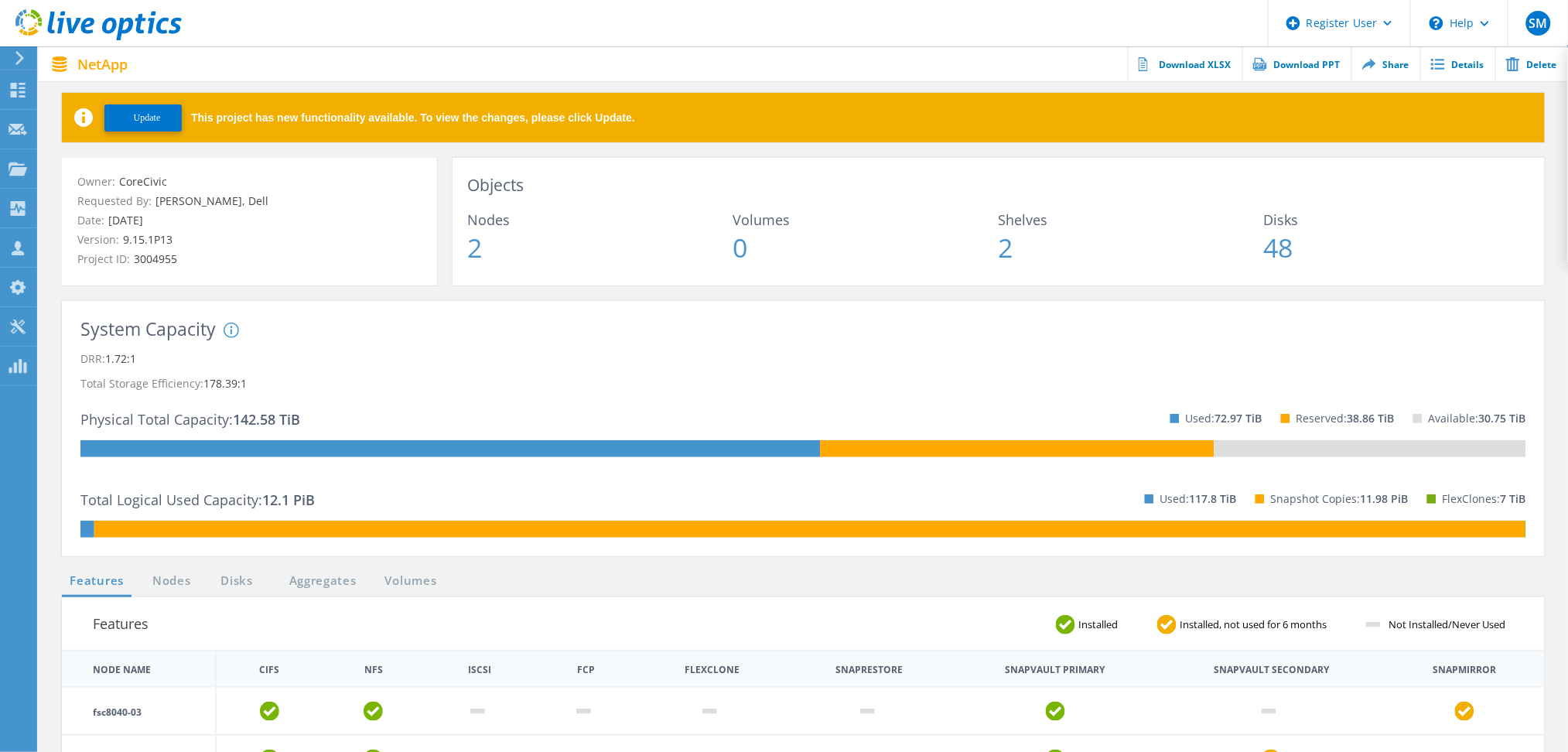
scroll to position [127, 0]
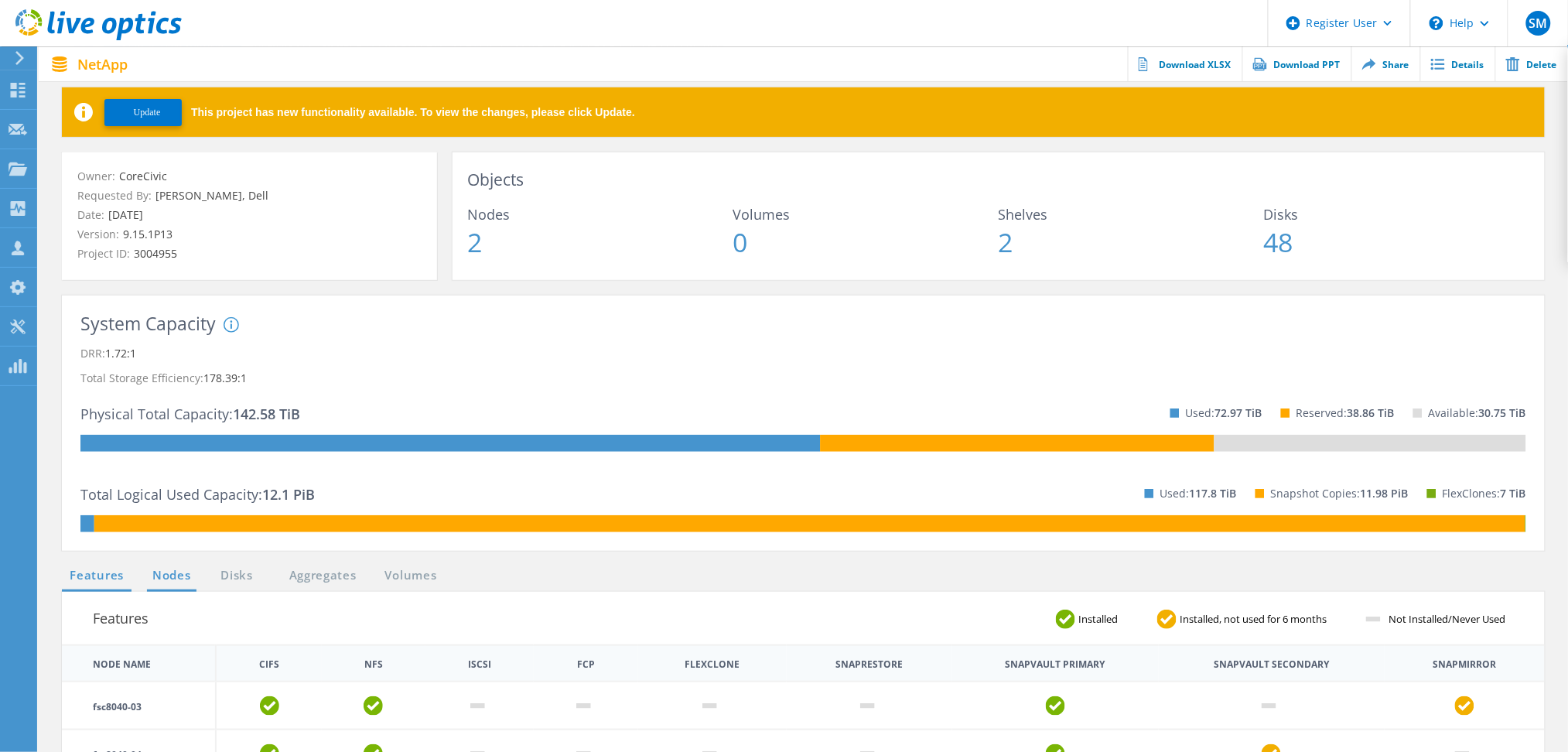
click at [179, 584] on link "Nodes" at bounding box center [171, 575] width 49 height 19
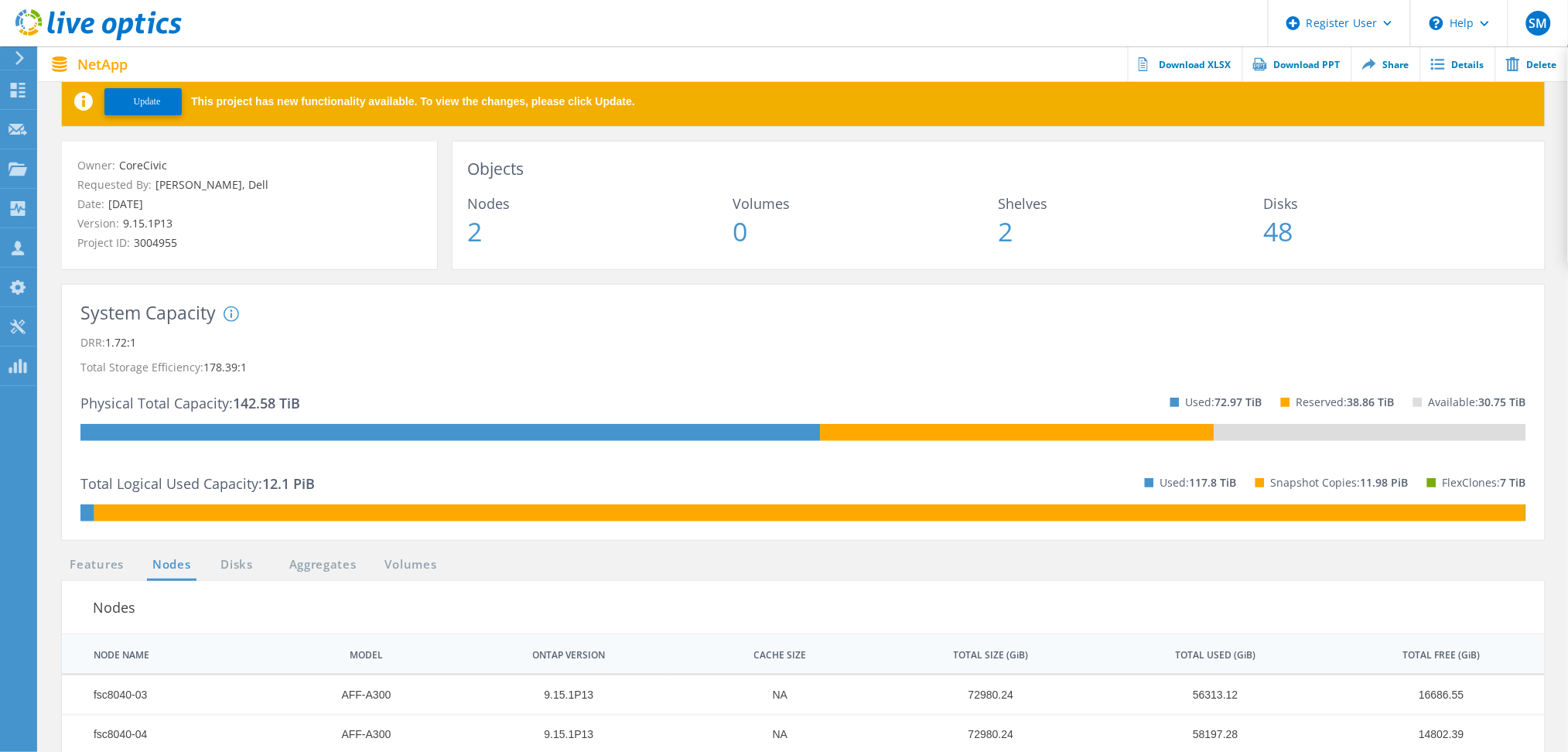
scroll to position [215, 0]
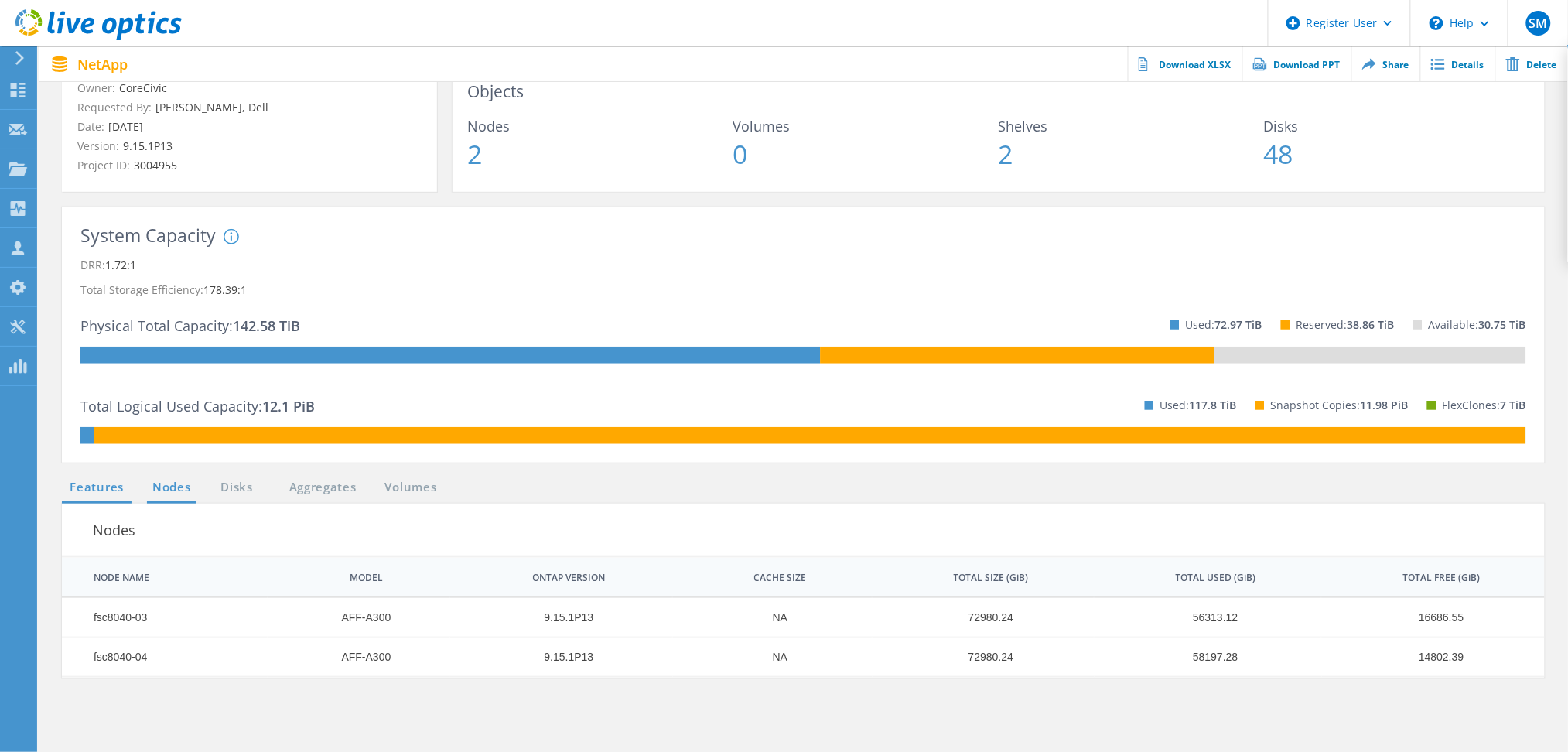
click at [90, 495] on link "Features" at bounding box center [97, 487] width 70 height 19
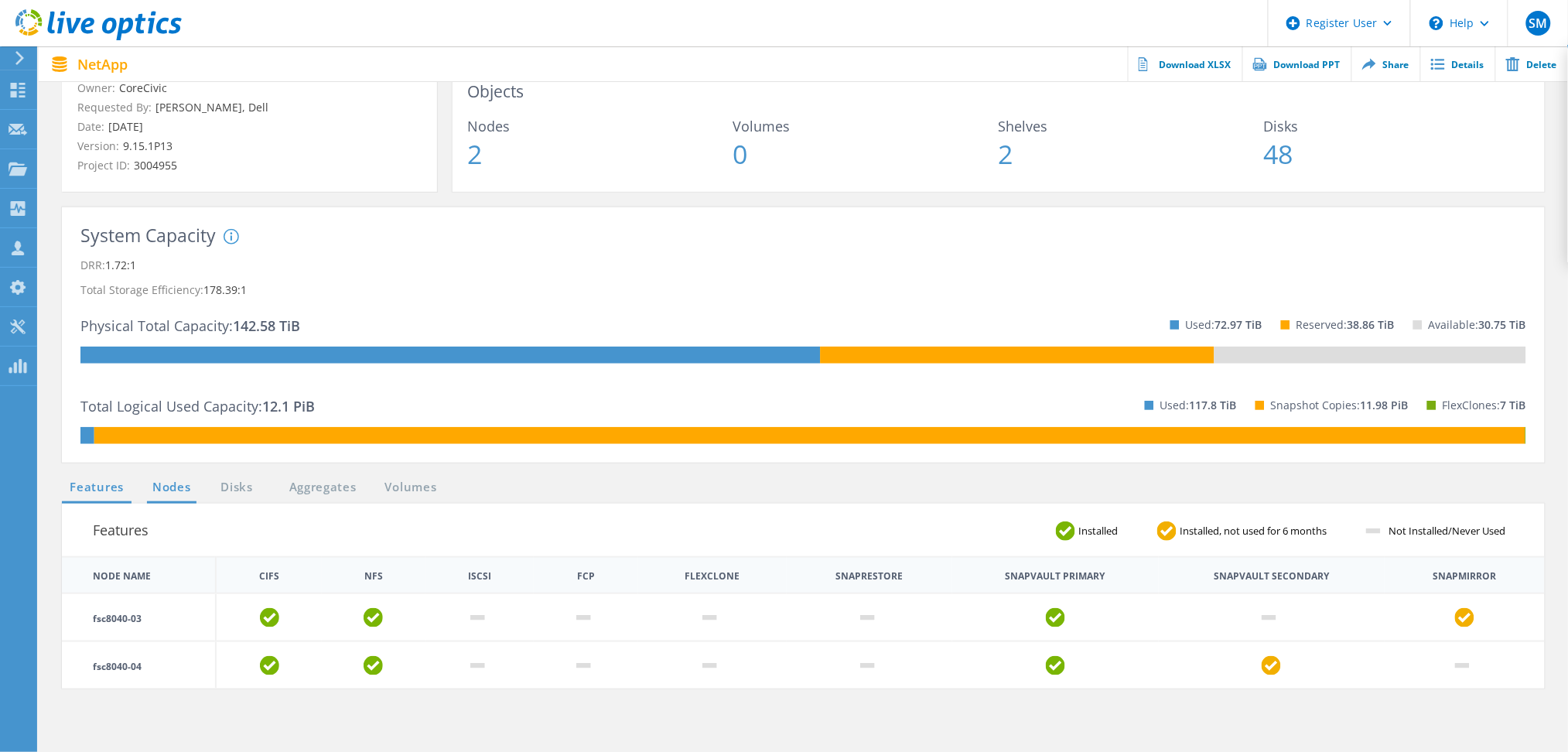
click at [173, 495] on link "Nodes" at bounding box center [171, 487] width 49 height 19
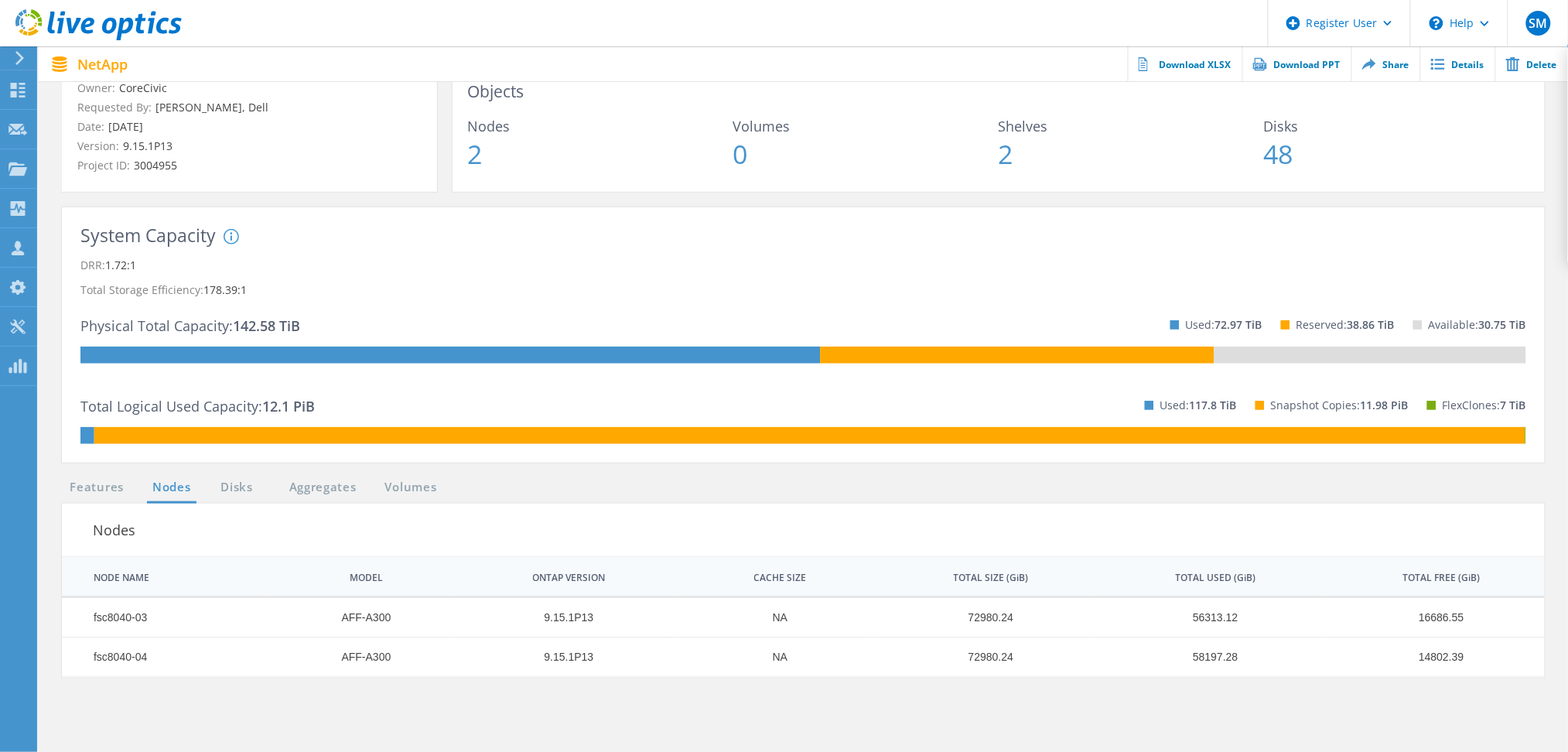
click at [892, 673] on div "Data grid" at bounding box center [803, 674] width 1479 height 3
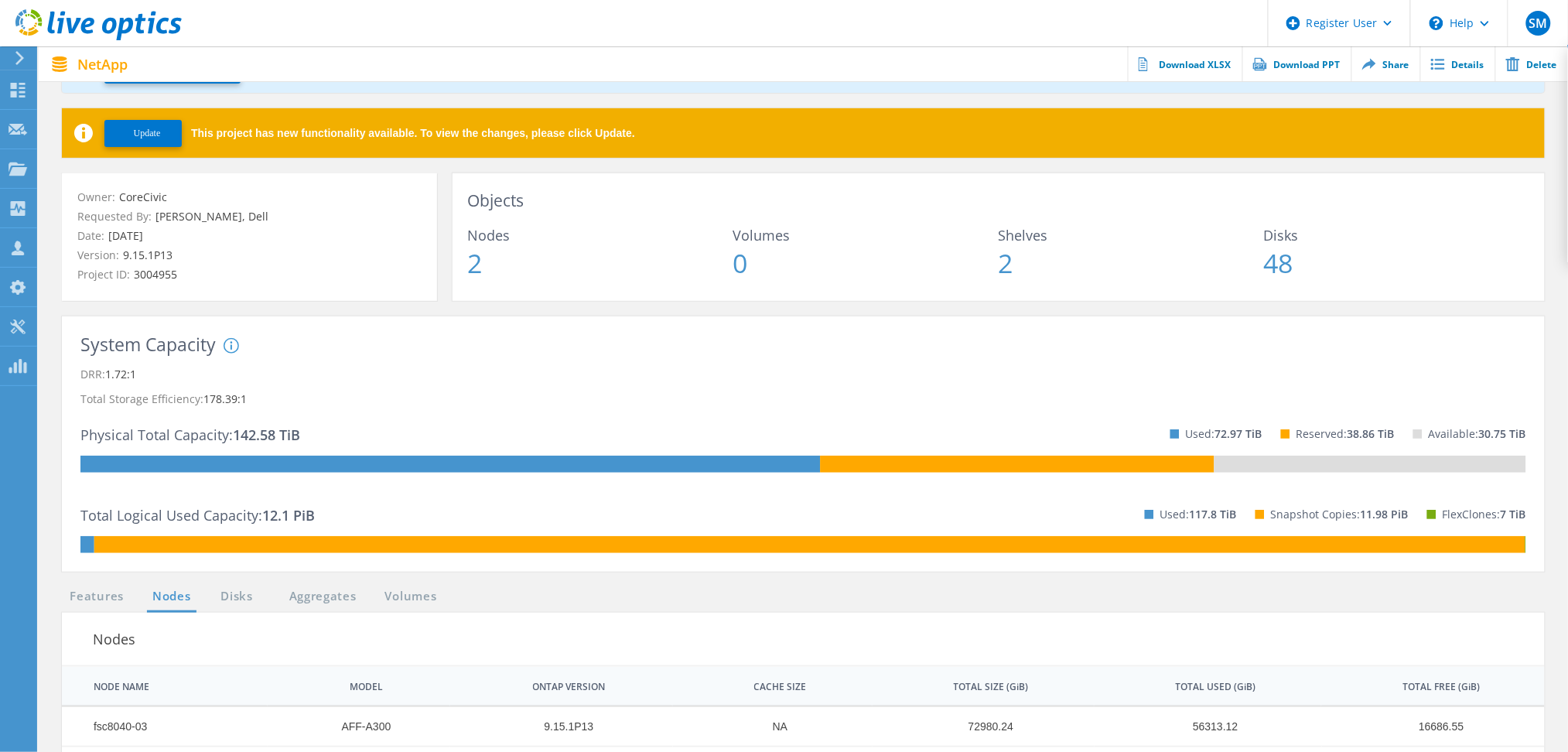
scroll to position [0, 0]
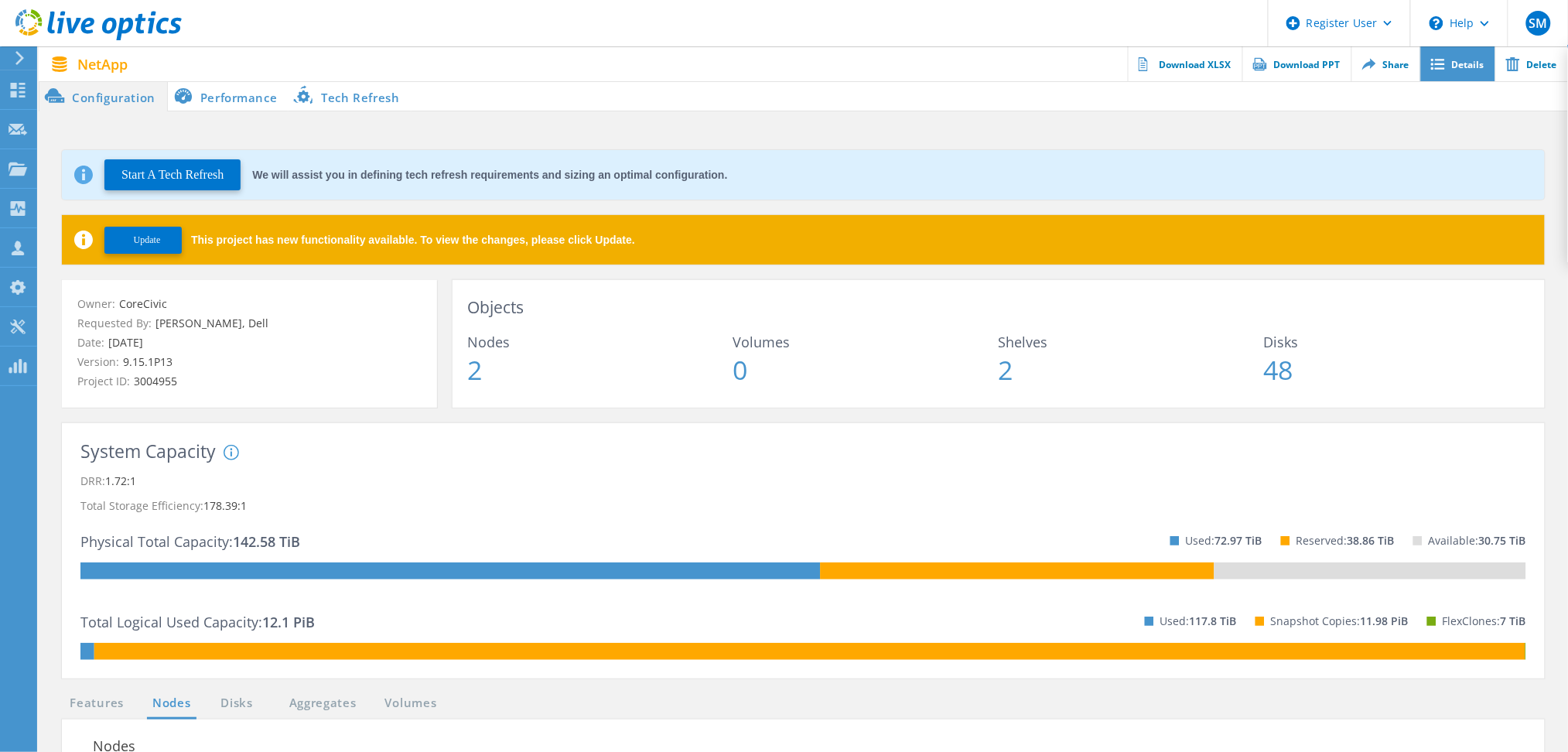
click at [1450, 68] on link "Details" at bounding box center [1458, 64] width 75 height 35
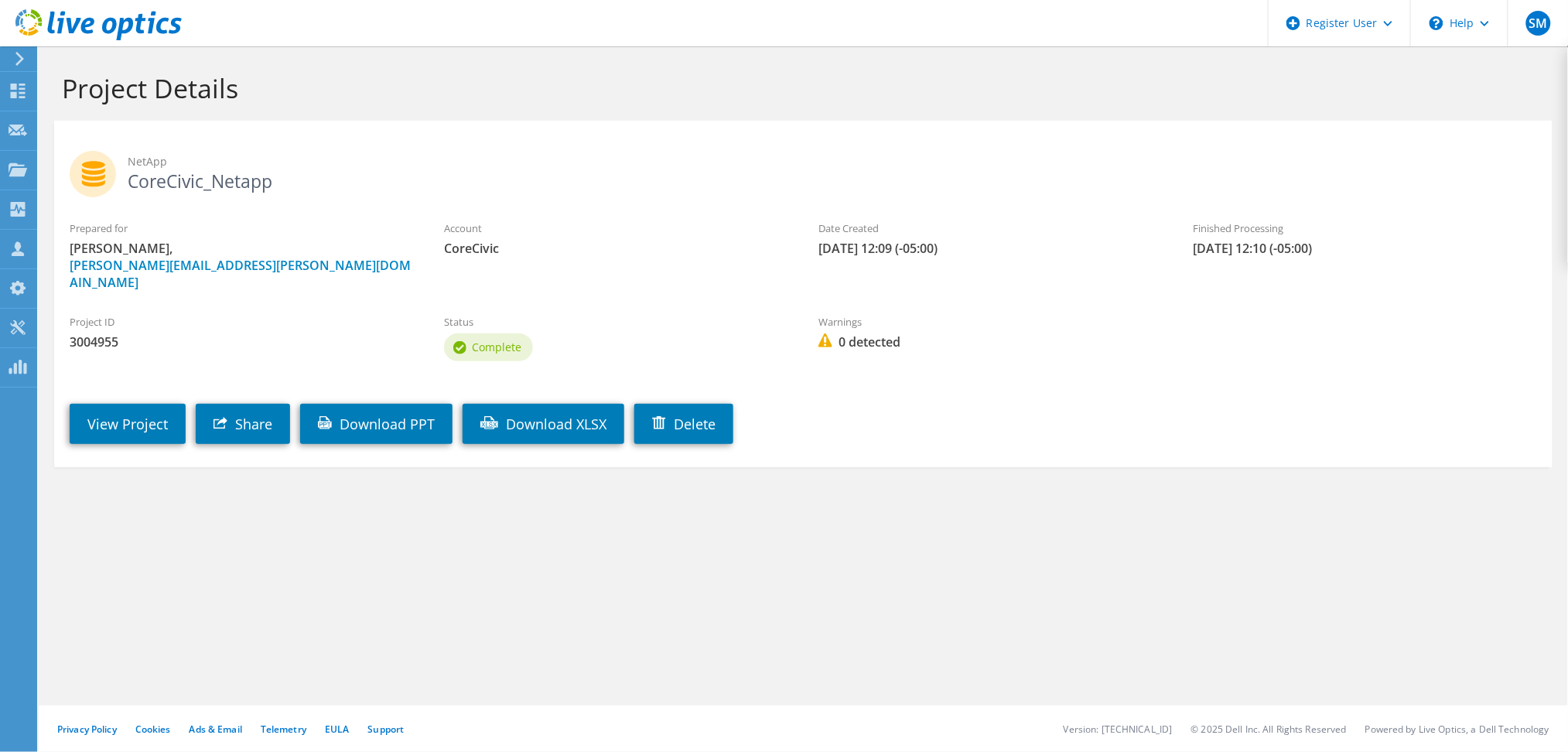
click at [702, 95] on h1 "Project Details" at bounding box center [799, 88] width 1475 height 33
click at [1129, 56] on div "Project Details" at bounding box center [803, 83] width 1514 height 74
click at [164, 410] on link "View Project" at bounding box center [127, 424] width 116 height 41
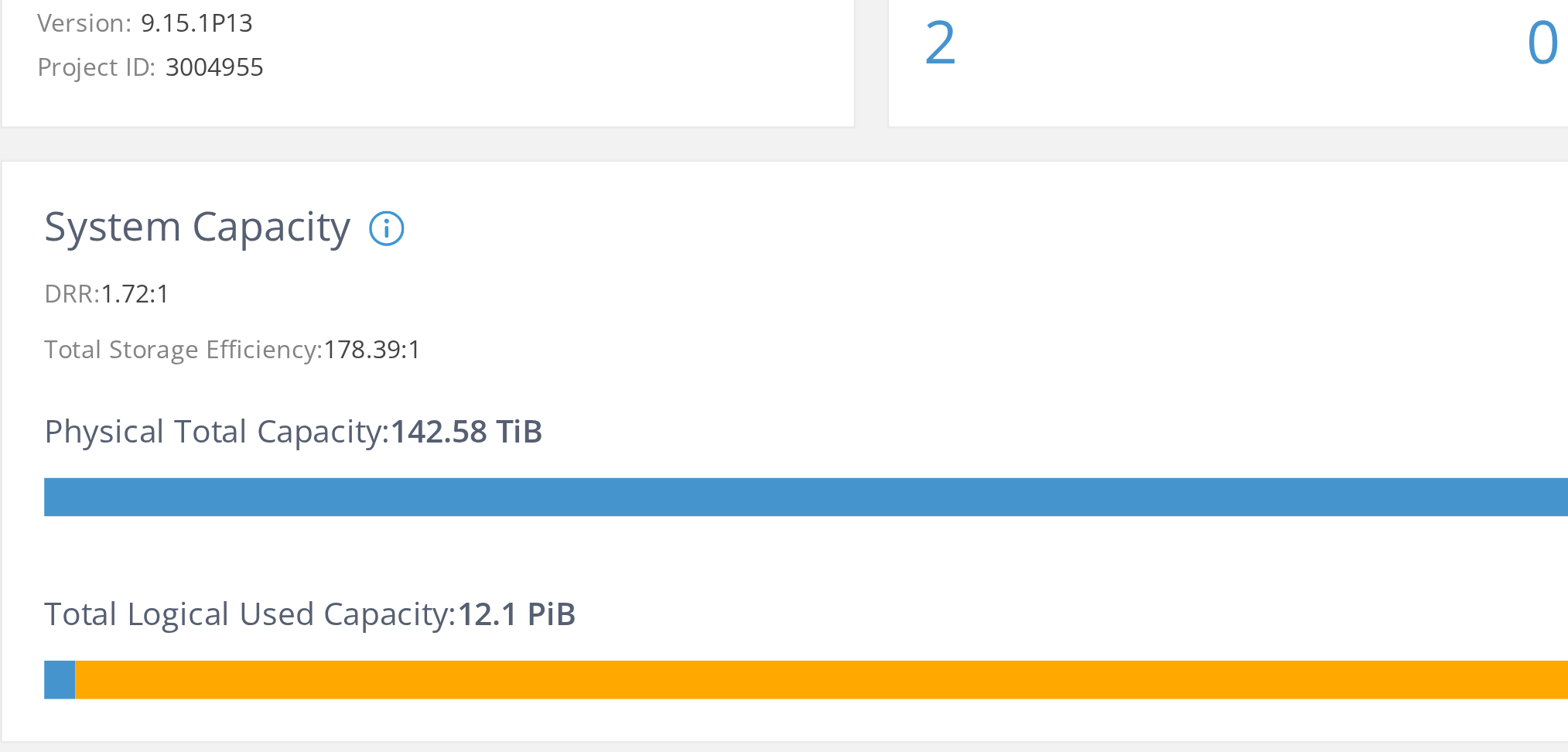
scroll to position [130, 0]
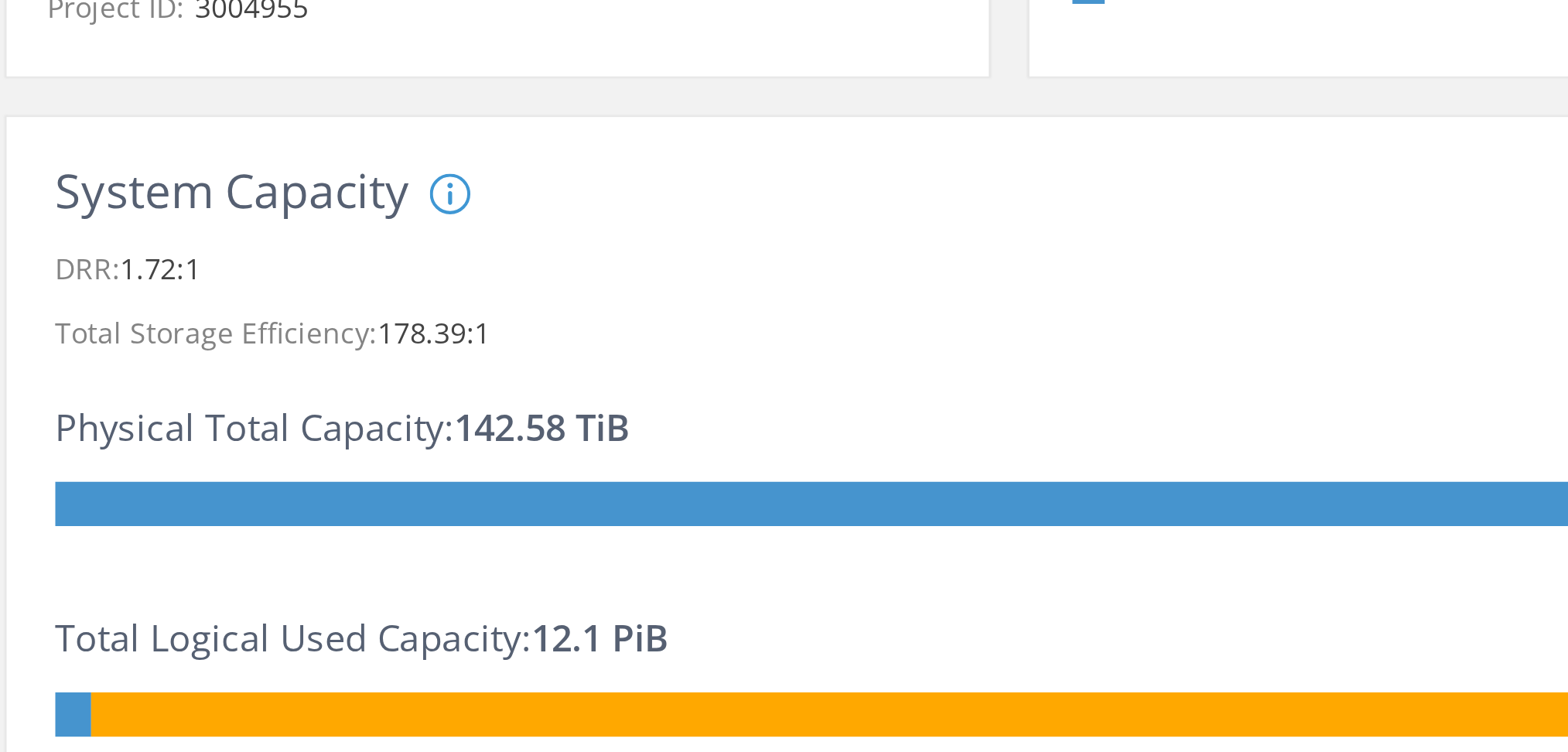
click at [228, 327] on icon at bounding box center [231, 322] width 15 height 15
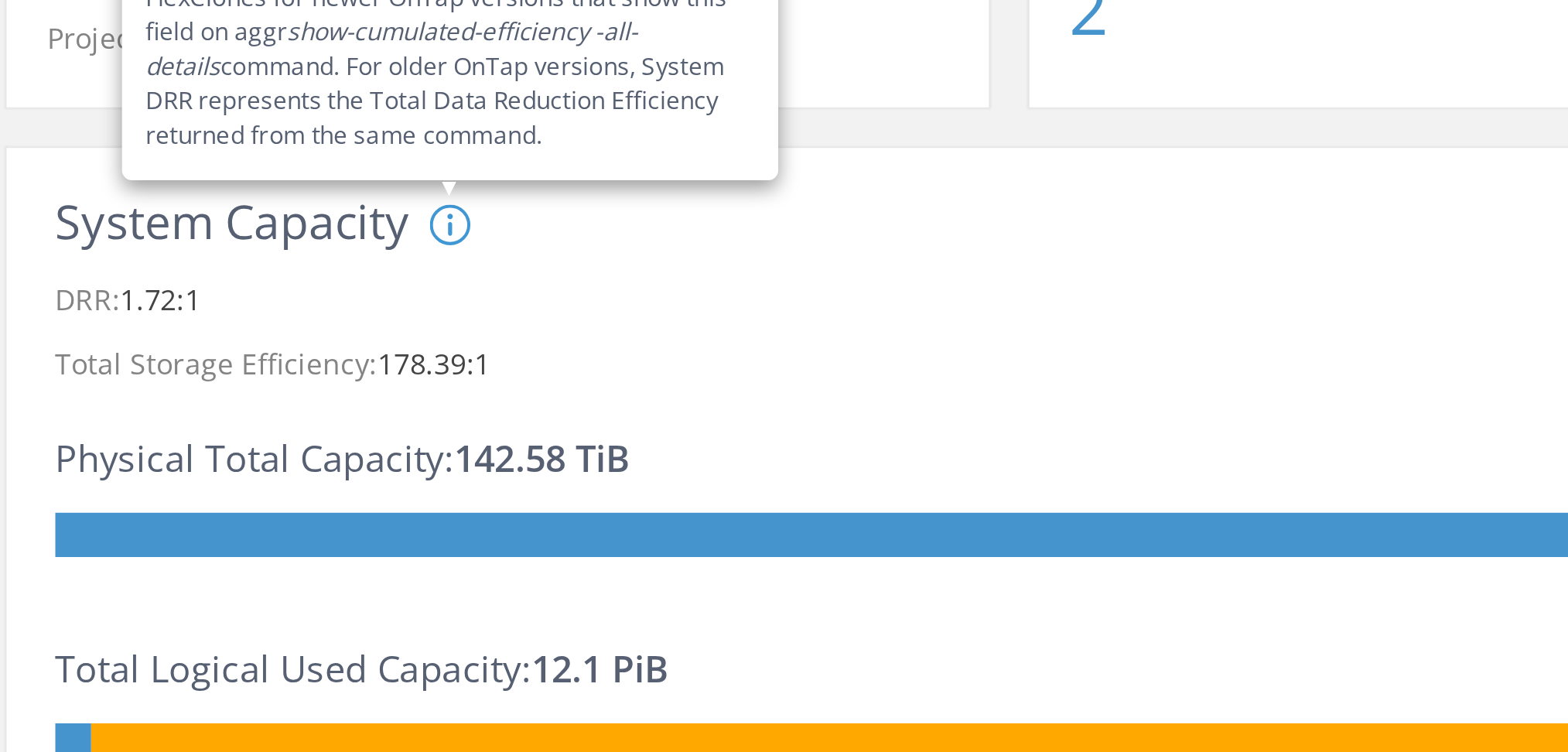
click at [268, 351] on div "System DRR represents DRR w/o SnapShots and FlexClones for newer OnTap versions…" at bounding box center [349, 372] width 251 height 115
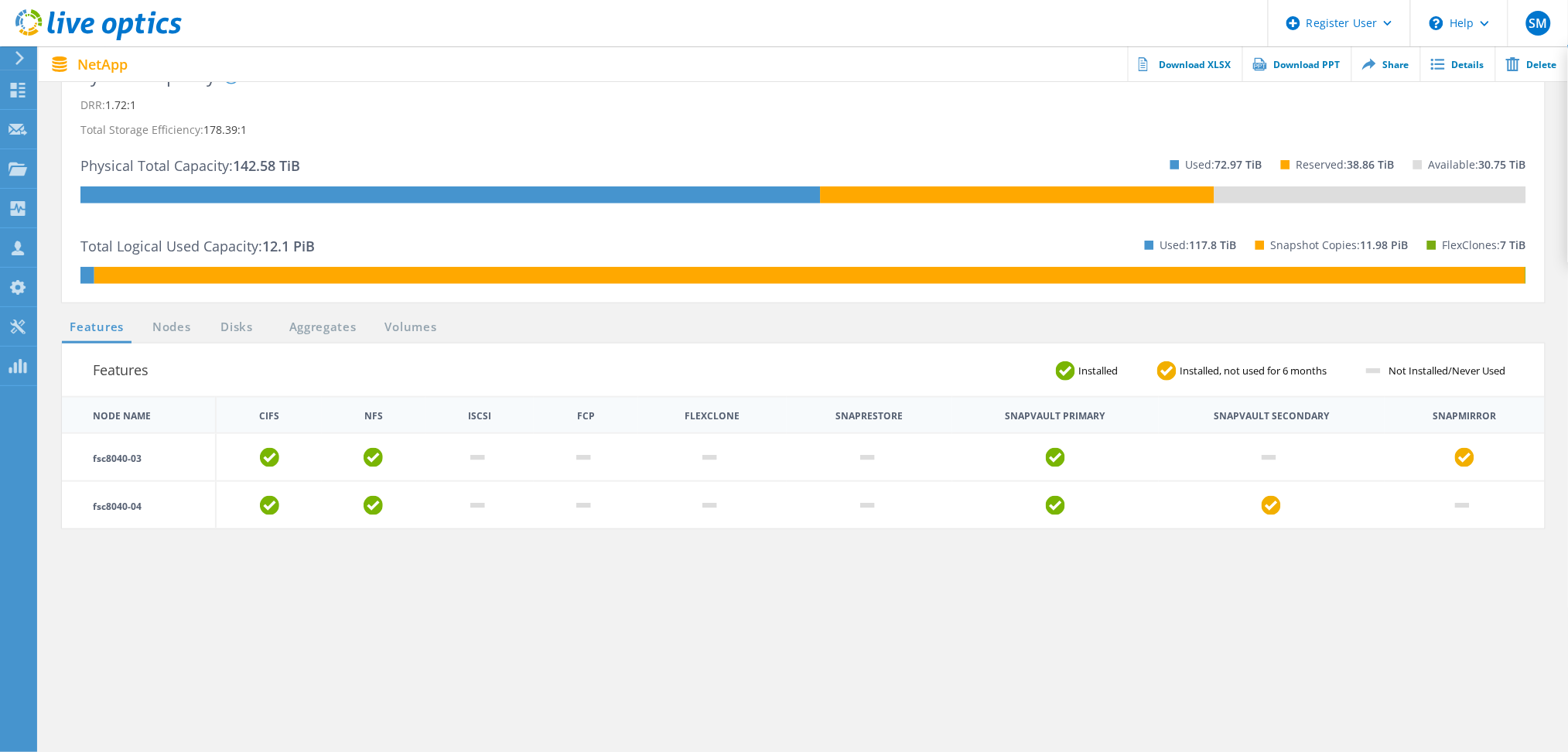
scroll to position [374, 0]
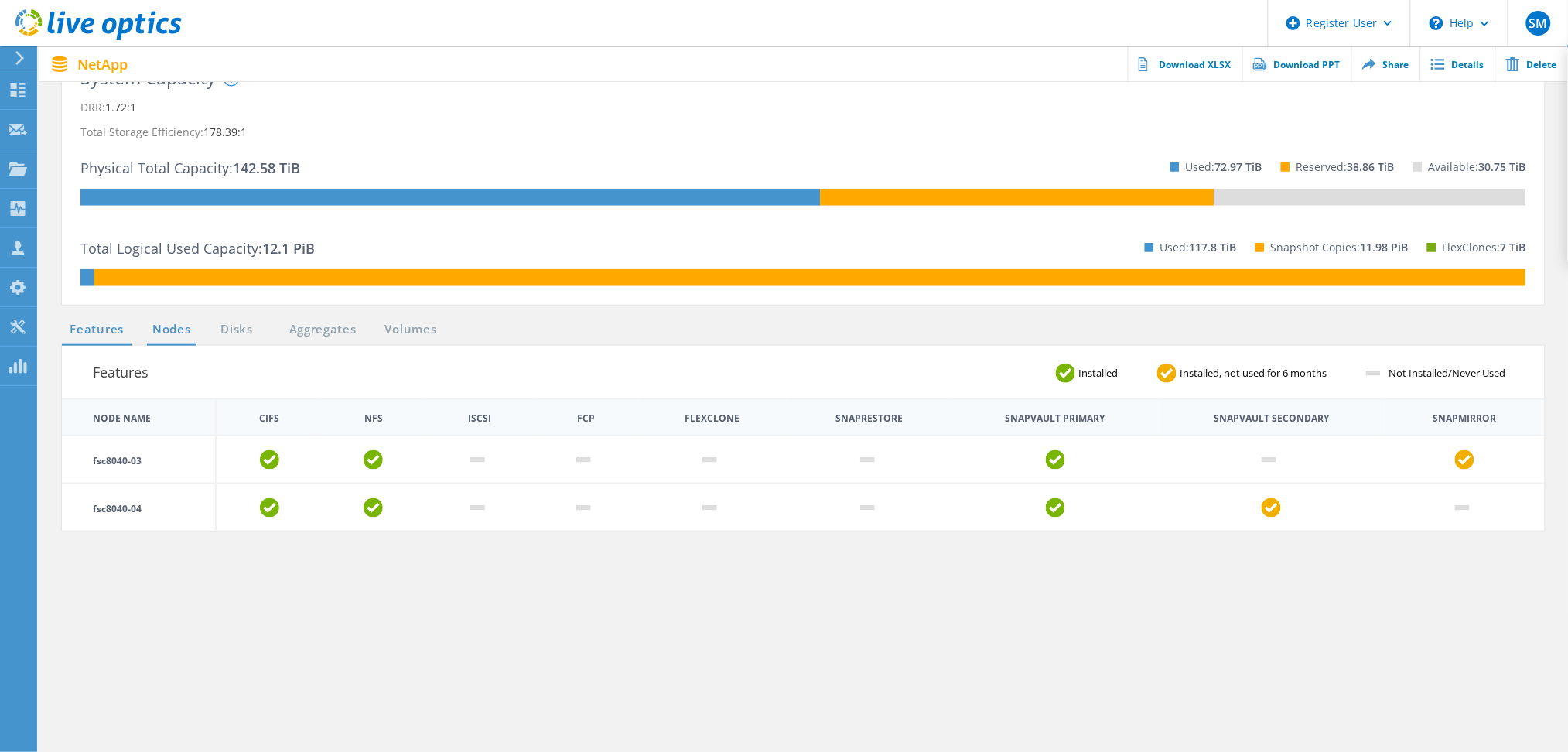
click at [185, 333] on link "Nodes" at bounding box center [171, 330] width 49 height 19
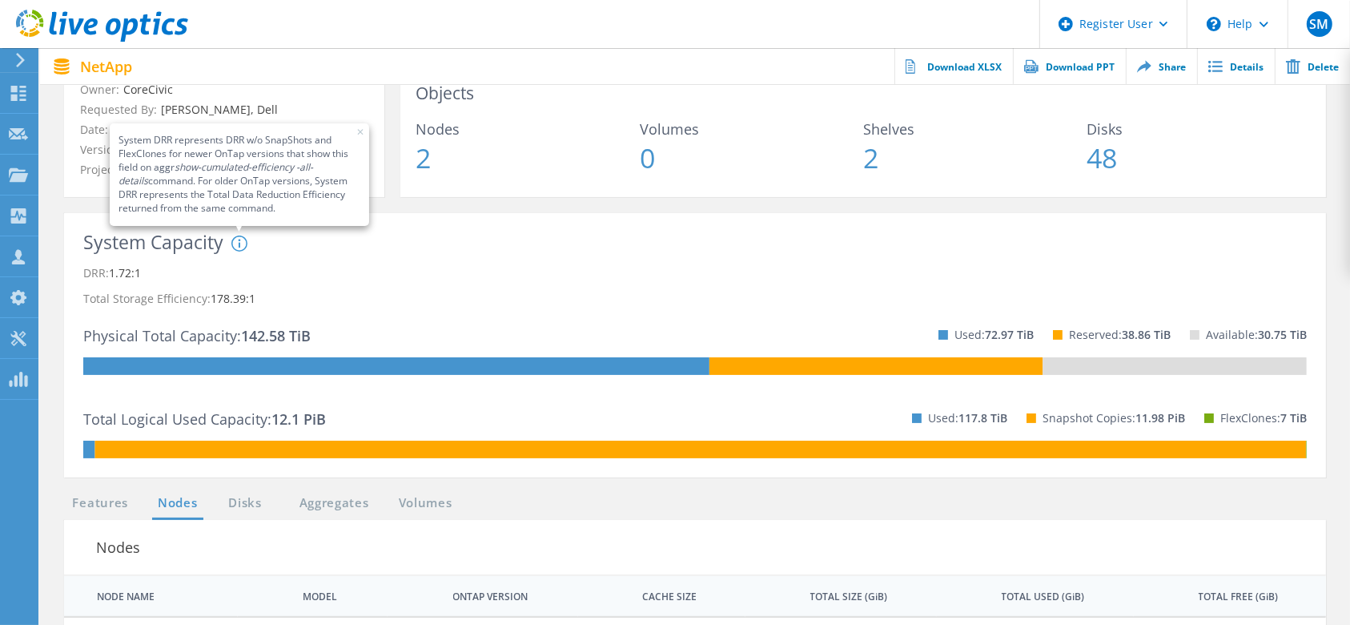
scroll to position [2, 0]
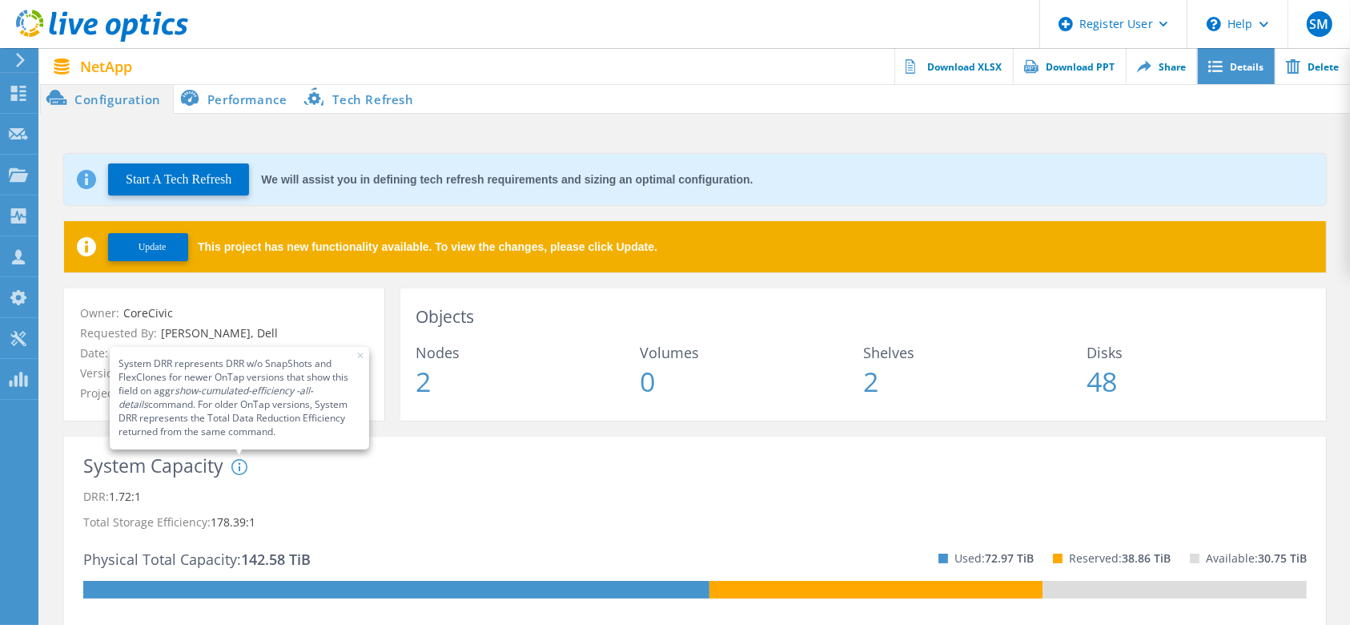
click at [1245, 71] on link "Details" at bounding box center [1236, 66] width 78 height 36
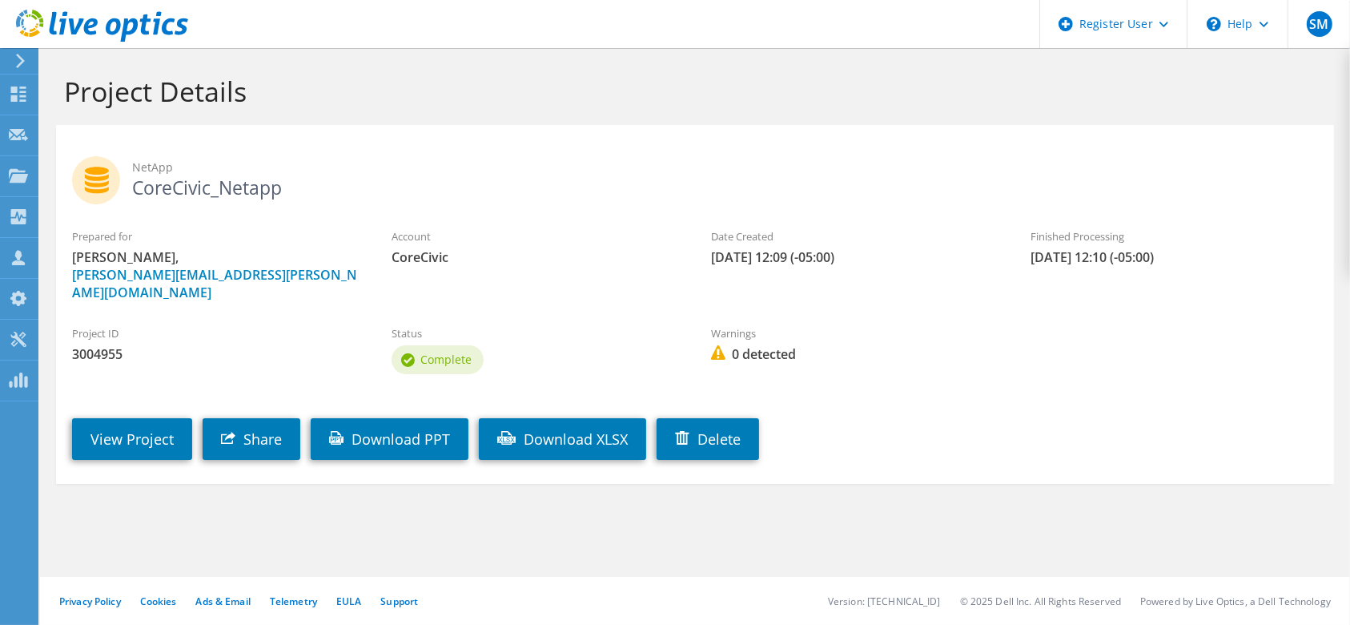
drag, startPoint x: 867, startPoint y: 259, endPoint x: 702, endPoint y: 254, distance: 165.1
click at [702, 254] on div "Date Created [DATE] 12:09 (-05:00)" at bounding box center [855, 247] width 320 height 54
click at [644, 231] on label "Account" at bounding box center [536, 236] width 288 height 16
click at [712, 257] on span "[DATE] 12:09 (-05:00)" at bounding box center [855, 257] width 288 height 18
drag, startPoint x: 712, startPoint y: 257, endPoint x: 871, endPoint y: 261, distance: 159.4
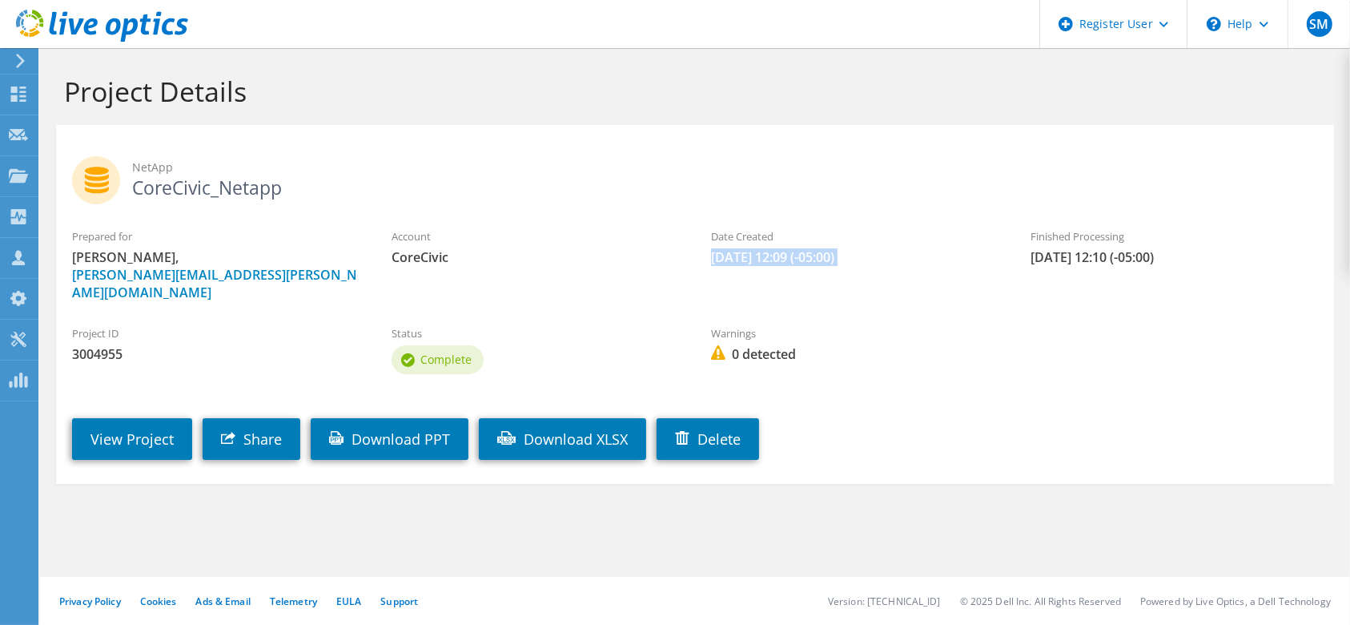
click at [871, 261] on span "[DATE] 12:09 (-05:00)" at bounding box center [855, 257] width 288 height 18
click at [815, 271] on div "Date Created [DATE] 12:09 (-05:00)" at bounding box center [855, 247] width 320 height 54
drag, startPoint x: 1137, startPoint y: 260, endPoint x: 1108, endPoint y: 253, distance: 29.5
click at [1108, 253] on span "08/06/2025, 12:10 (-05:00)" at bounding box center [1175, 257] width 288 height 18
click at [128, 428] on link "View Project" at bounding box center [132, 439] width 120 height 42
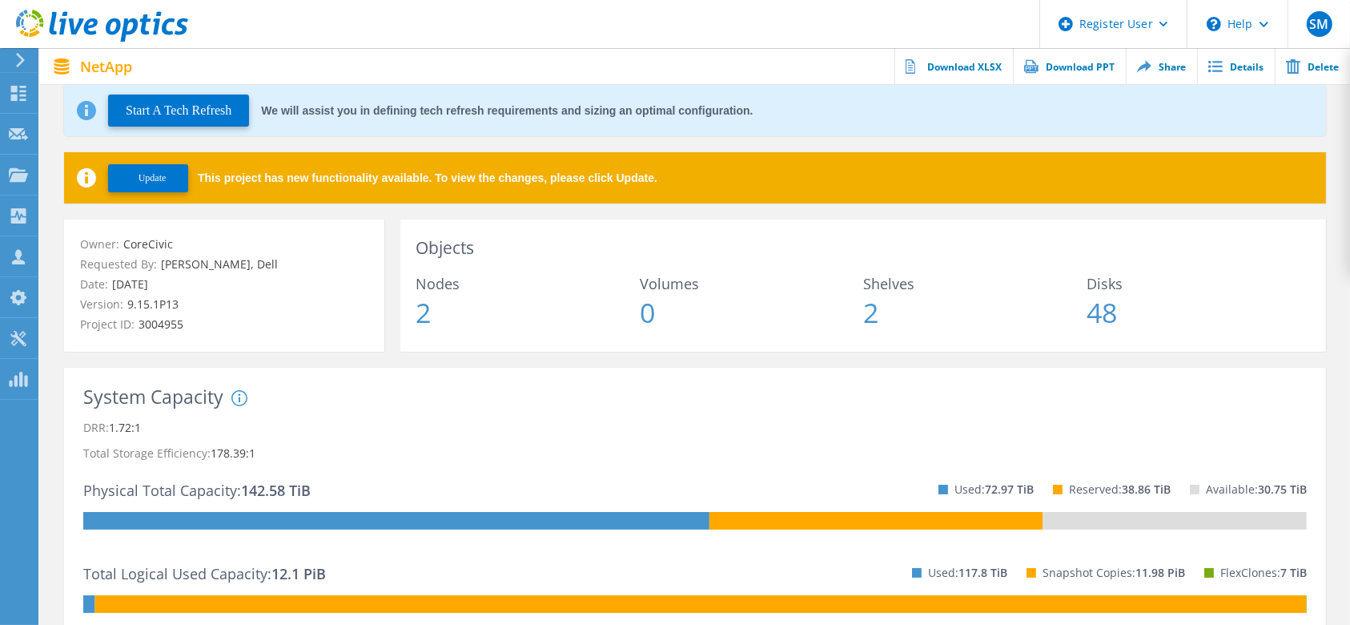
scroll to position [123, 0]
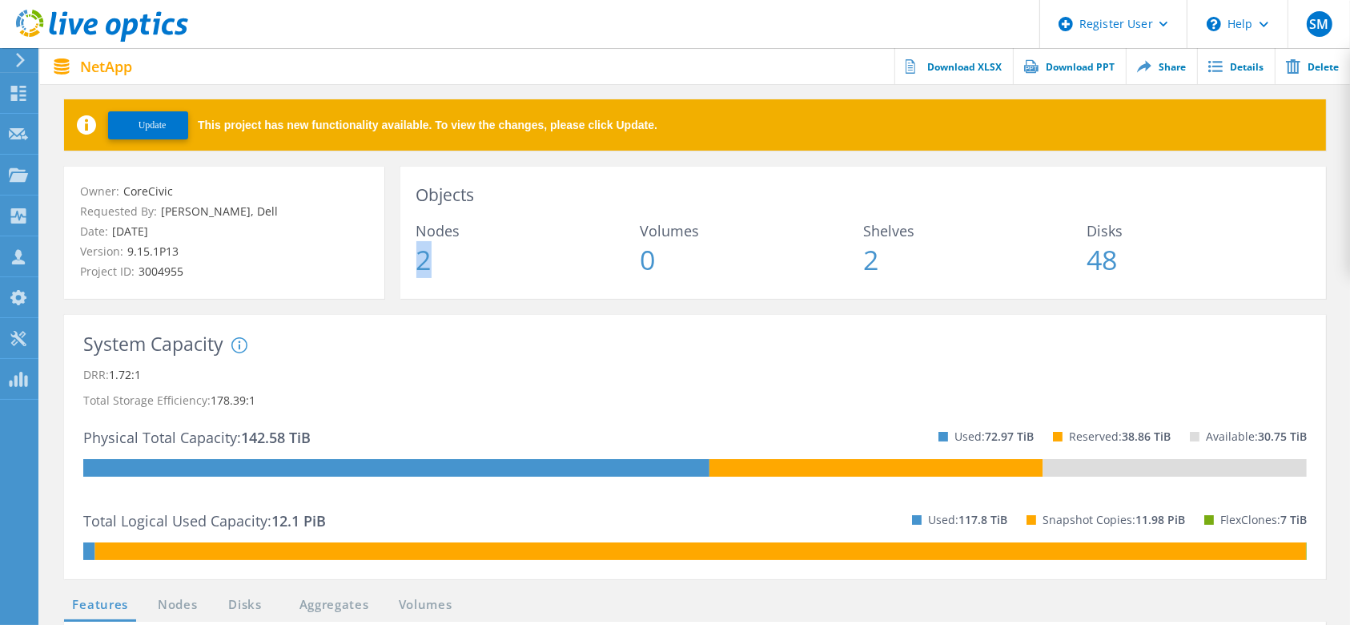
drag, startPoint x: 425, startPoint y: 255, endPoint x: 406, endPoint y: 254, distance: 18.4
click at [406, 254] on div "Objects Nodes 2 Volumes 0 Shelves 2 Disks 48" at bounding box center [863, 233] width 926 height 132
drag, startPoint x: 874, startPoint y: 264, endPoint x: 859, endPoint y: 266, distance: 15.4
click at [859, 266] on div "Nodes 2 Volumes 0 Shelves 2 Disks 48" at bounding box center [864, 248] width 894 height 50
click at [885, 268] on span "2" at bounding box center [974, 259] width 223 height 27
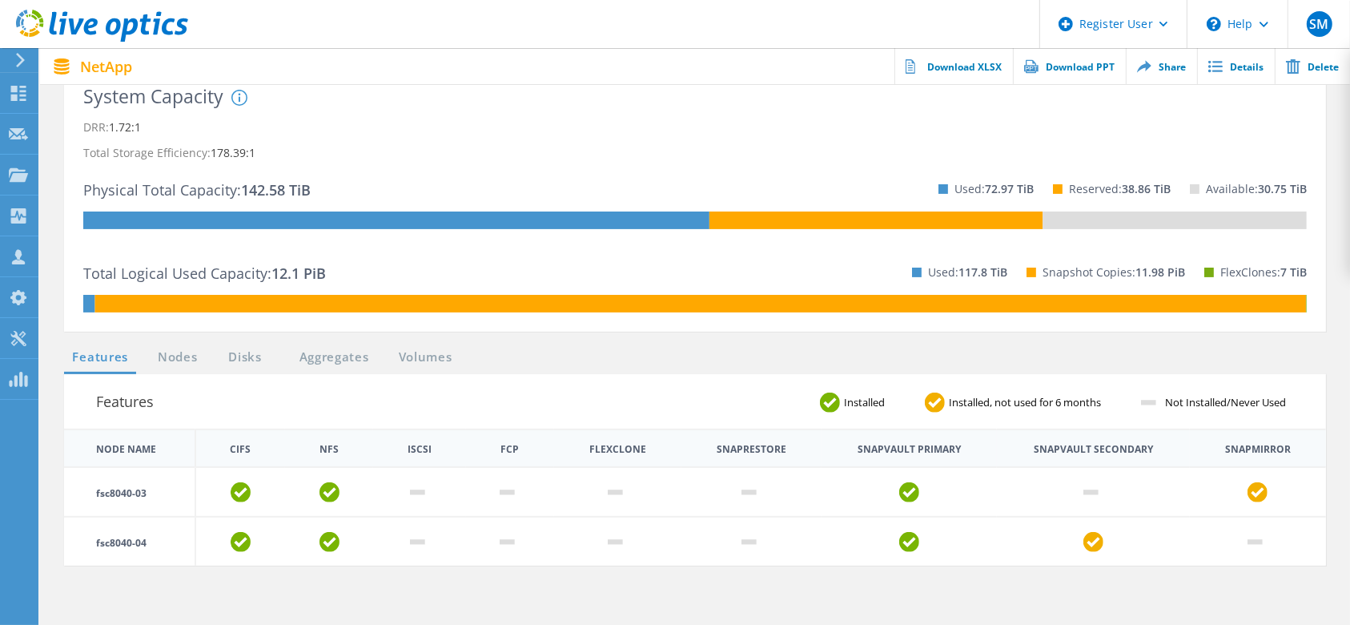
scroll to position [369, 0]
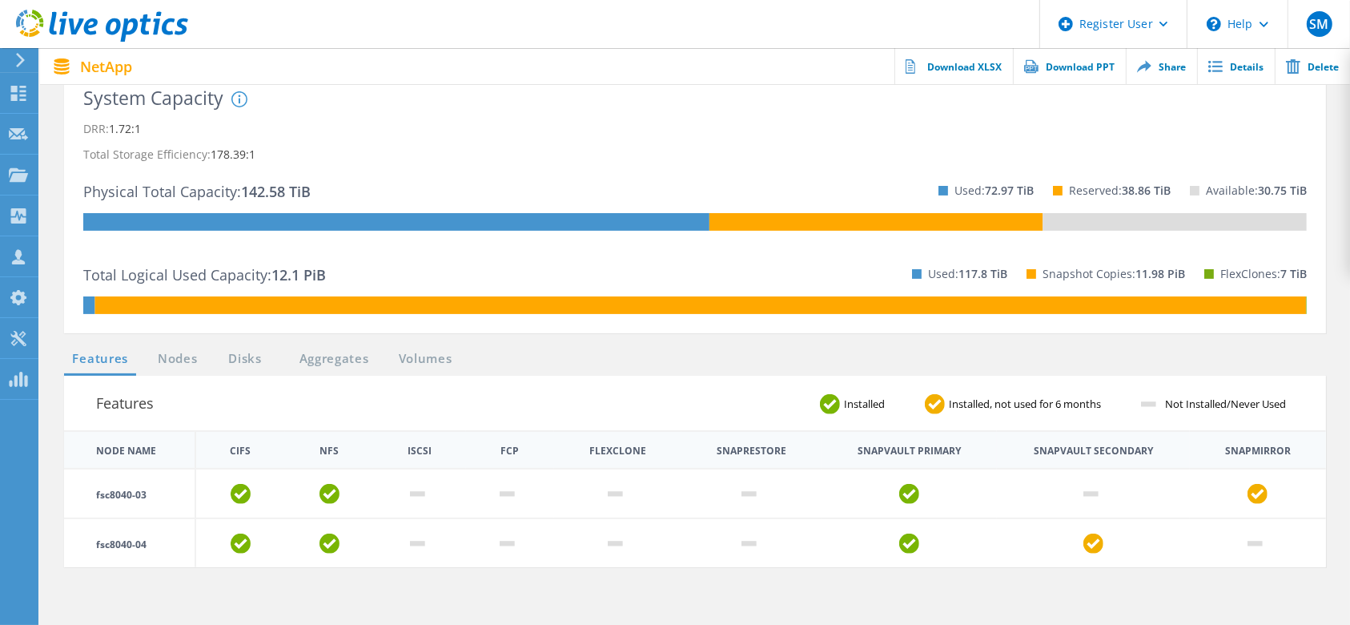
click at [170, 368] on ul "Features Nodes Disks Aggregates Volumes" at bounding box center [262, 362] width 413 height 26
click at [170, 364] on link "Nodes" at bounding box center [177, 359] width 51 height 20
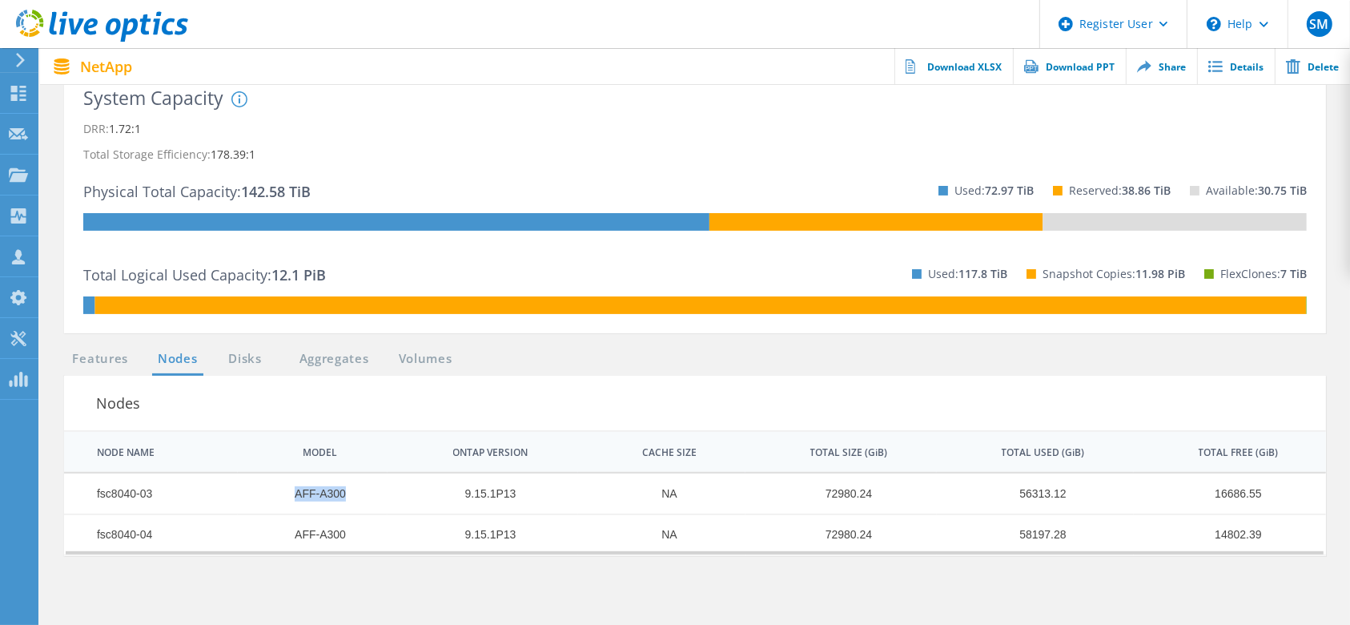
drag, startPoint x: 347, startPoint y: 498, endPoint x: 271, endPoint y: 498, distance: 76.1
click at [271, 498] on td "AFF-A300" at bounding box center [312, 493] width 150 height 41
click at [352, 491] on td "AFF-A300" at bounding box center [312, 493] width 150 height 41
drag, startPoint x: 348, startPoint y: 491, endPoint x: 288, endPoint y: 497, distance: 60.4
click at [288, 497] on td "AFF-A300" at bounding box center [312, 493] width 150 height 41
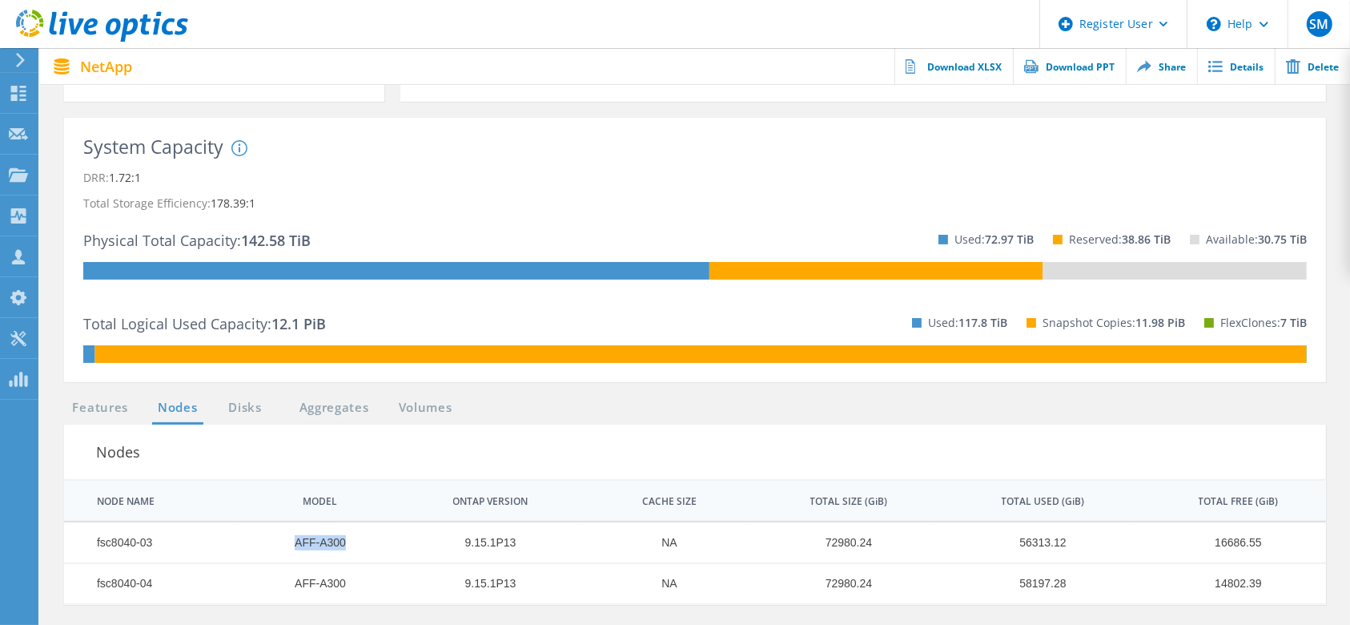
scroll to position [320, 0]
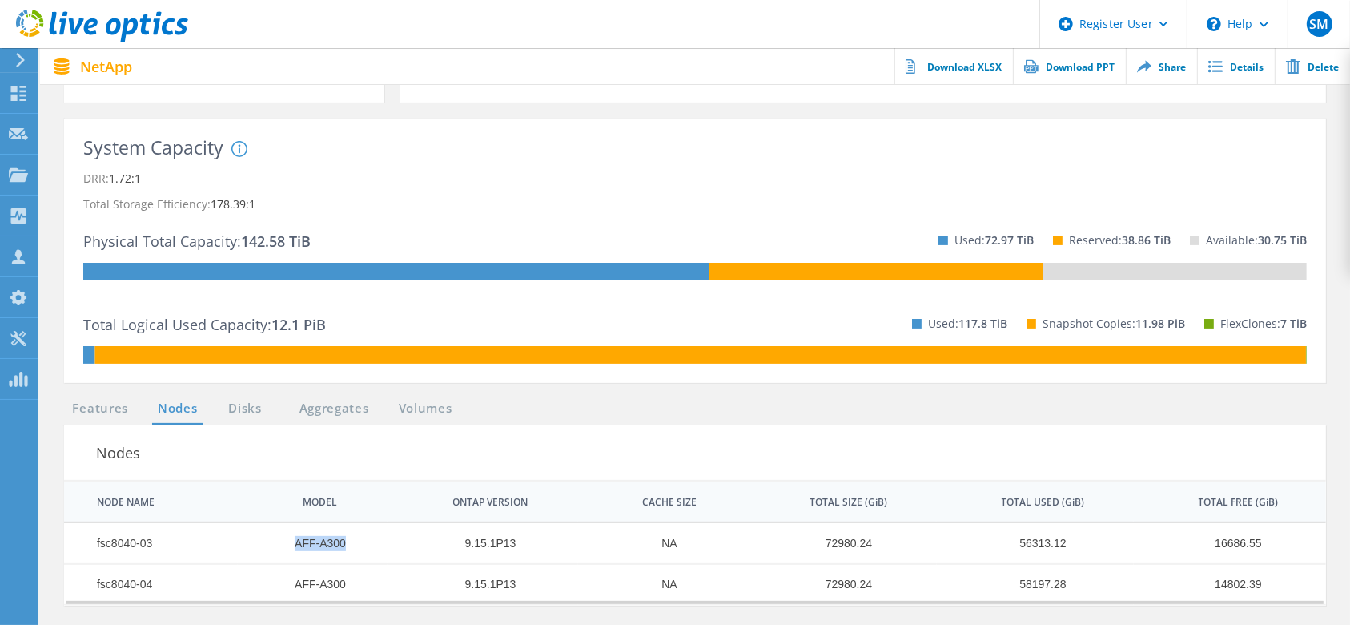
click at [350, 543] on td "AFF-A300" at bounding box center [312, 543] width 150 height 41
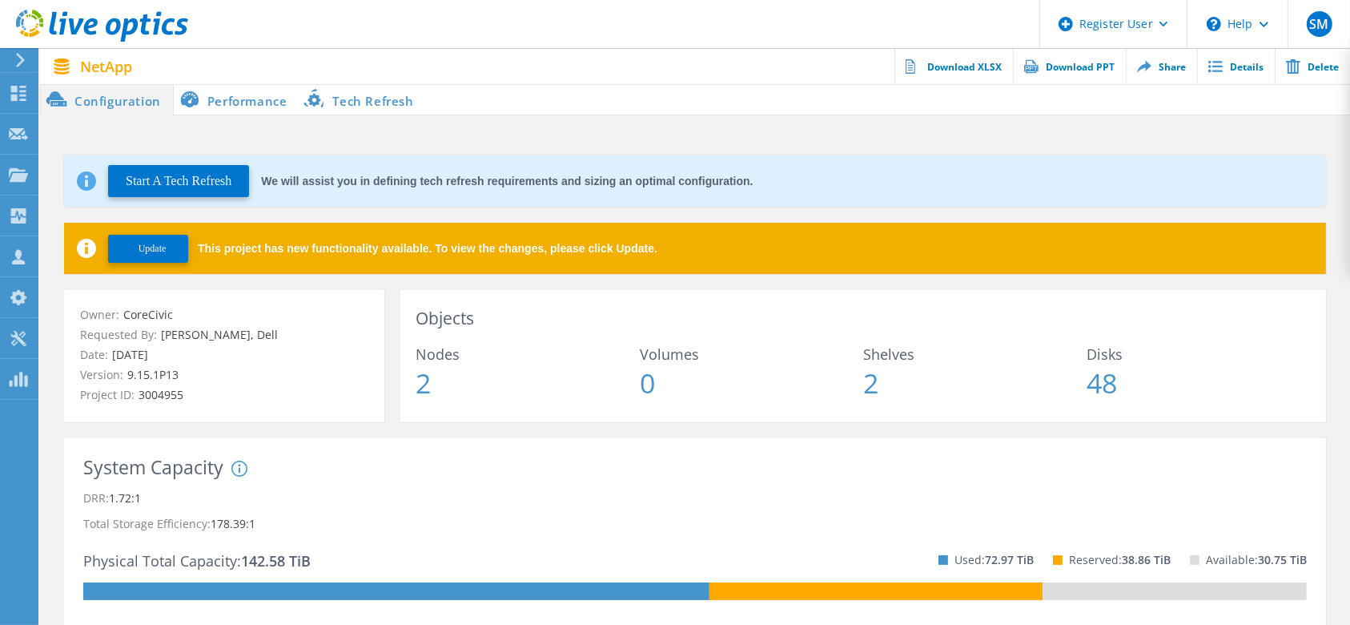
scroll to position [2, 0]
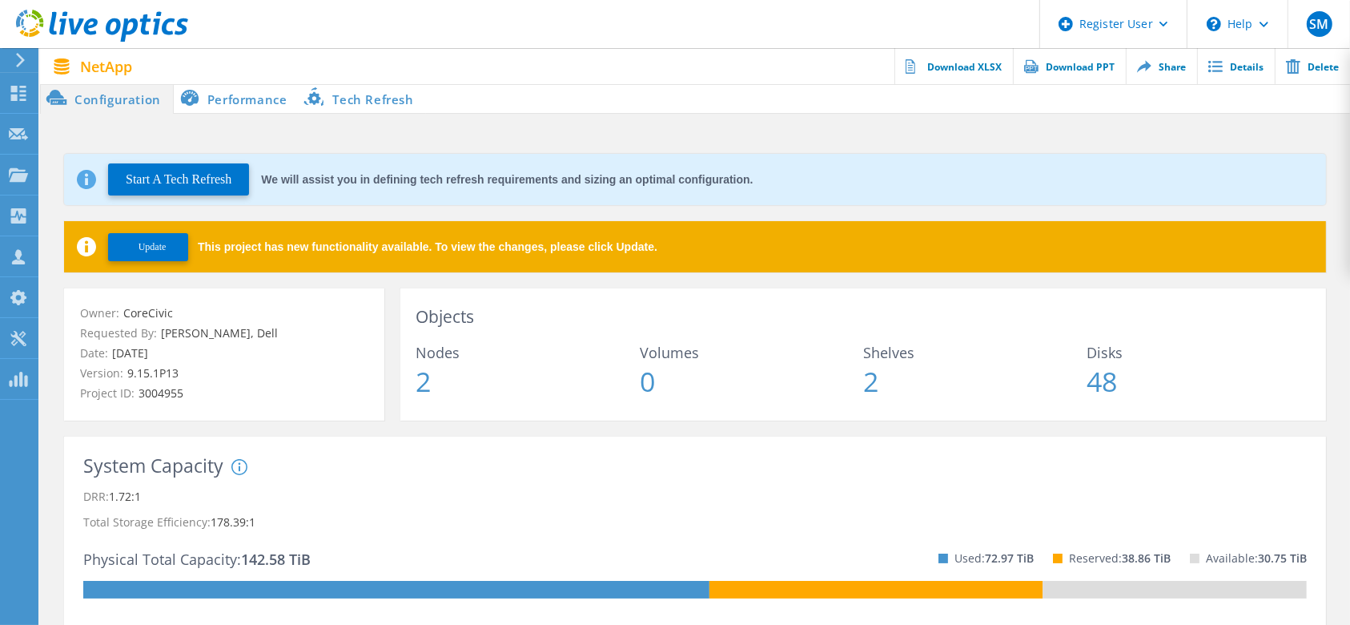
click at [226, 89] on li "Performance" at bounding box center [237, 98] width 126 height 32
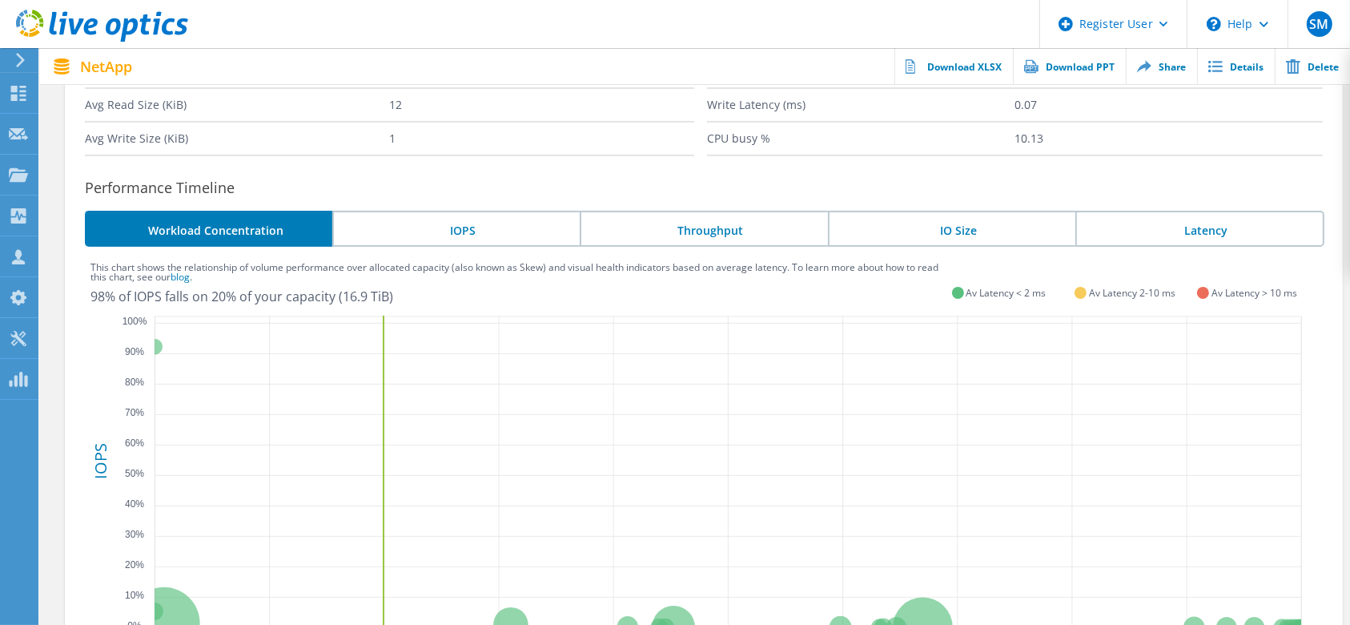
scroll to position [429, 0]
click at [703, 239] on li "Throughput" at bounding box center [704, 227] width 248 height 36
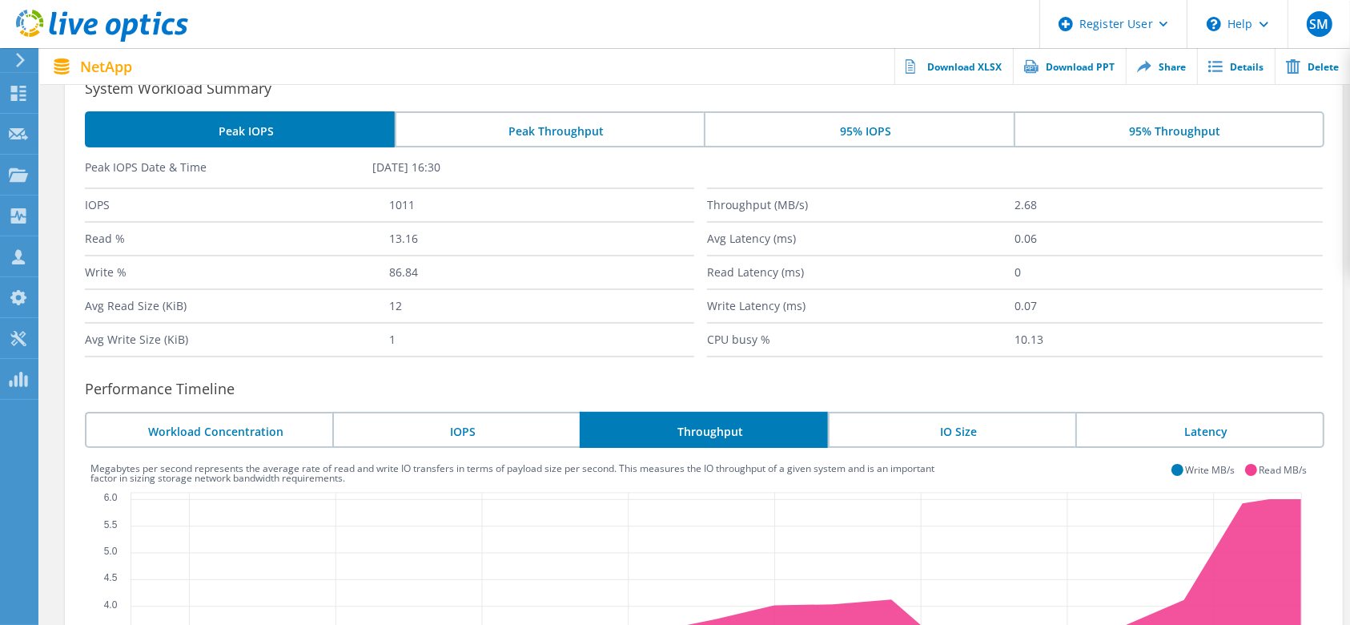
scroll to position [228, 0]
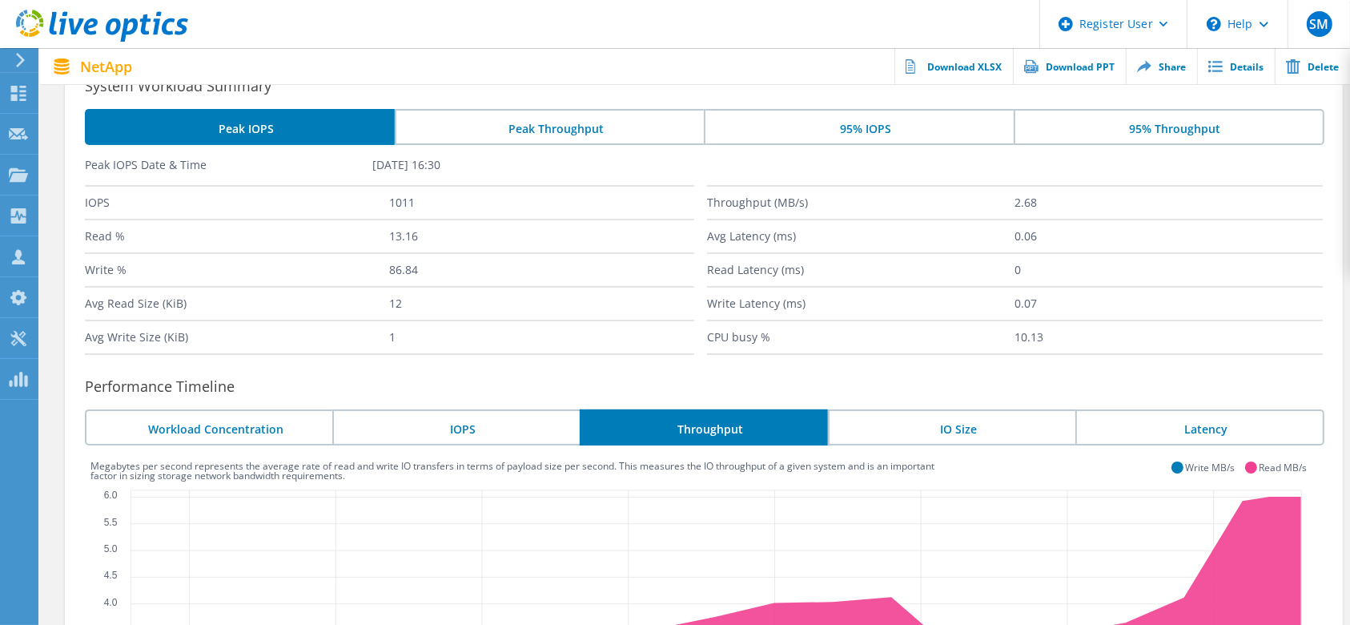
click at [272, 425] on li "Workload Concentration" at bounding box center [209, 427] width 248 height 36
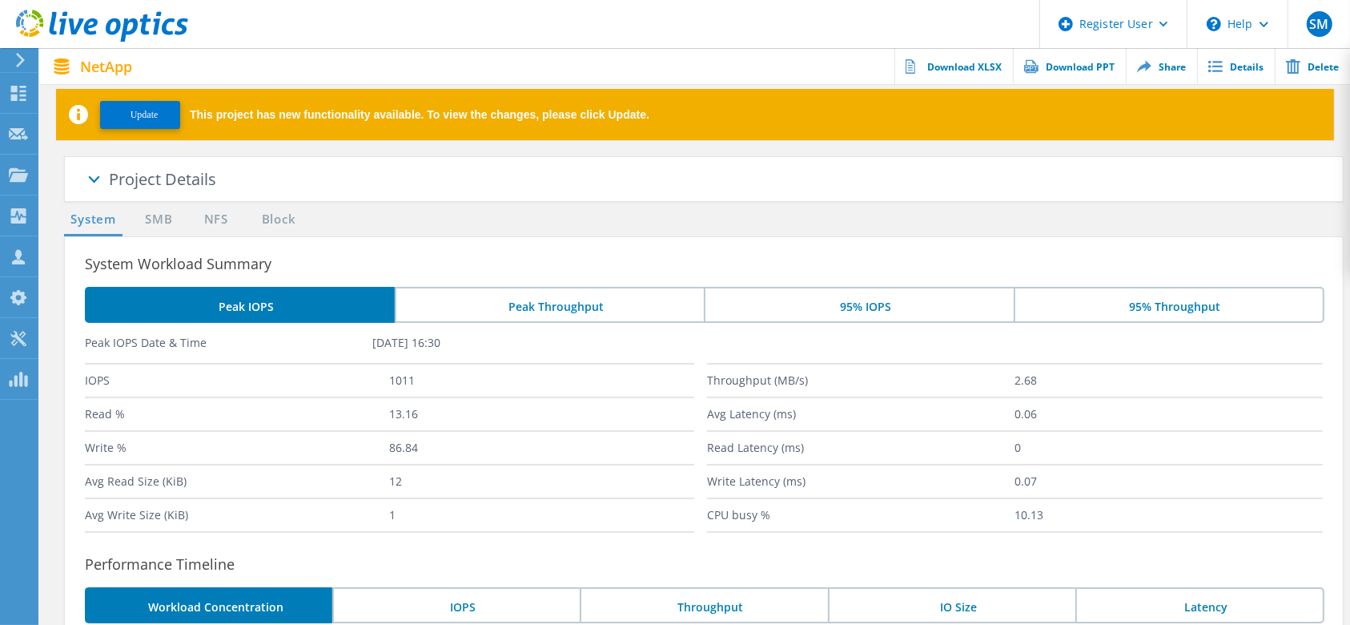
scroll to position [0, 0]
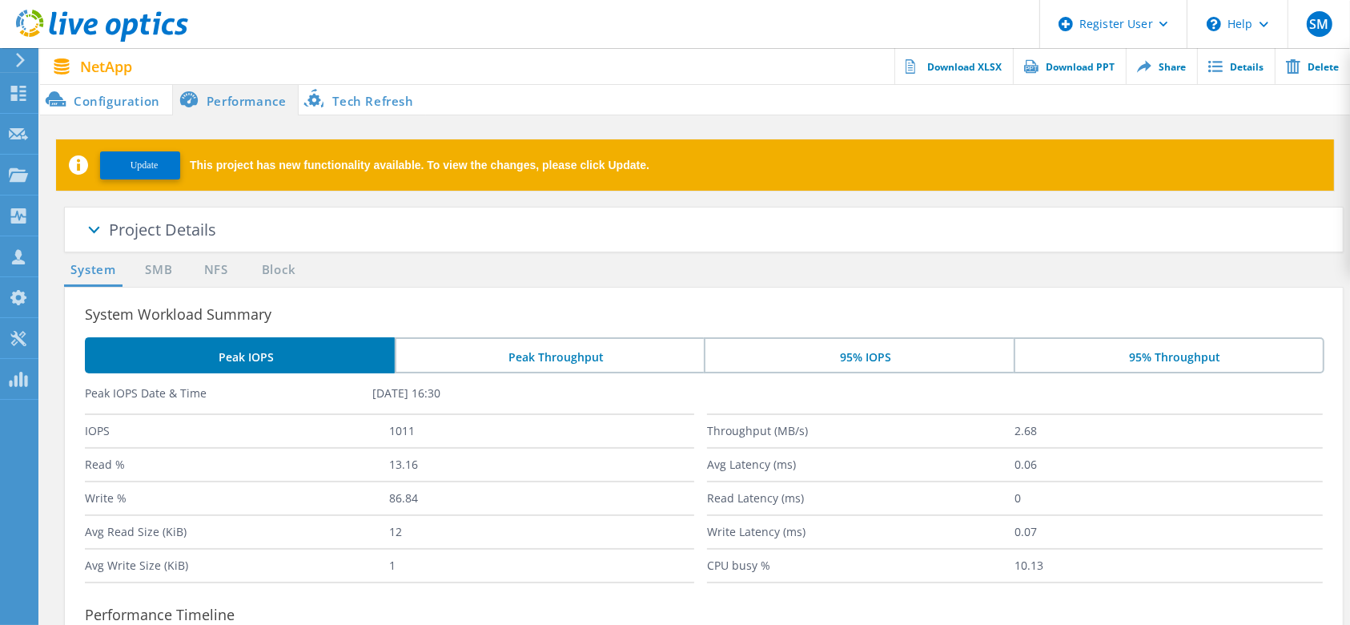
click at [140, 106] on li "Configuration" at bounding box center [106, 99] width 132 height 32
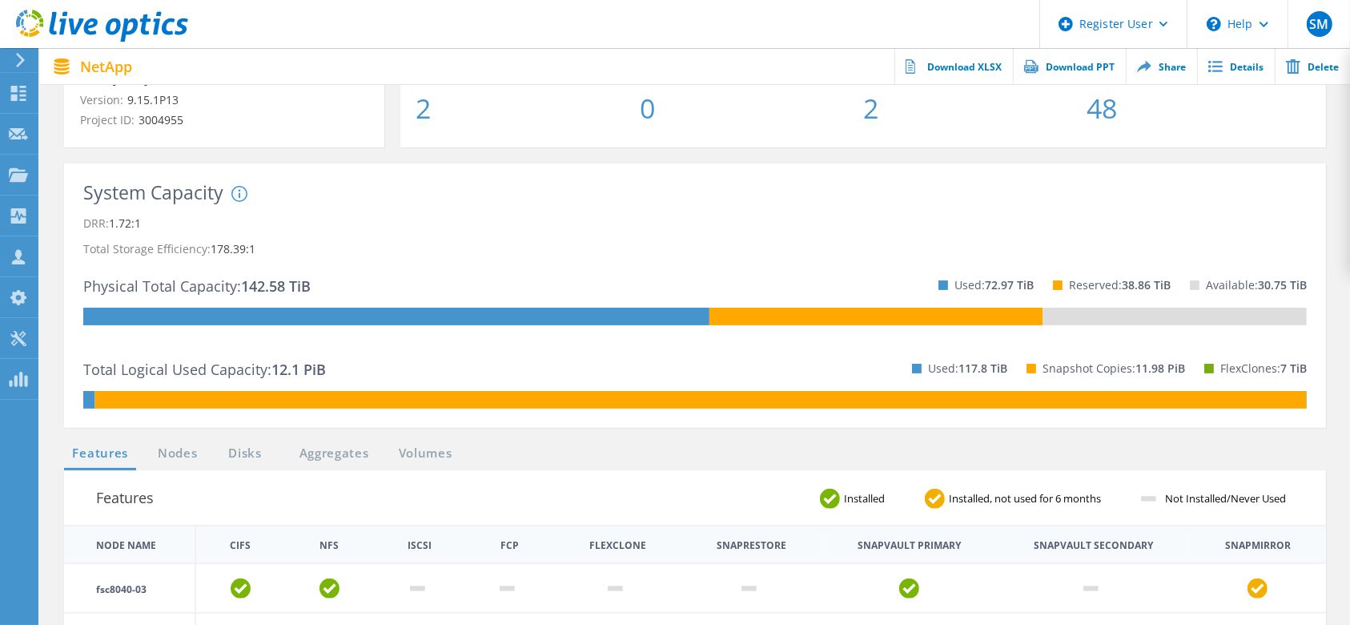
scroll to position [422, 0]
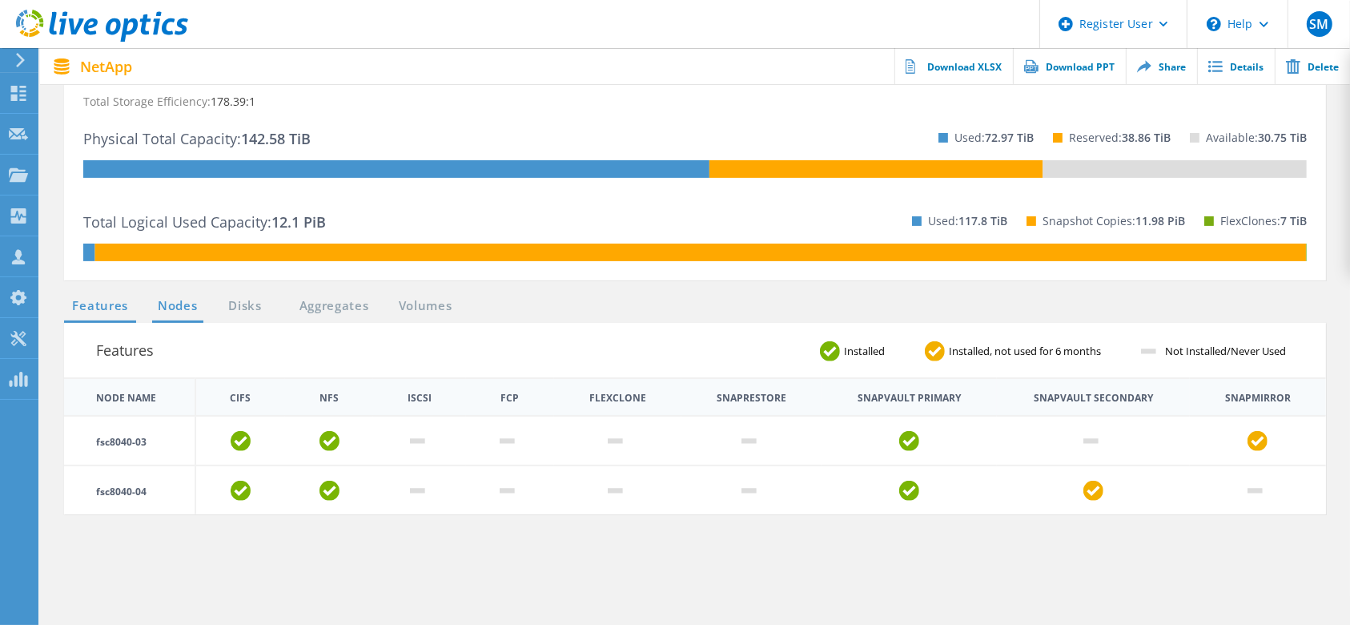
click at [172, 303] on link "Nodes" at bounding box center [177, 306] width 51 height 20
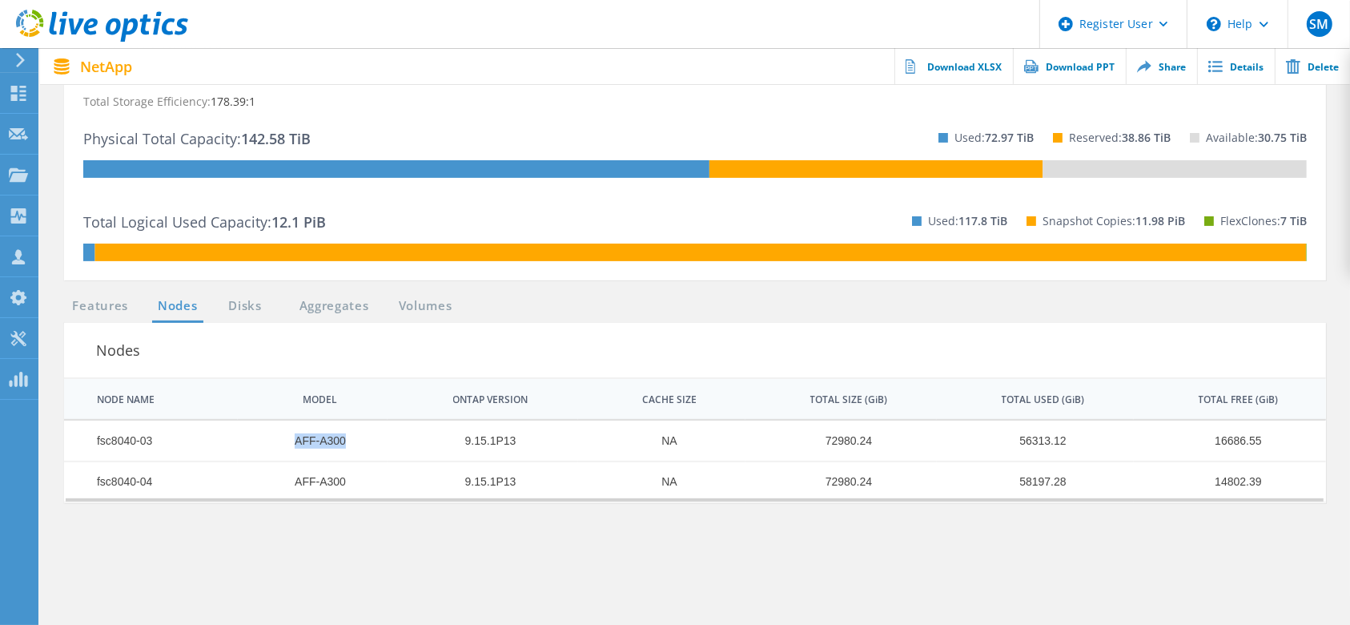
drag, startPoint x: 346, startPoint y: 446, endPoint x: 285, endPoint y: 446, distance: 60.9
click at [285, 446] on td "AFF-A300" at bounding box center [312, 441] width 150 height 41
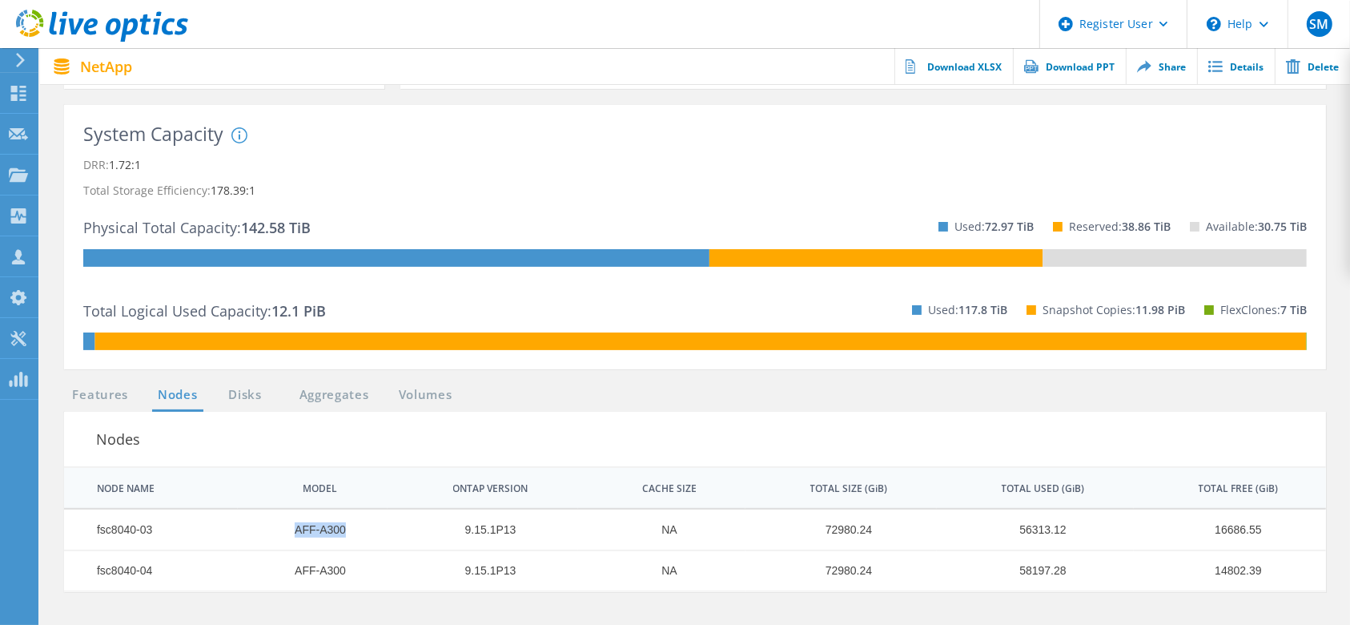
scroll to position [335, 0]
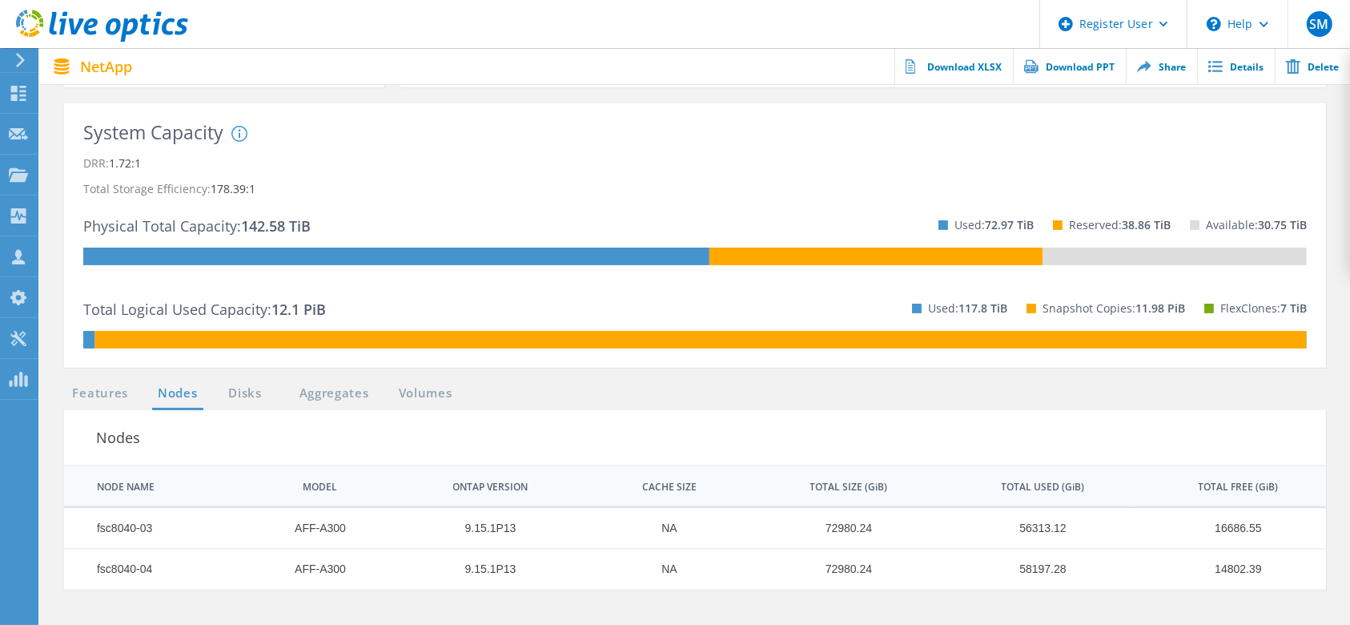
drag, startPoint x: 314, startPoint y: 225, endPoint x: 247, endPoint y: 227, distance: 67.3
click at [247, 227] on div "System DRR represents DRR w/o SnapShots and FlexClones for newer OnTap versions…" at bounding box center [361, 185] width 260 height 119
drag, startPoint x: 134, startPoint y: 163, endPoint x: 113, endPoint y: 163, distance: 20.8
click at [113, 163] on span "1.72:1" at bounding box center [125, 162] width 32 height 15
click at [143, 161] on p "DRR: 1.72:1" at bounding box center [695, 164] width 1224 height 26
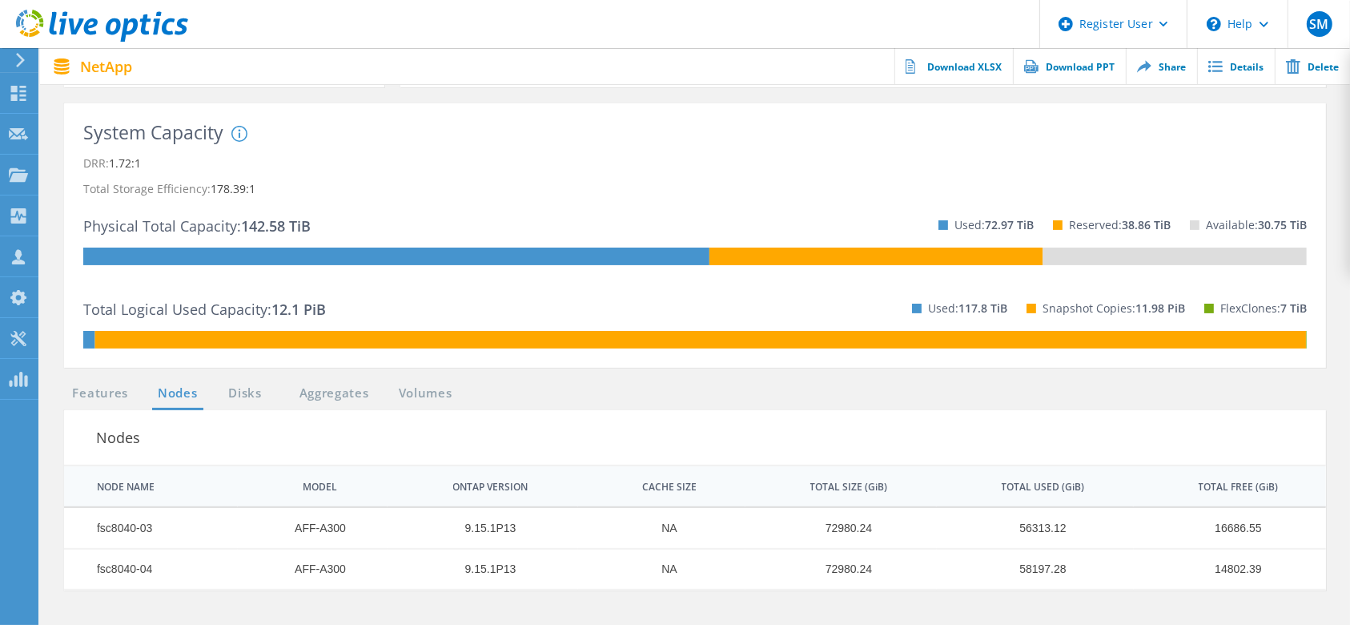
click at [143, 161] on p "DRR: 1.72:1" at bounding box center [695, 164] width 1224 height 26
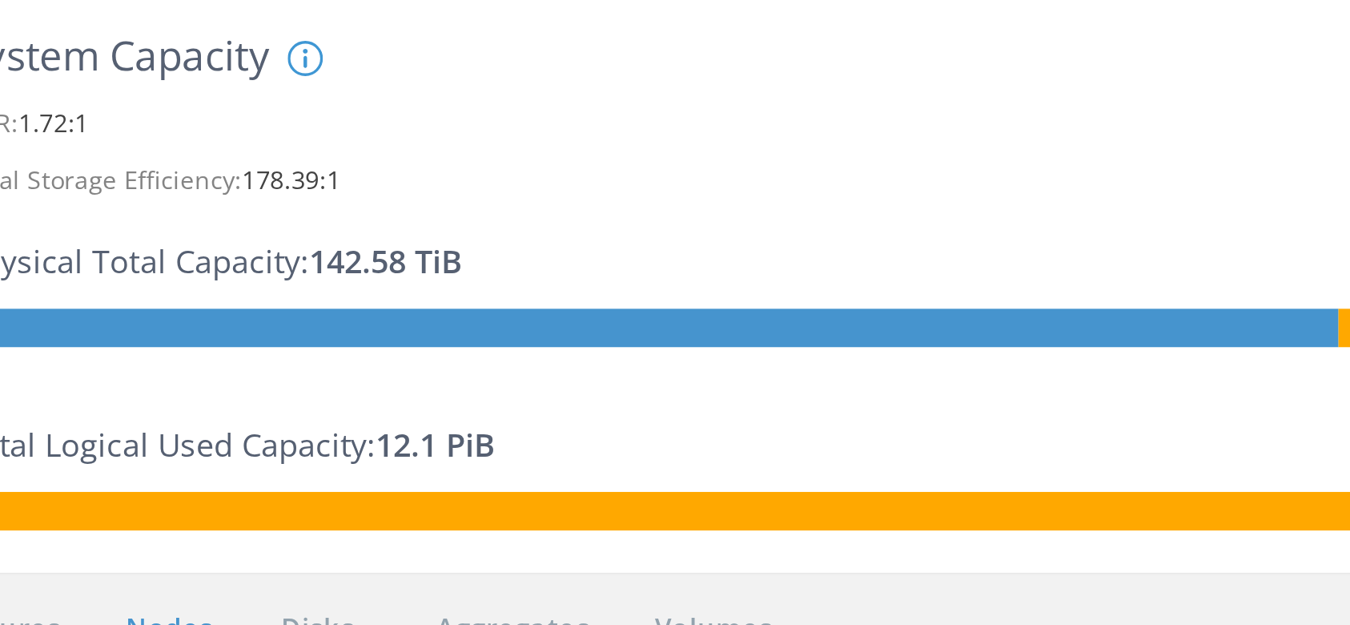
scroll to position [313, 0]
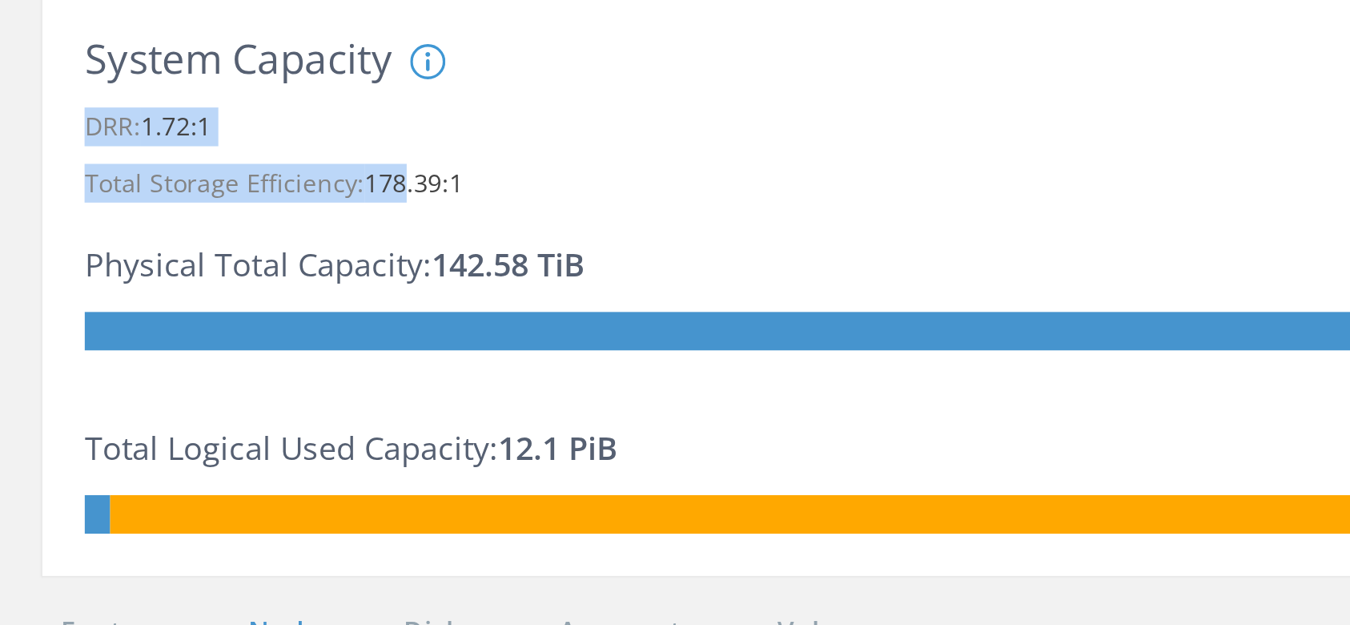
drag, startPoint x: 244, startPoint y: 211, endPoint x: 228, endPoint y: 214, distance: 16.2
click at [228, 214] on div "System Capacity System DRR represents DRR w/o SnapShots and FlexClones for newe…" at bounding box center [695, 257] width 1224 height 226
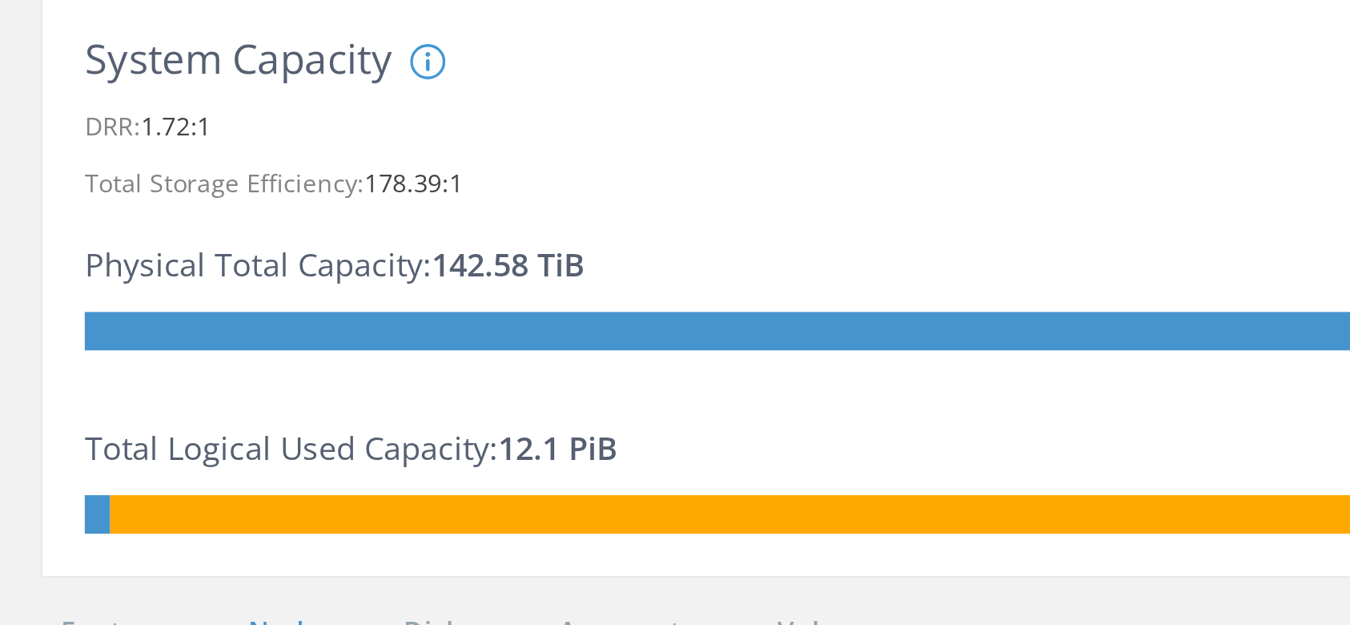
click at [237, 219] on div "System DRR represents DRR w/o SnapShots and FlexClones for newer OnTap versions…" at bounding box center [361, 206] width 260 height 119
click at [244, 207] on div "System DRR represents DRR w/o SnapShots and FlexClones for newer OnTap versions…" at bounding box center [361, 206] width 260 height 119
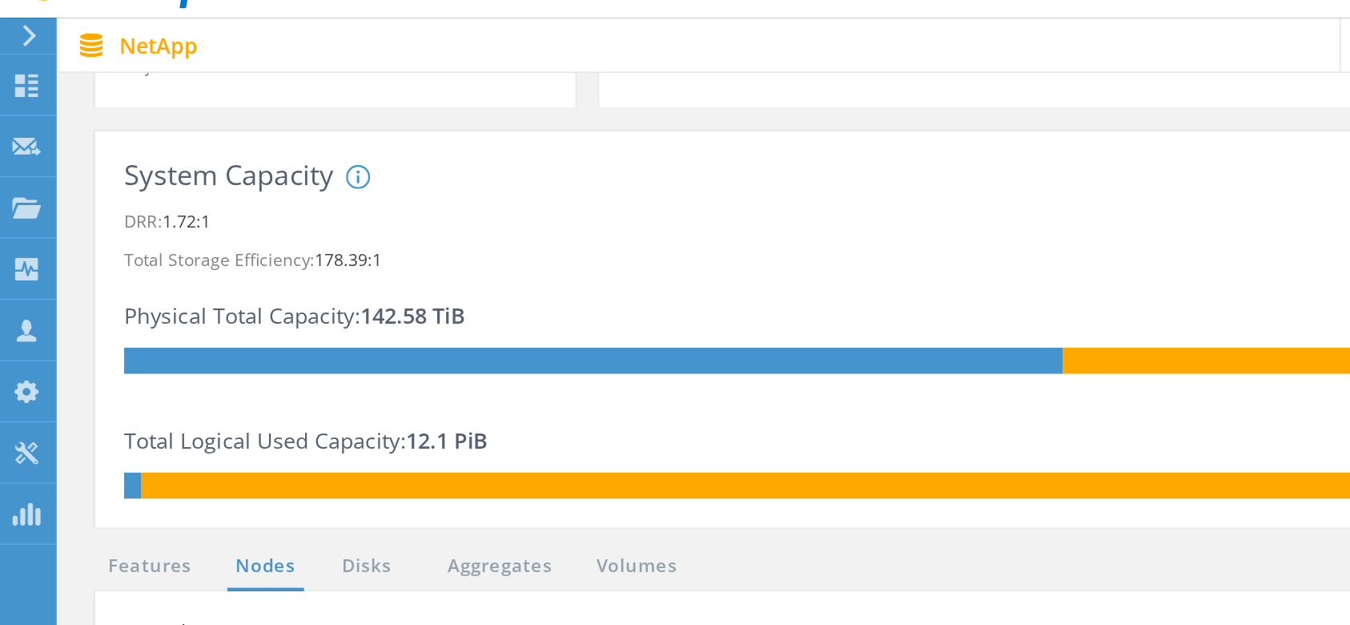
scroll to position [314, 0]
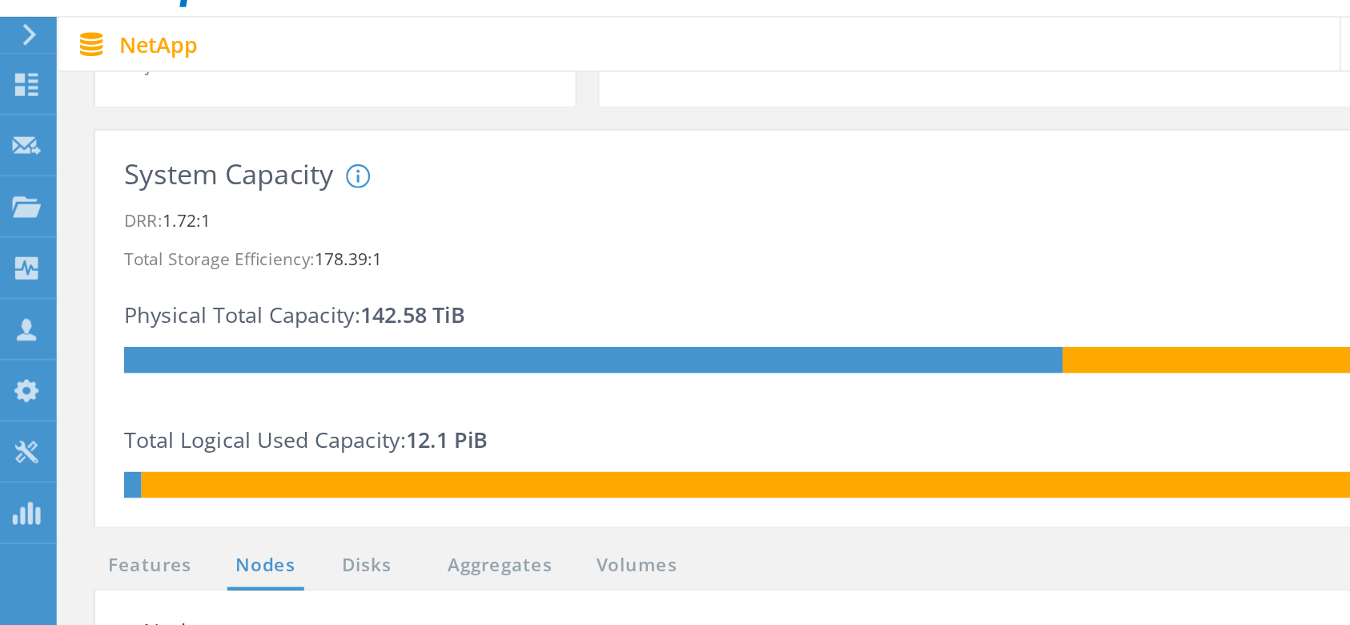
click at [240, 153] on icon at bounding box center [239, 155] width 16 height 16
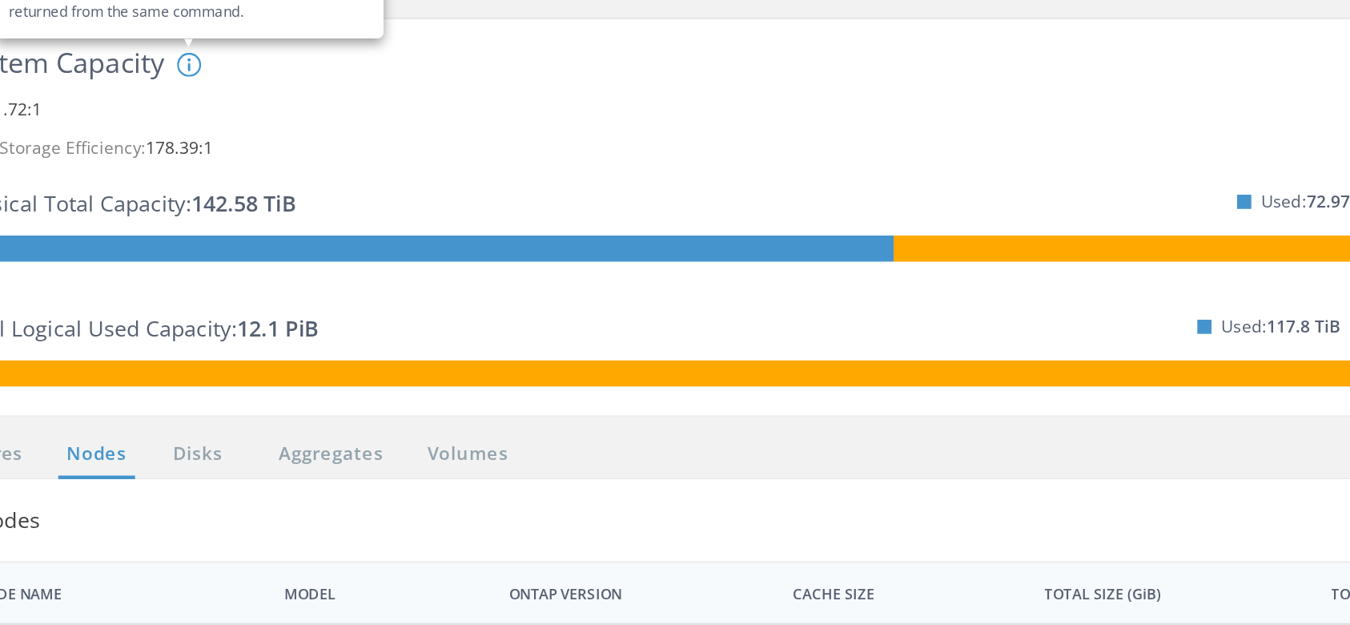
scroll to position [268, 0]
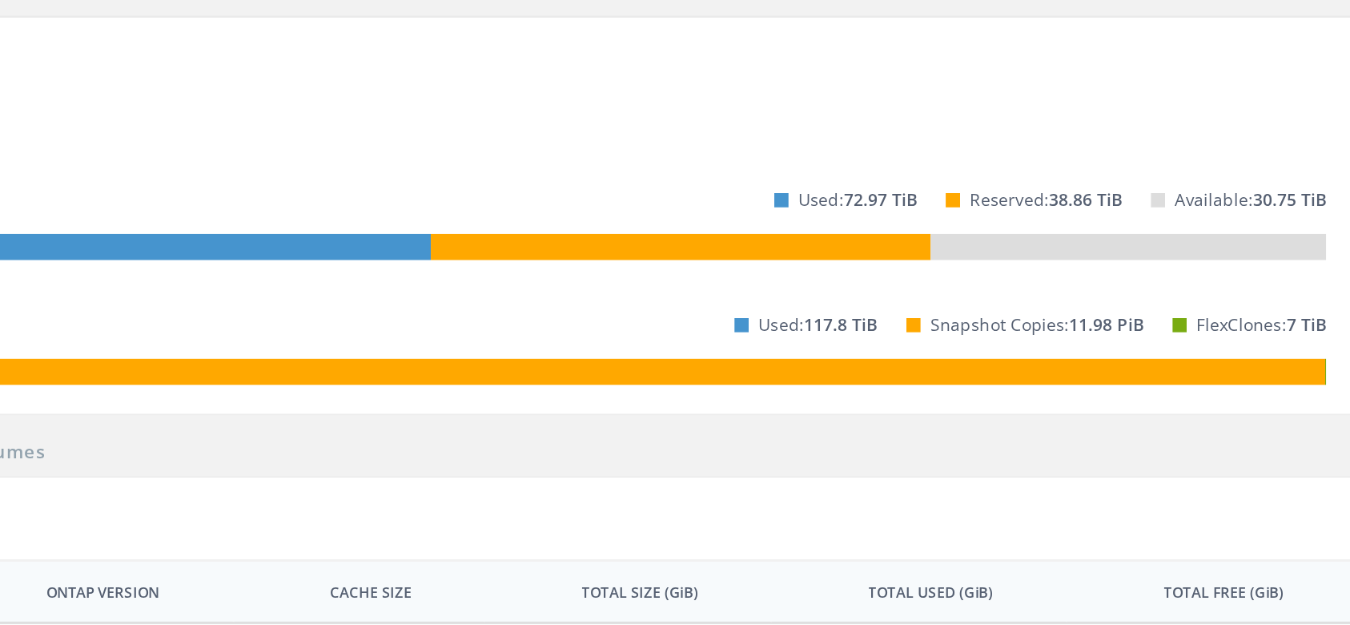
click at [821, 390] on div "Total Logical Used Capacity: 12.1 PiB Used: 117.8 TiB Snapshot Copies: 11.98 Pi…" at bounding box center [695, 375] width 1224 height 46
drag, startPoint x: 1129, startPoint y: 374, endPoint x: 1045, endPoint y: 380, distance: 84.3
click at [1045, 380] on p "Snapshot Copies: 11.98 PiB" at bounding box center [1114, 376] width 143 height 26
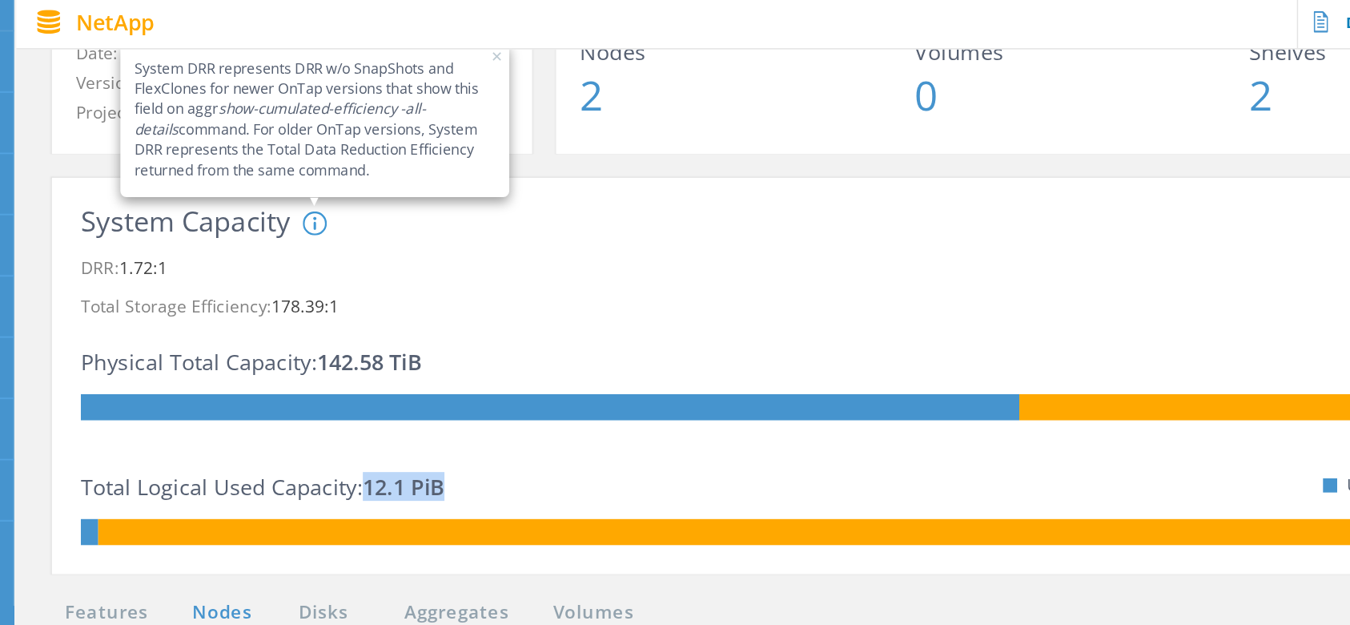
drag, startPoint x: 327, startPoint y: 372, endPoint x: 272, endPoint y: 376, distance: 54.6
click at [272, 376] on span "12.1 PiB" at bounding box center [299, 376] width 54 height 19
click at [331, 336] on div "System Capacity System DRR represents DRR w/o SnapShots and FlexClones for newe…" at bounding box center [695, 303] width 1224 height 226
click at [321, 284] on div "System DRR represents DRR w/o SnapShots and FlexClones for newer OnTap versions…" at bounding box center [361, 252] width 260 height 119
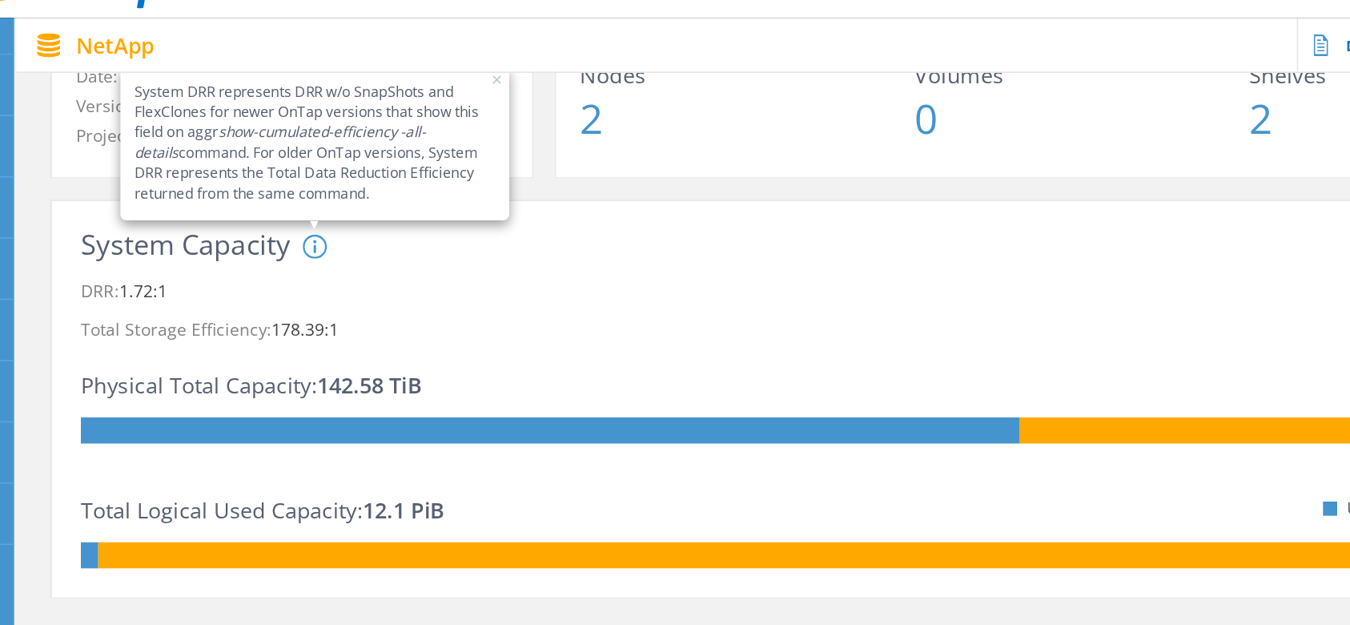
click at [360, 87] on div at bounding box center [695, 86] width 1310 height 4
click at [360, 88] on button "✕" at bounding box center [361, 89] width 18 height 13
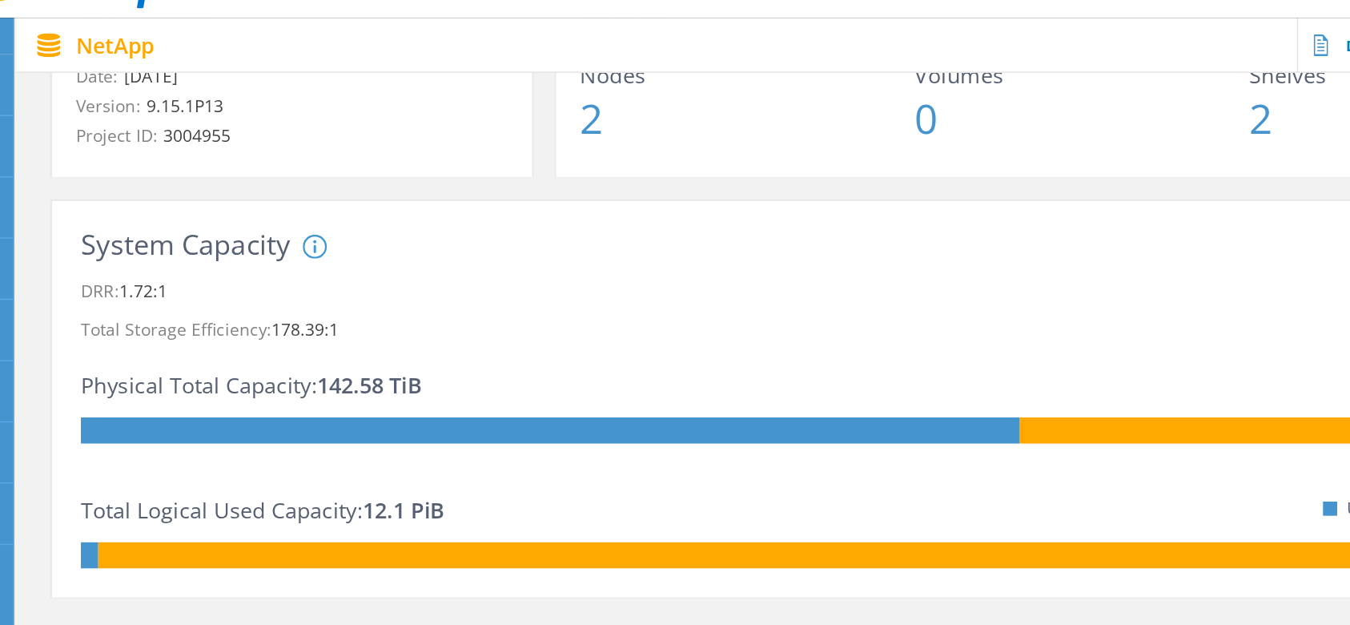
scroll to position [384, 0]
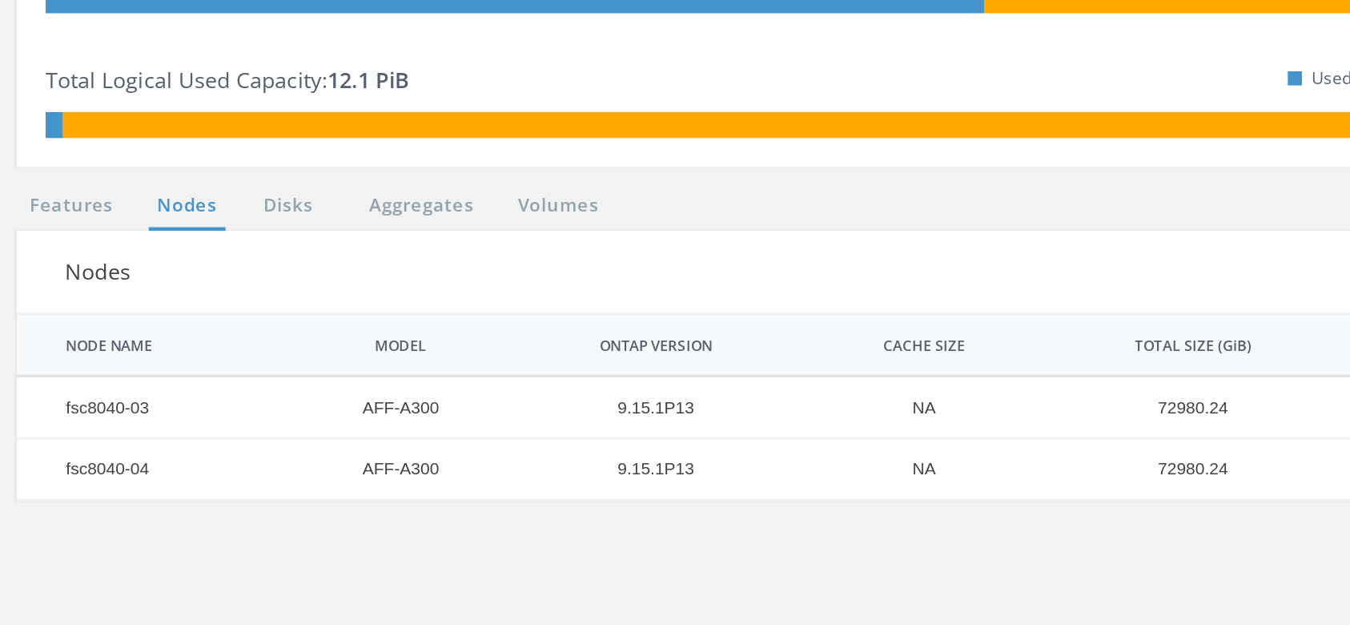
click at [234, 355] on ul "Features Nodes Disks Aggregates Volumes" at bounding box center [262, 347] width 413 height 26
click at [239, 350] on link "Disks" at bounding box center [244, 344] width 43 height 20
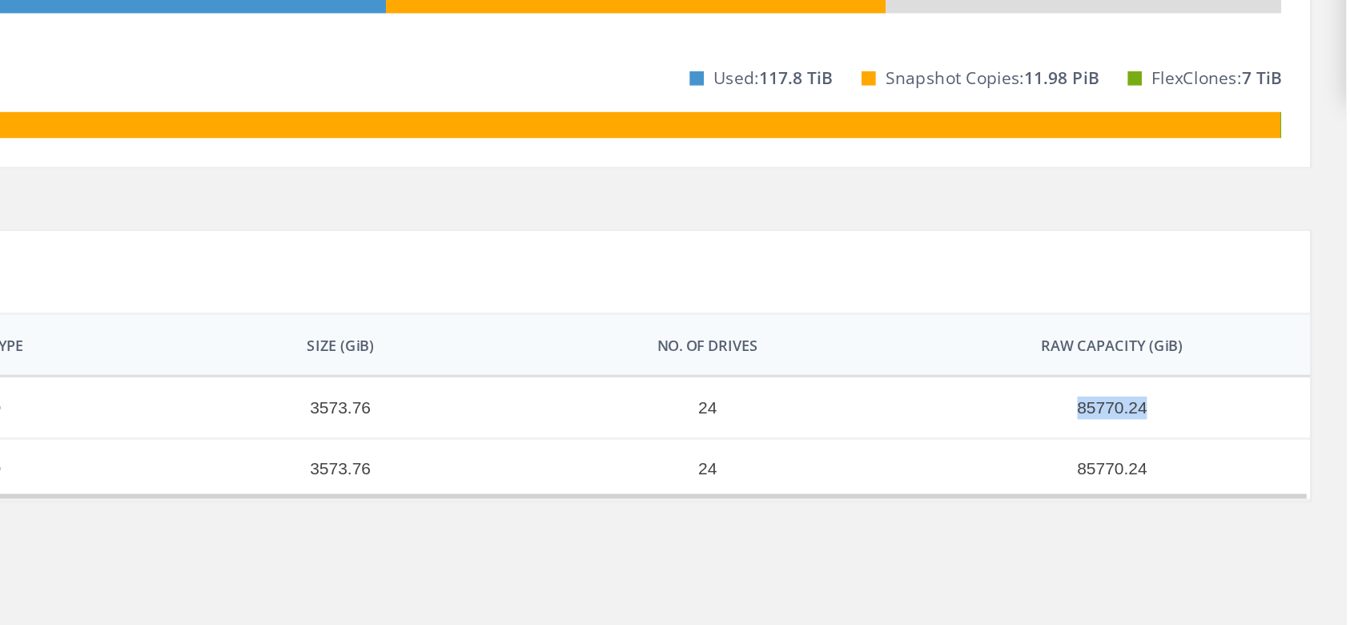
drag, startPoint x: 1218, startPoint y: 481, endPoint x: 1134, endPoint y: 486, distance: 84.3
click at [1134, 486] on td "85770.24" at bounding box center [1186, 478] width 283 height 41
copy td "85770.24"
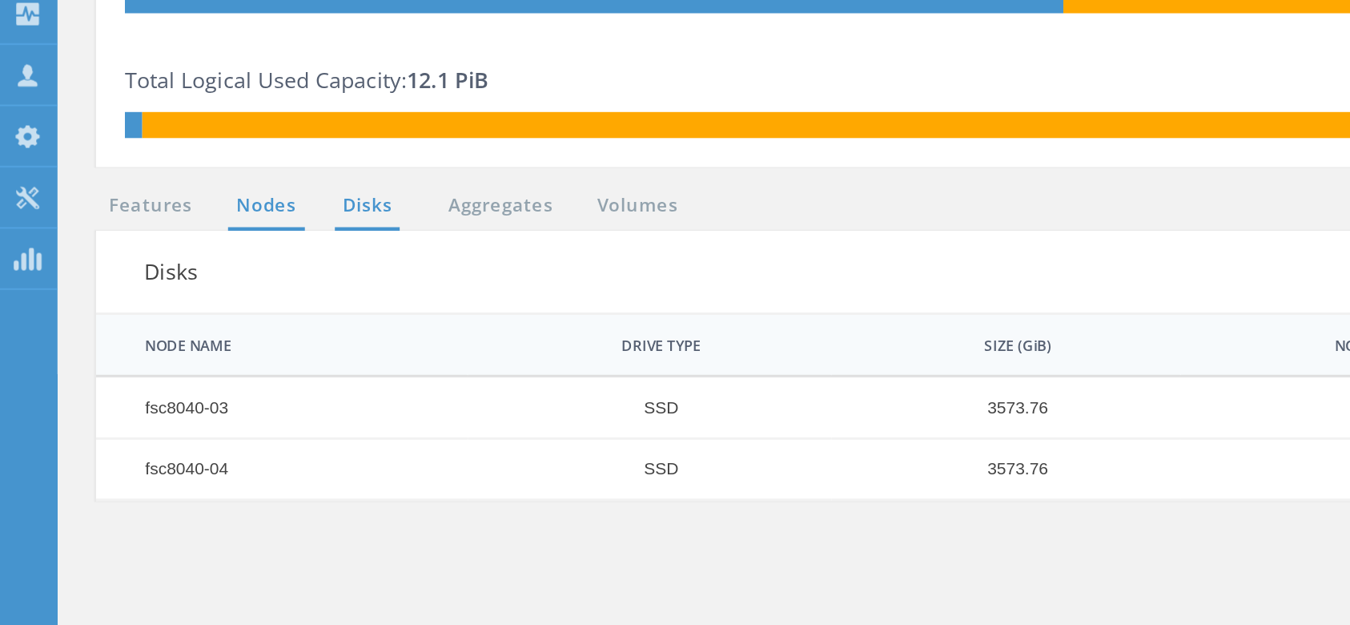
click at [181, 348] on link "Nodes" at bounding box center [177, 344] width 51 height 20
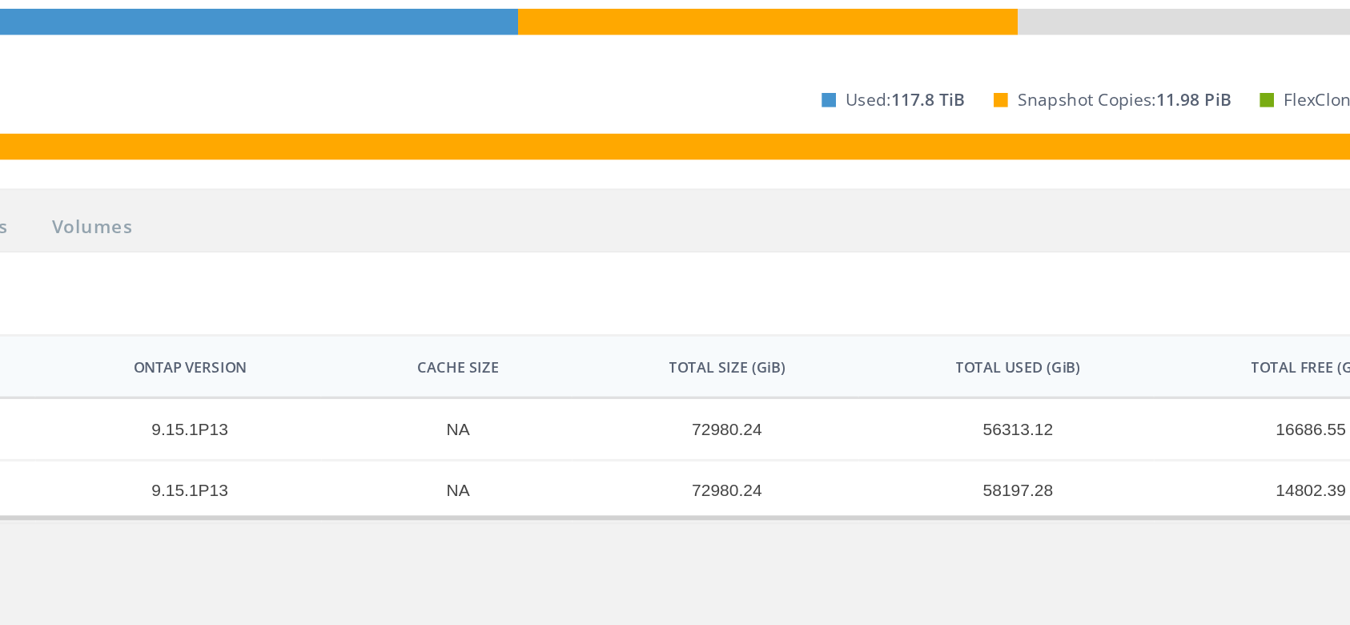
click at [862, 477] on td "72980.24" at bounding box center [840, 478] width 191 height 41
copy td "72980.24"
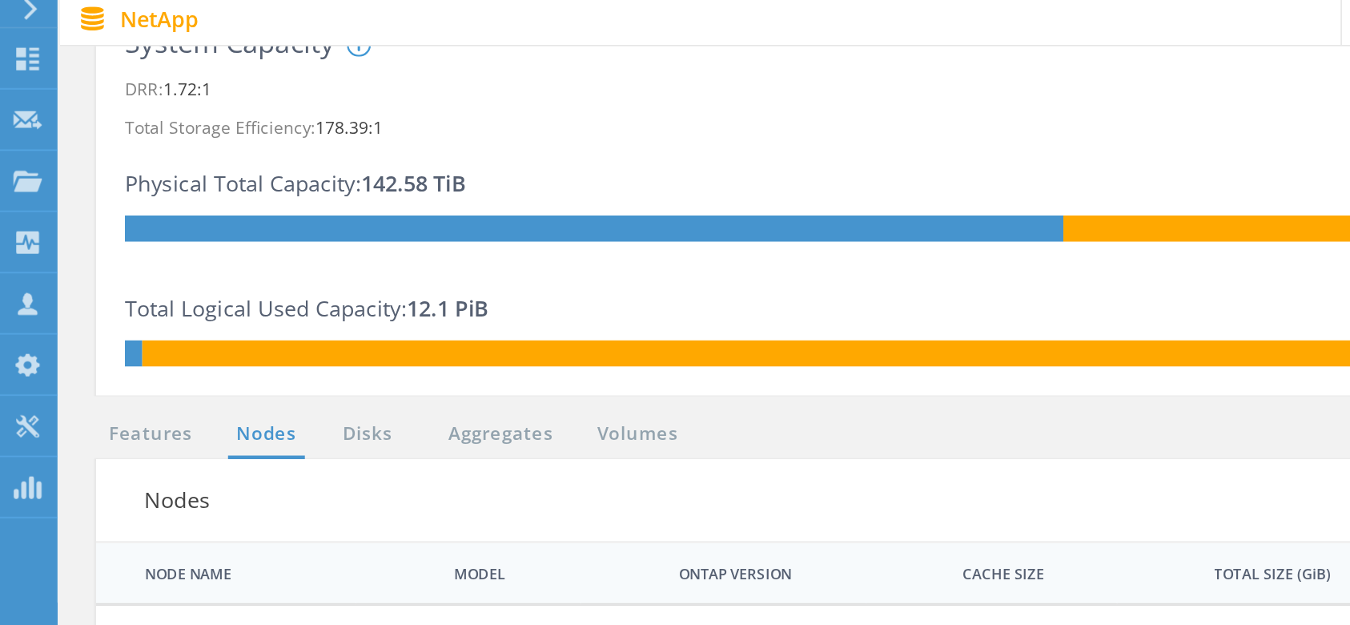
drag, startPoint x: 314, startPoint y: 174, endPoint x: 248, endPoint y: 178, distance: 66.6
click at [248, 178] on div "System DRR represents DRR w/o SnapShots and FlexClones for newer OnTap versions…" at bounding box center [361, 135] width 260 height 119
drag, startPoint x: 326, startPoint y: 258, endPoint x: 275, endPoint y: 259, distance: 51.3
click at [275, 259] on span "12.1 PiB" at bounding box center [299, 259] width 54 height 19
drag, startPoint x: 312, startPoint y: 171, endPoint x: 248, endPoint y: 181, distance: 64.8
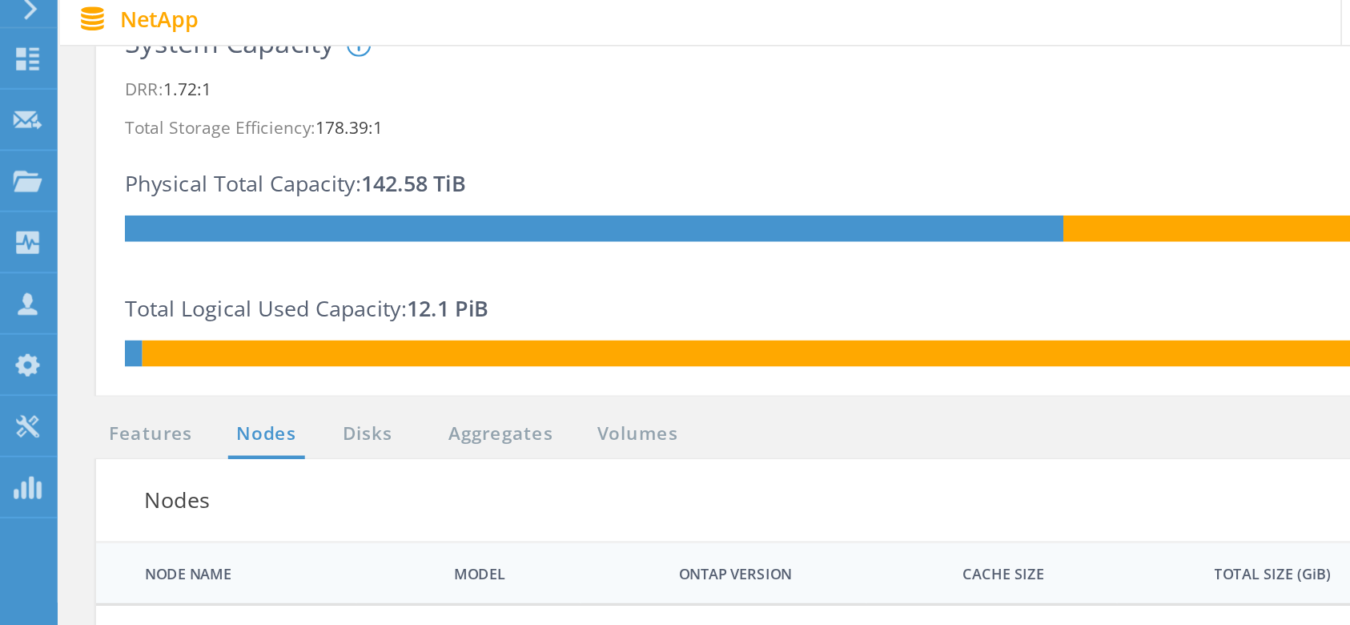
click at [248, 181] on div "System DRR represents DRR w/o SnapShots and FlexClones for newer OnTap versions…" at bounding box center [361, 135] width 260 height 119
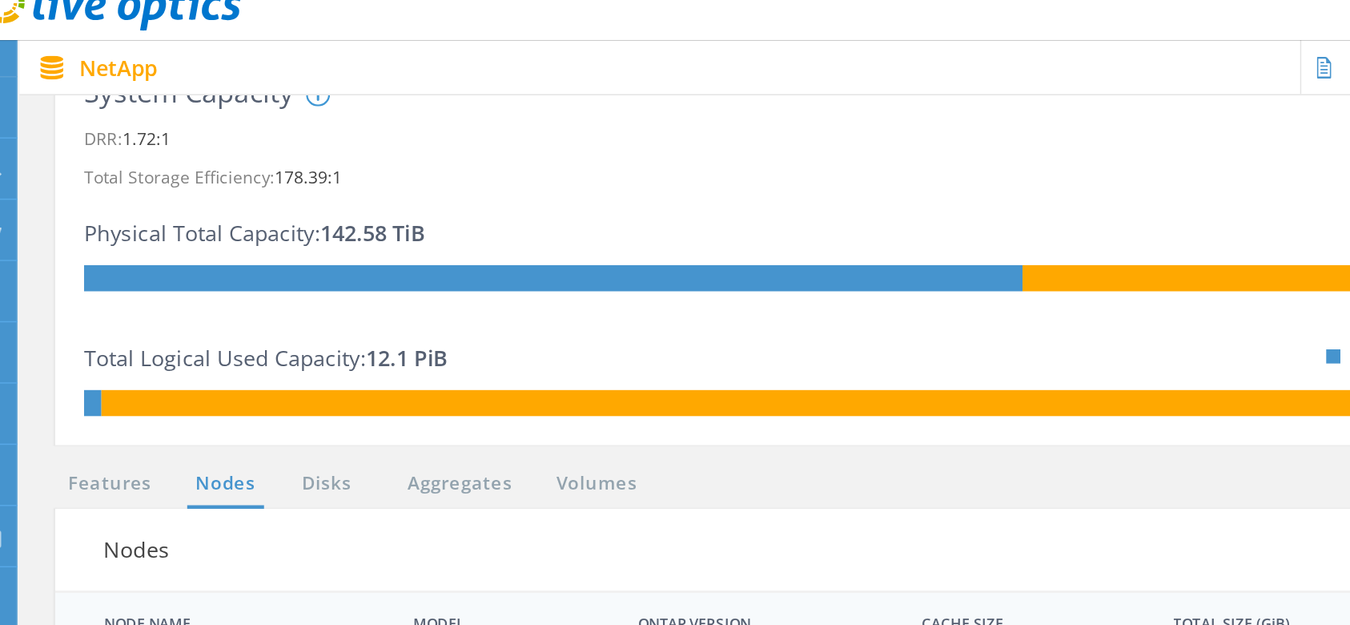
click at [328, 257] on div "Total Logical Used Capacity: 12.1 PiB Used: 117.8 TiB Snapshot Copies: 11.98 Pi…" at bounding box center [695, 258] width 1224 height 46
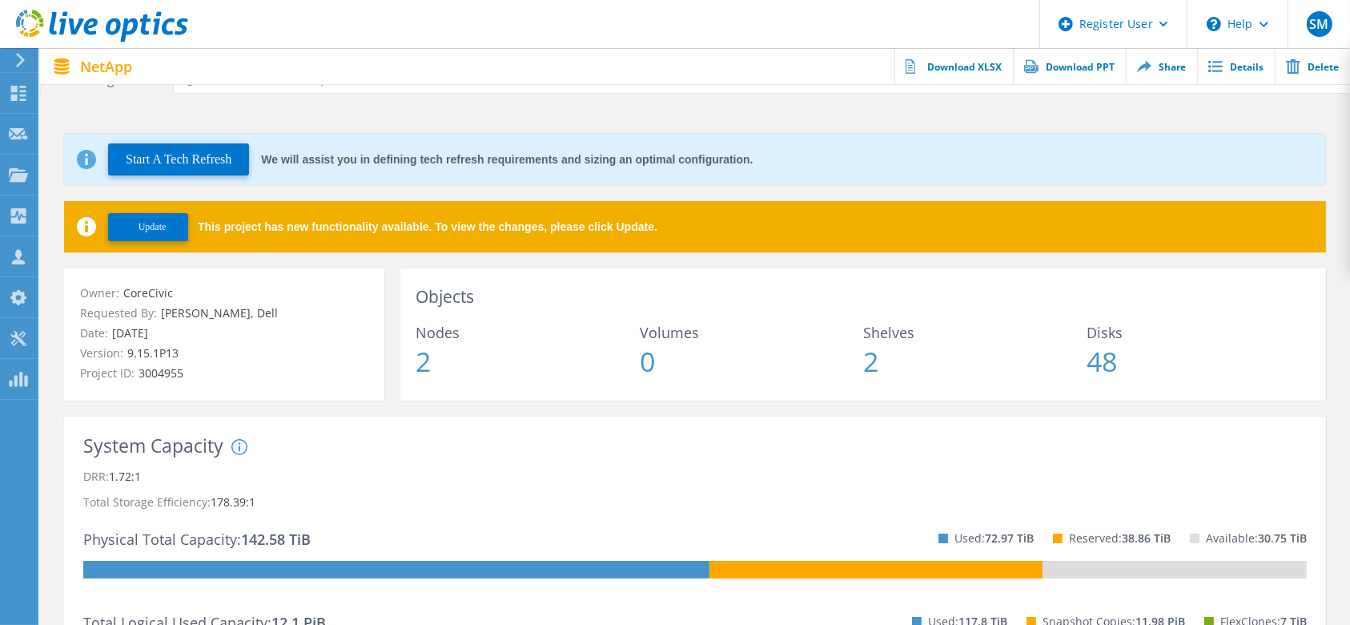
scroll to position [1, 0]
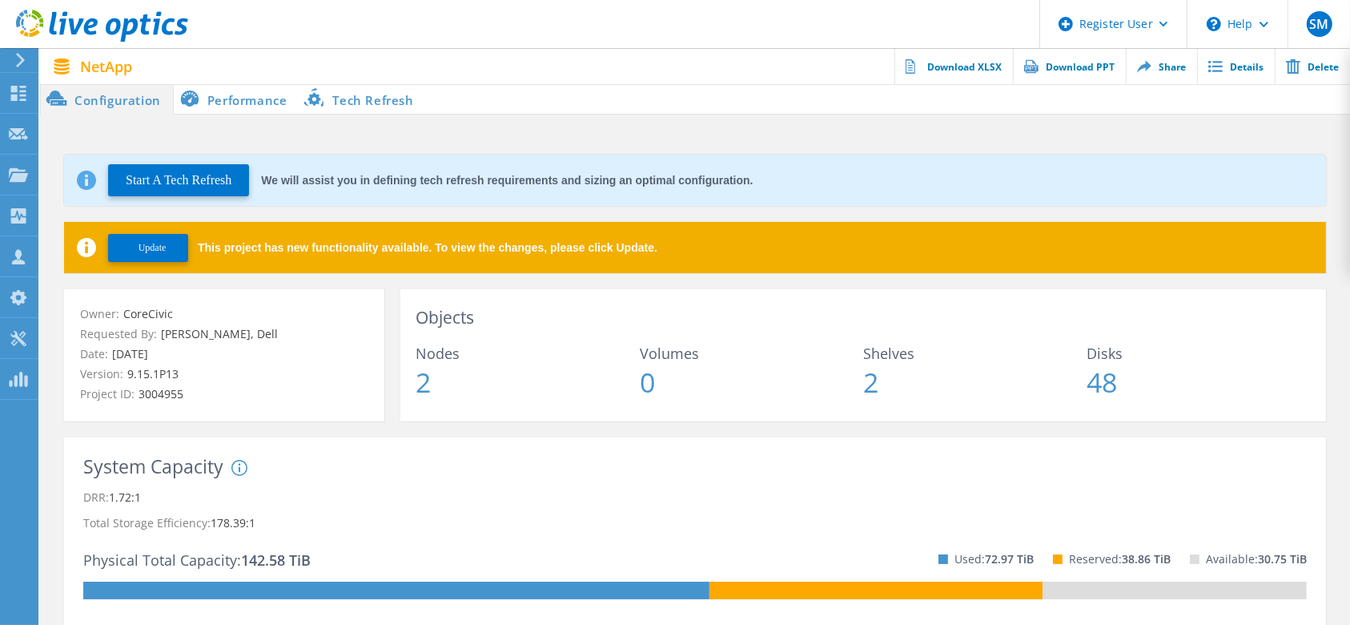
click at [252, 90] on li "Performance" at bounding box center [237, 99] width 126 height 32
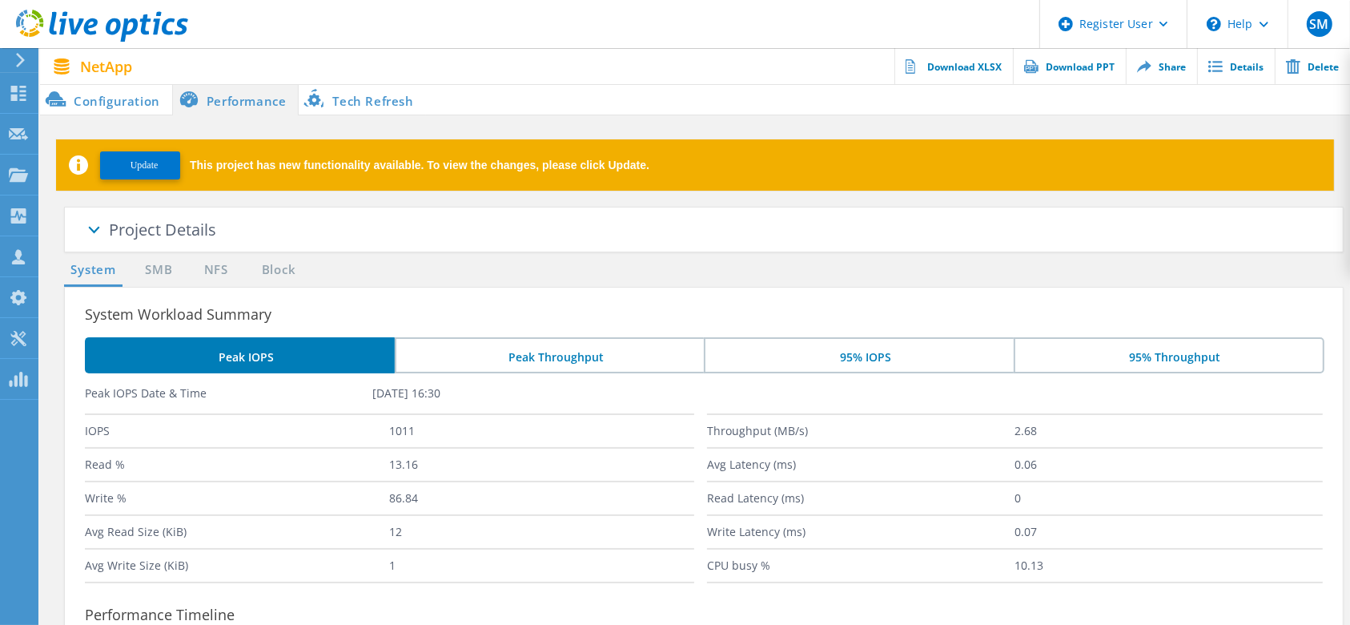
scroll to position [2, 0]
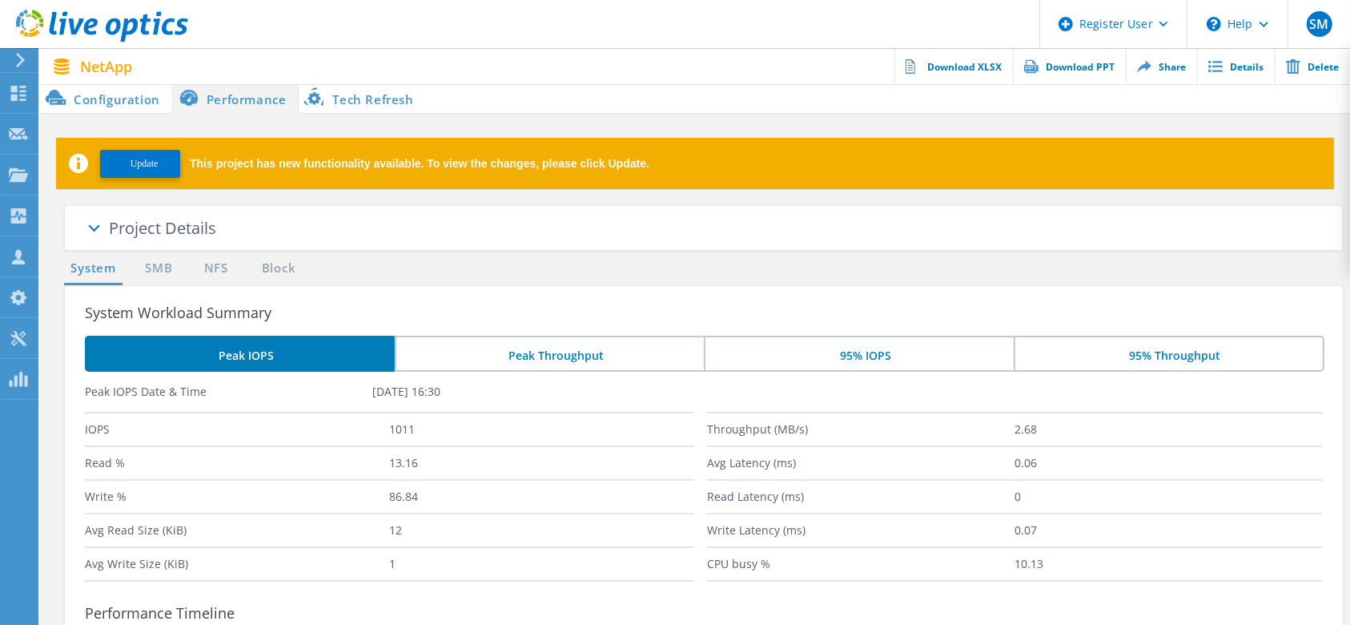
click at [150, 103] on li "Configuration" at bounding box center [106, 98] width 132 height 32
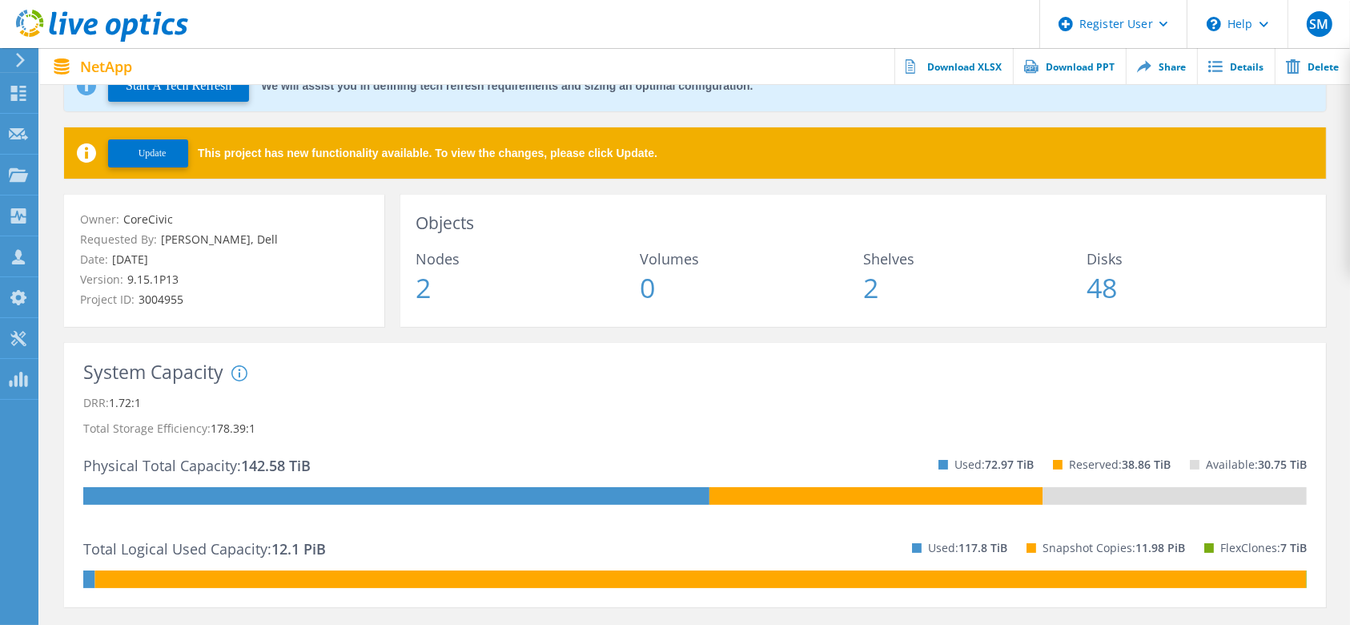
scroll to position [0, 0]
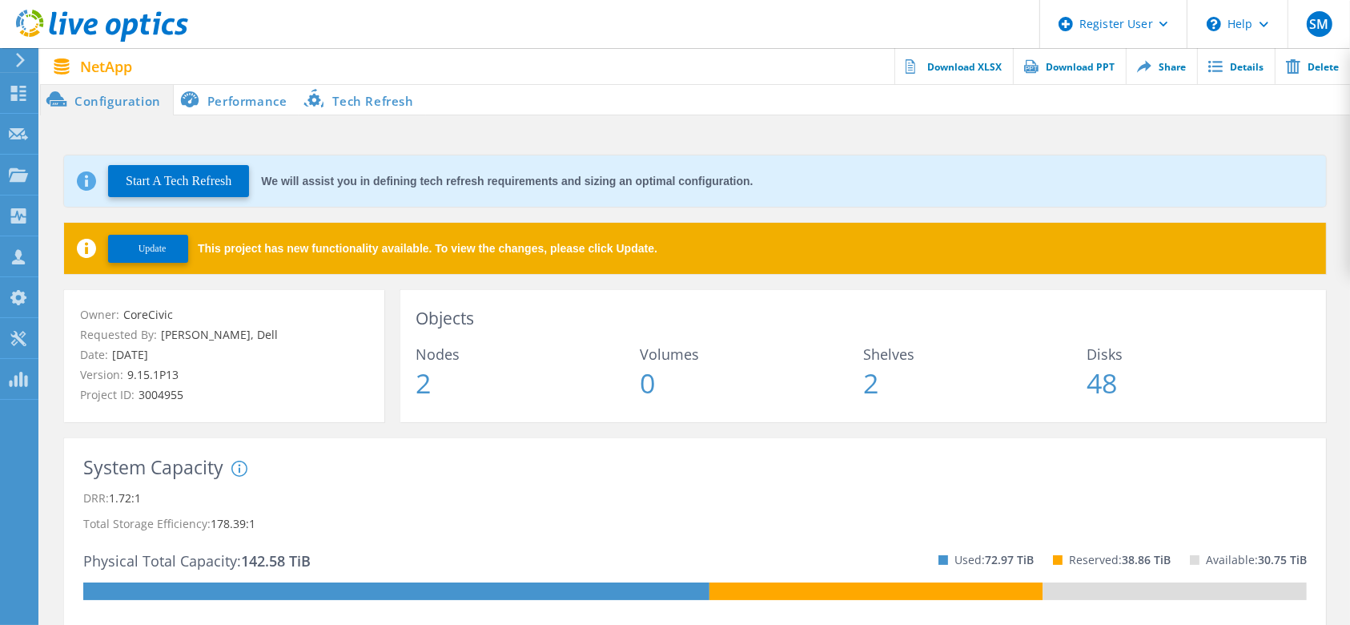
click at [265, 104] on li "Performance" at bounding box center [237, 99] width 126 height 32
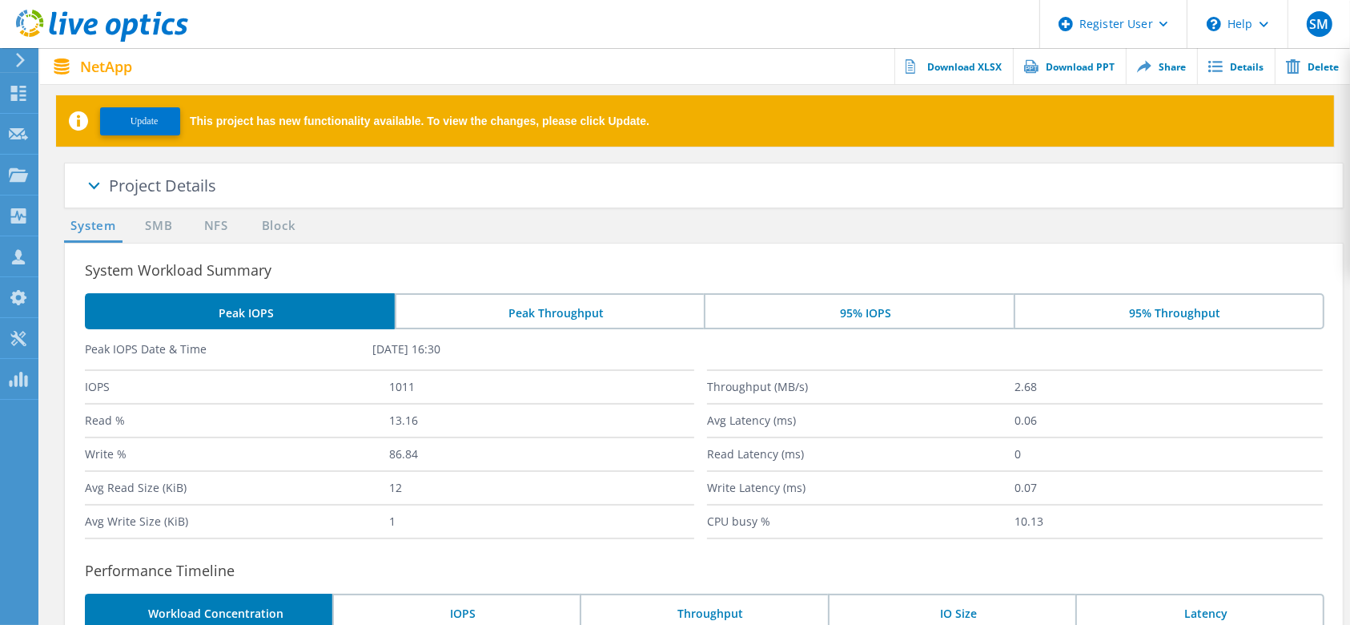
scroll to position [1, 0]
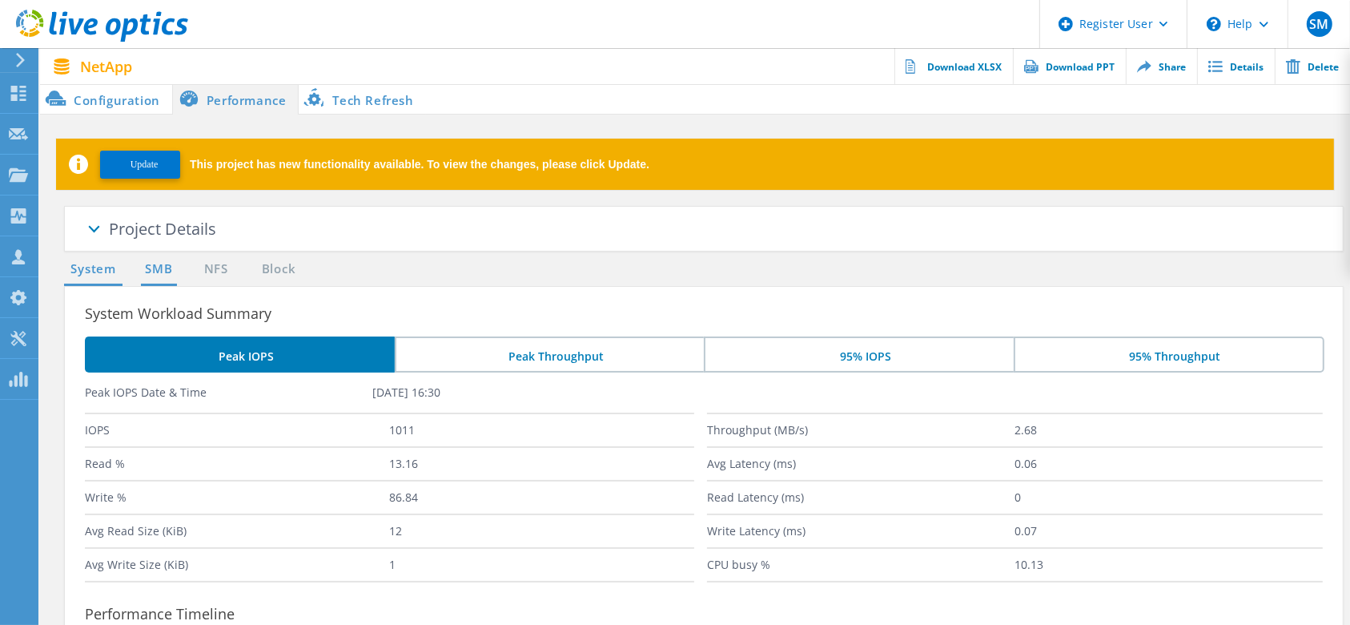
click at [151, 266] on link "SMB" at bounding box center [158, 270] width 35 height 20
click at [142, 108] on li "Configuration" at bounding box center [106, 99] width 132 height 32
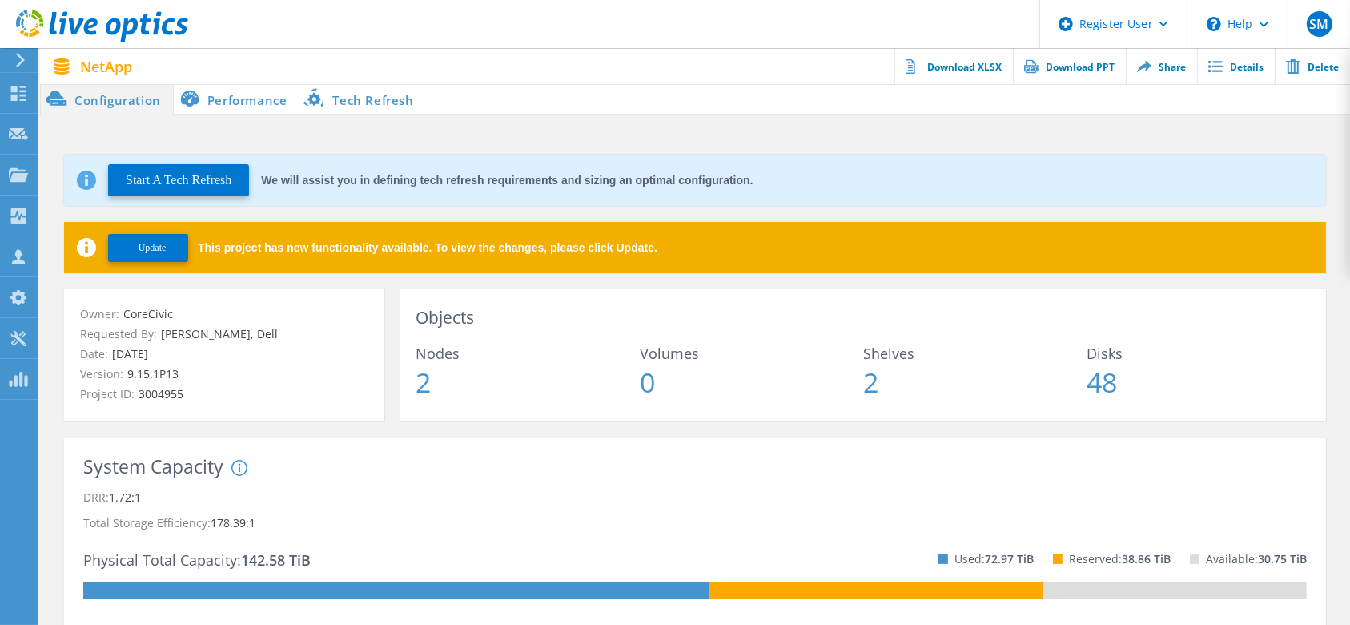
scroll to position [77, 0]
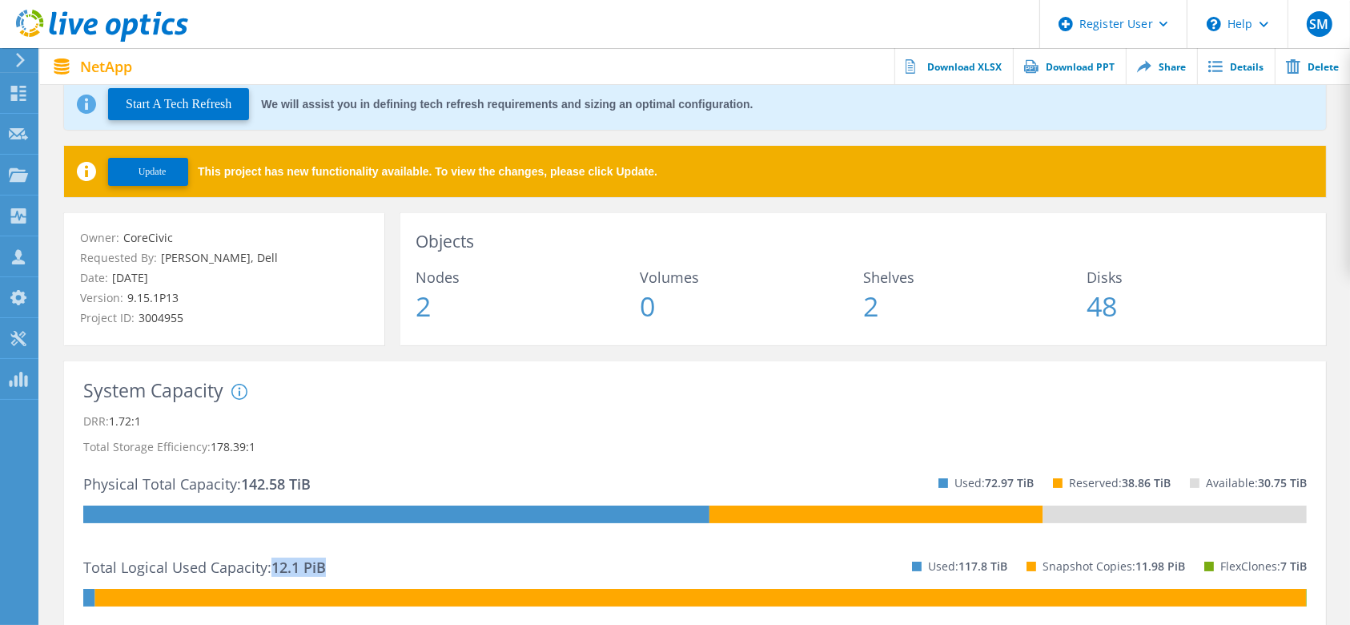
drag, startPoint x: 324, startPoint y: 568, endPoint x: 273, endPoint y: 565, distance: 51.4
click at [273, 565] on span "12.1 PiB" at bounding box center [299, 566] width 54 height 19
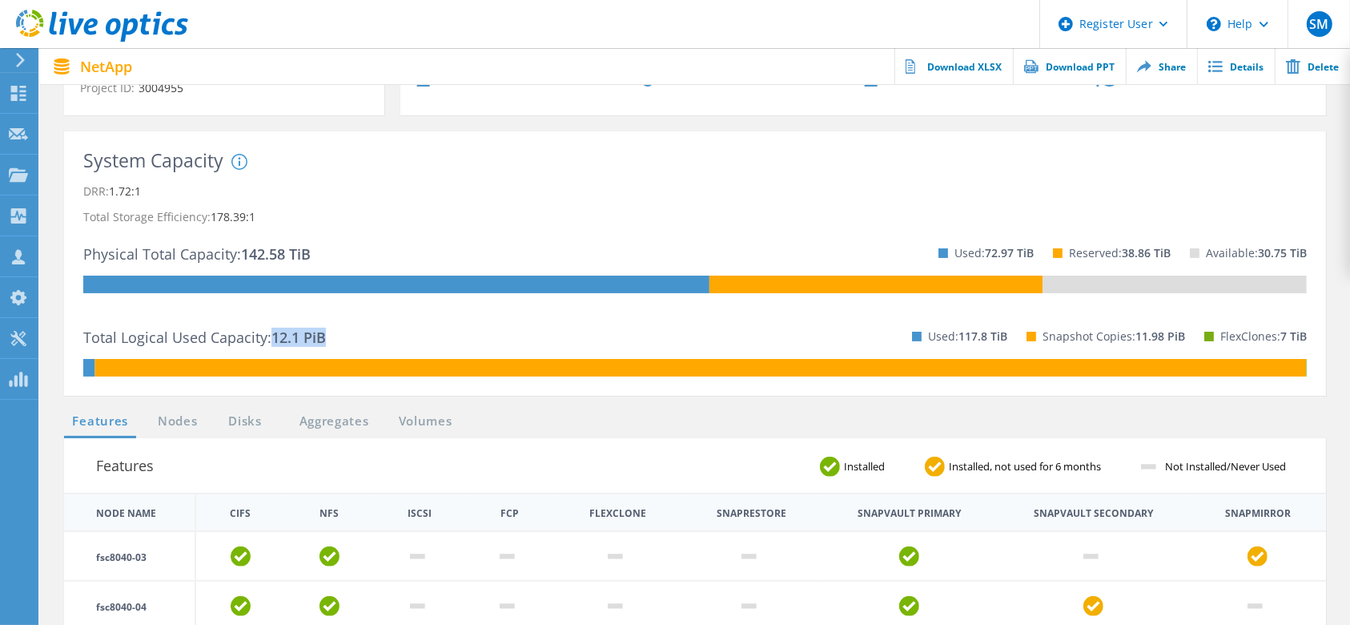
scroll to position [344, 0]
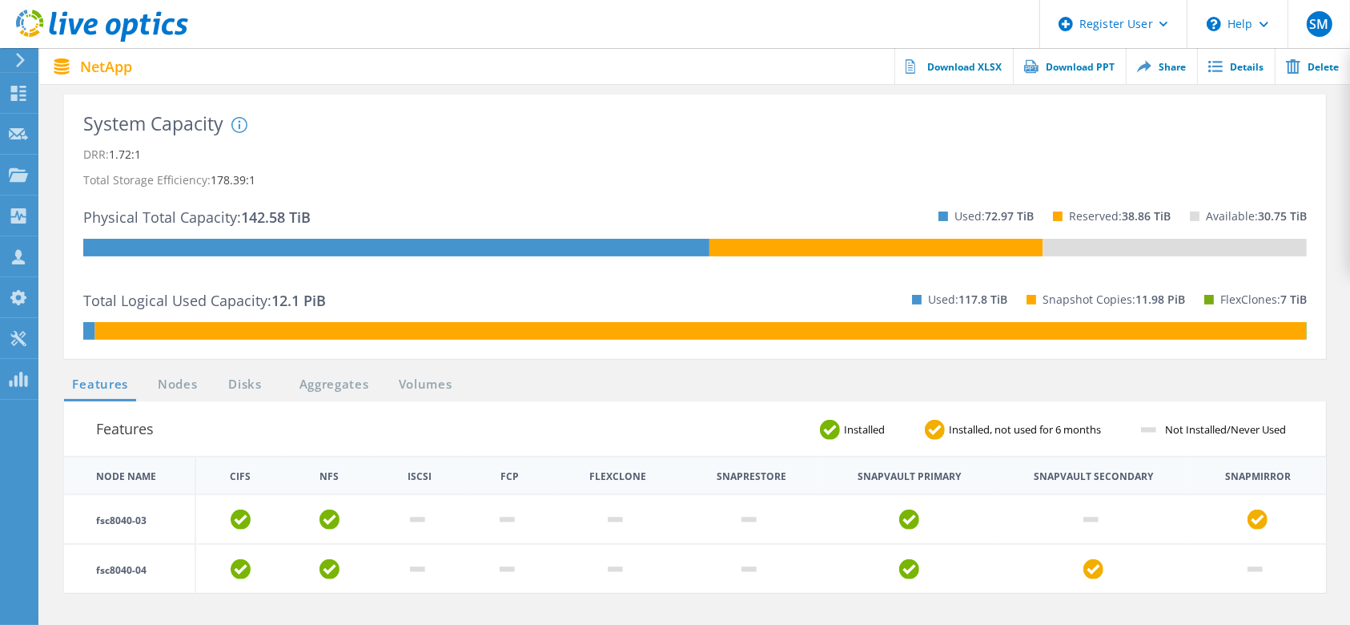
click at [195, 395] on ul "Features Nodes Disks Aggregates Volumes" at bounding box center [262, 388] width 413 height 26
click at [193, 392] on link "Nodes" at bounding box center [177, 385] width 51 height 20
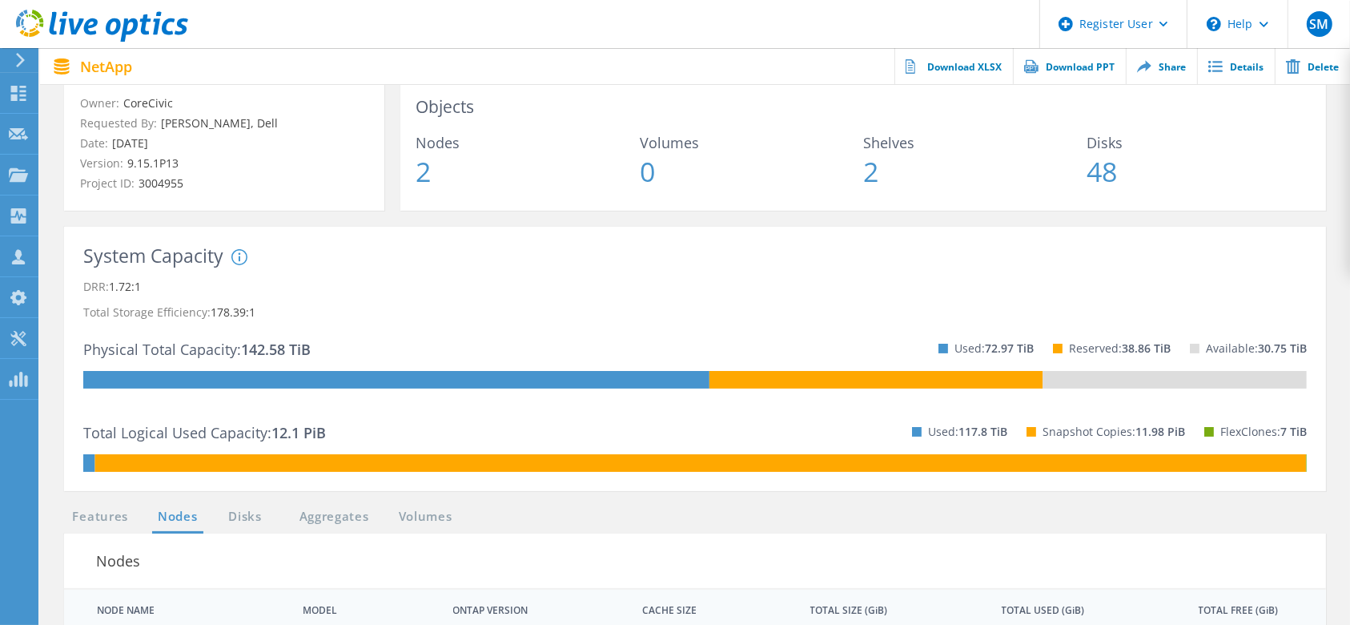
scroll to position [211, 0]
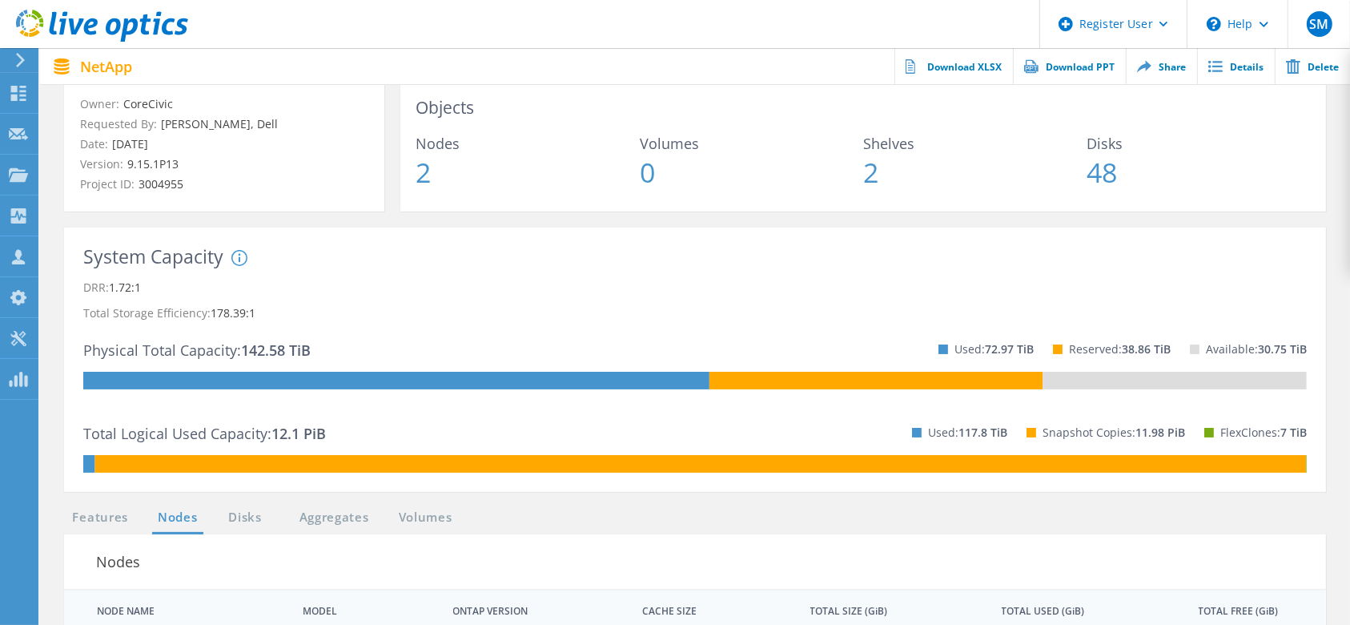
click at [470, 263] on div "System DRR represents DRR w/o SnapShots and FlexClones for newer OnTap versions…" at bounding box center [361, 309] width 260 height 119
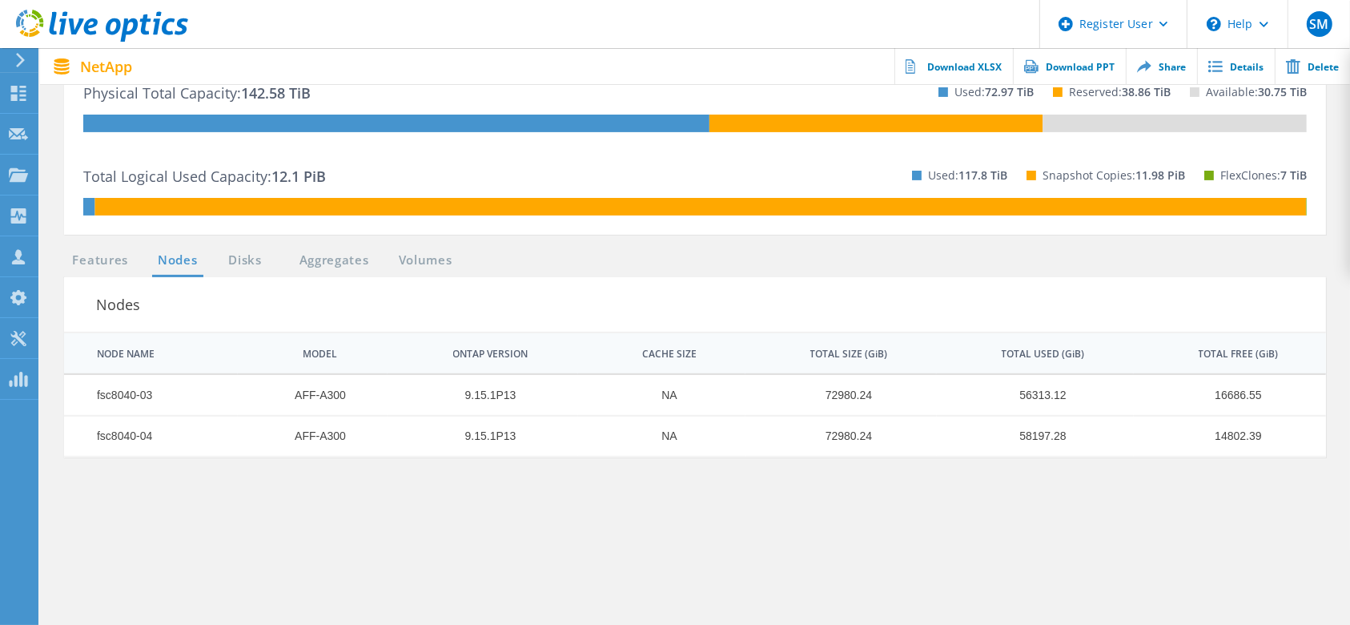
scroll to position [467, 0]
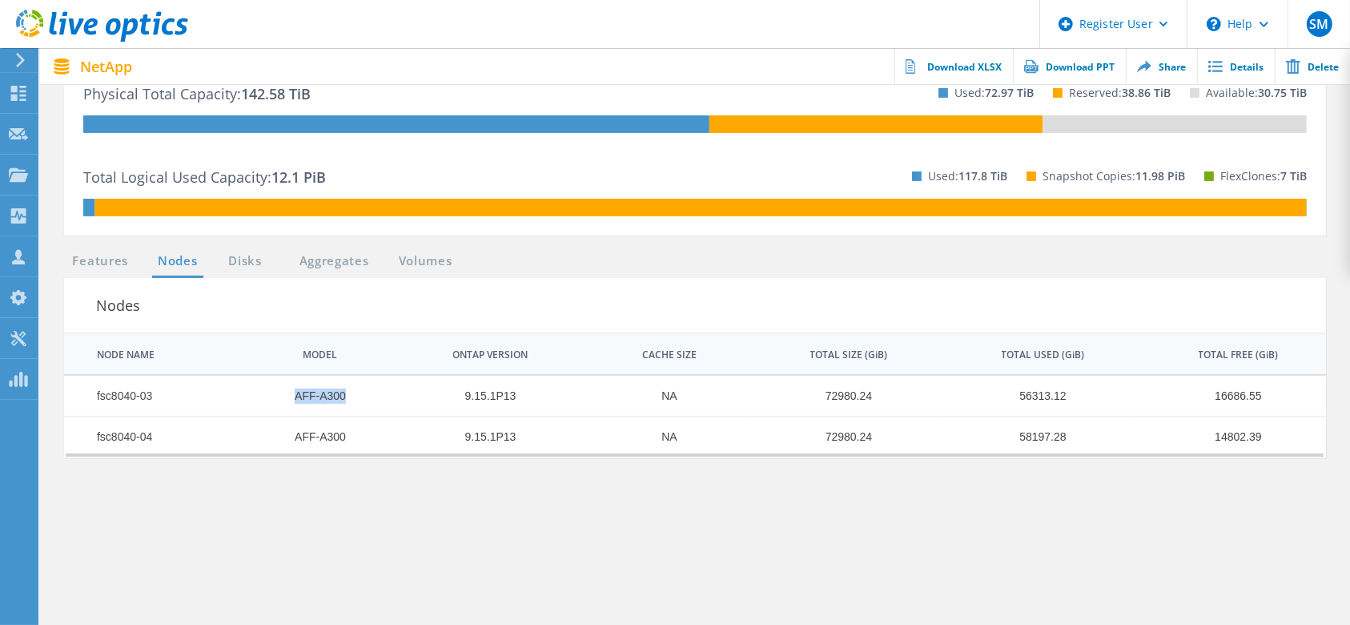
drag, startPoint x: 348, startPoint y: 396, endPoint x: 288, endPoint y: 399, distance: 60.9
click at [288, 399] on td "AFF-A300" at bounding box center [312, 396] width 150 height 41
copy td "AFF-A300"
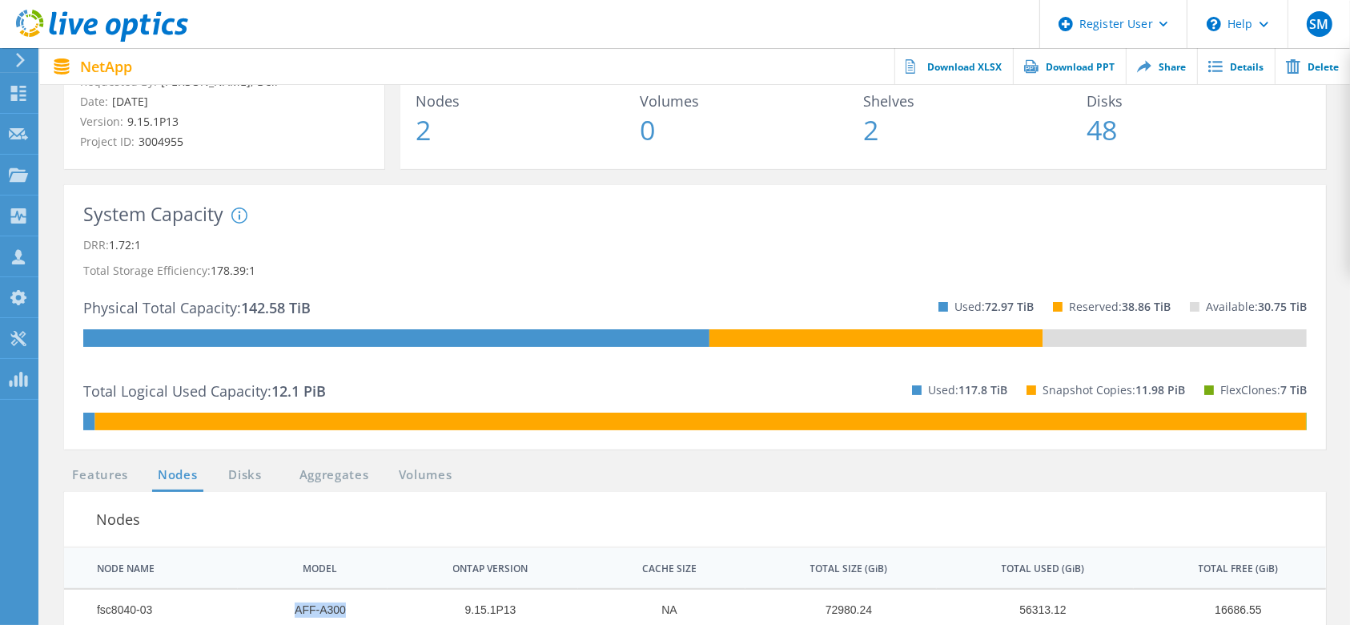
scroll to position [0, 0]
